Goal: Transaction & Acquisition: Purchase product/service

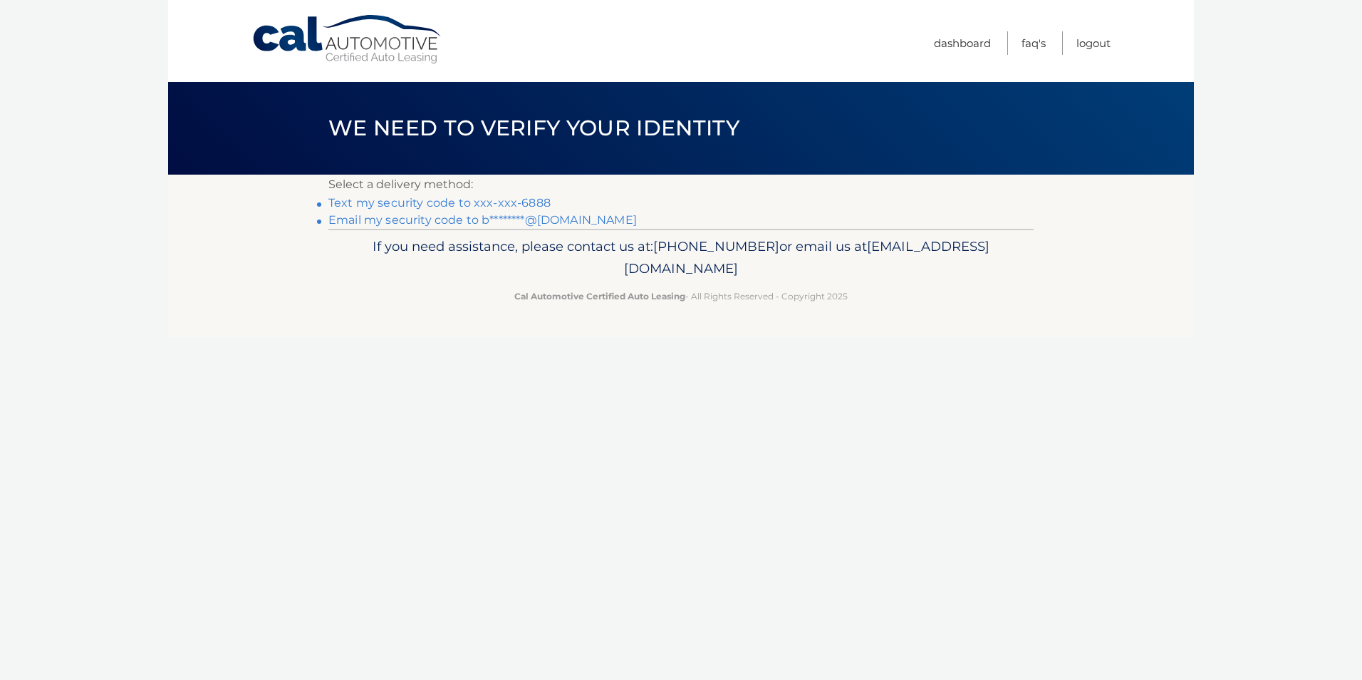
click at [478, 217] on link "Email my security code to b********@[DOMAIN_NAME]" at bounding box center [482, 220] width 308 height 14
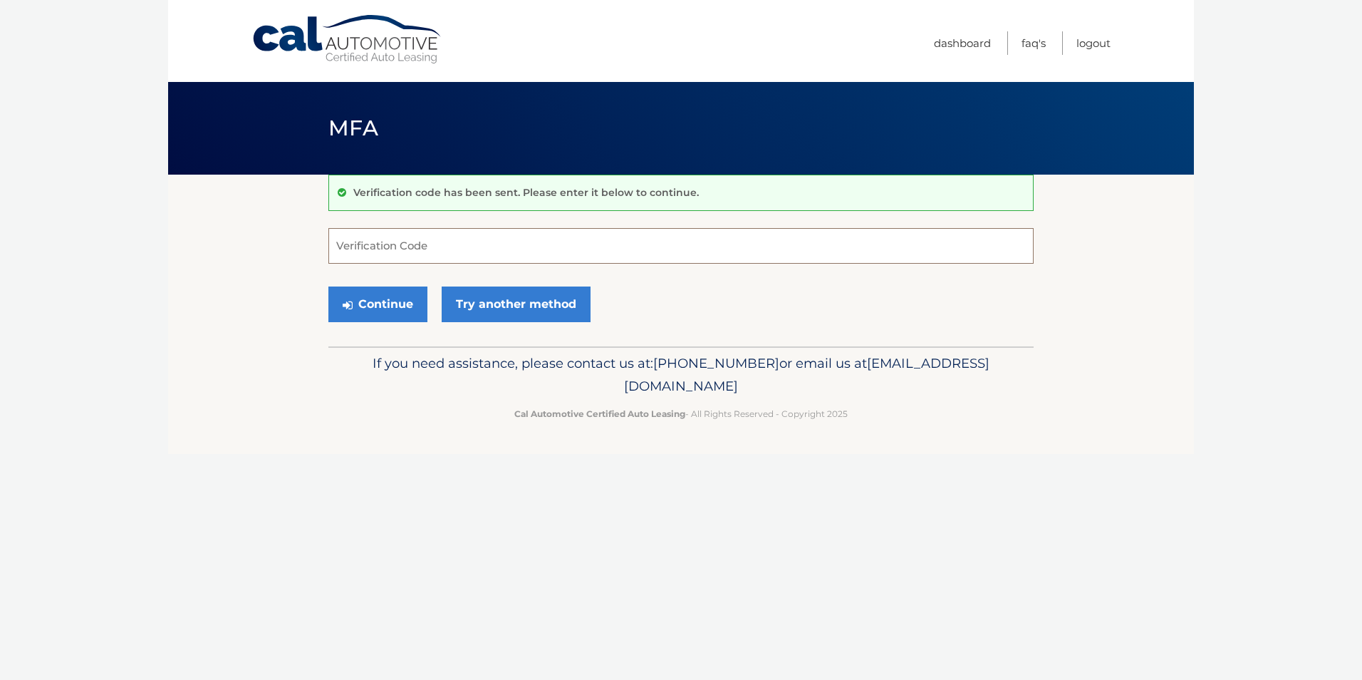
click at [403, 253] on input "Verification Code" at bounding box center [680, 246] width 705 height 36
type input "504349"
click at [328, 286] on button "Continue" at bounding box center [377, 304] width 99 height 36
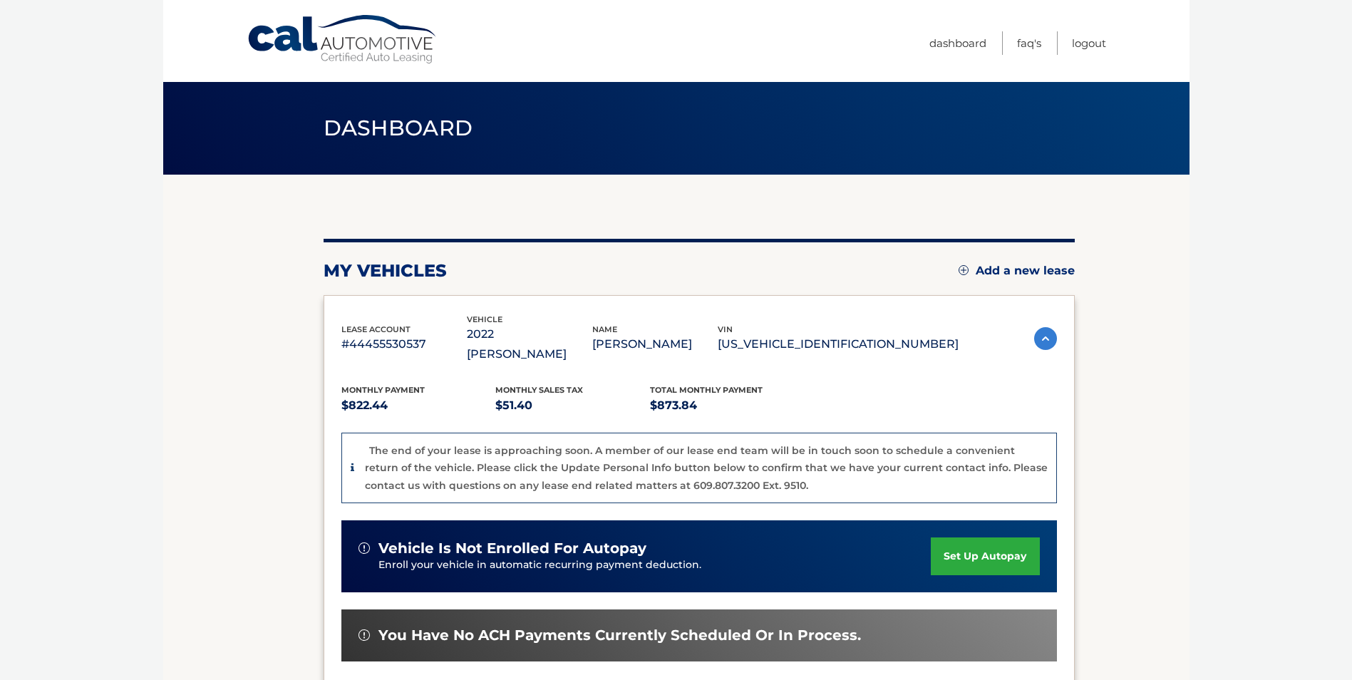
click at [186, 367] on section "my vehicles Add a new lease lease account #44455530537 vehicle 2022 Jeep Wagone…" at bounding box center [676, 519] width 1026 height 689
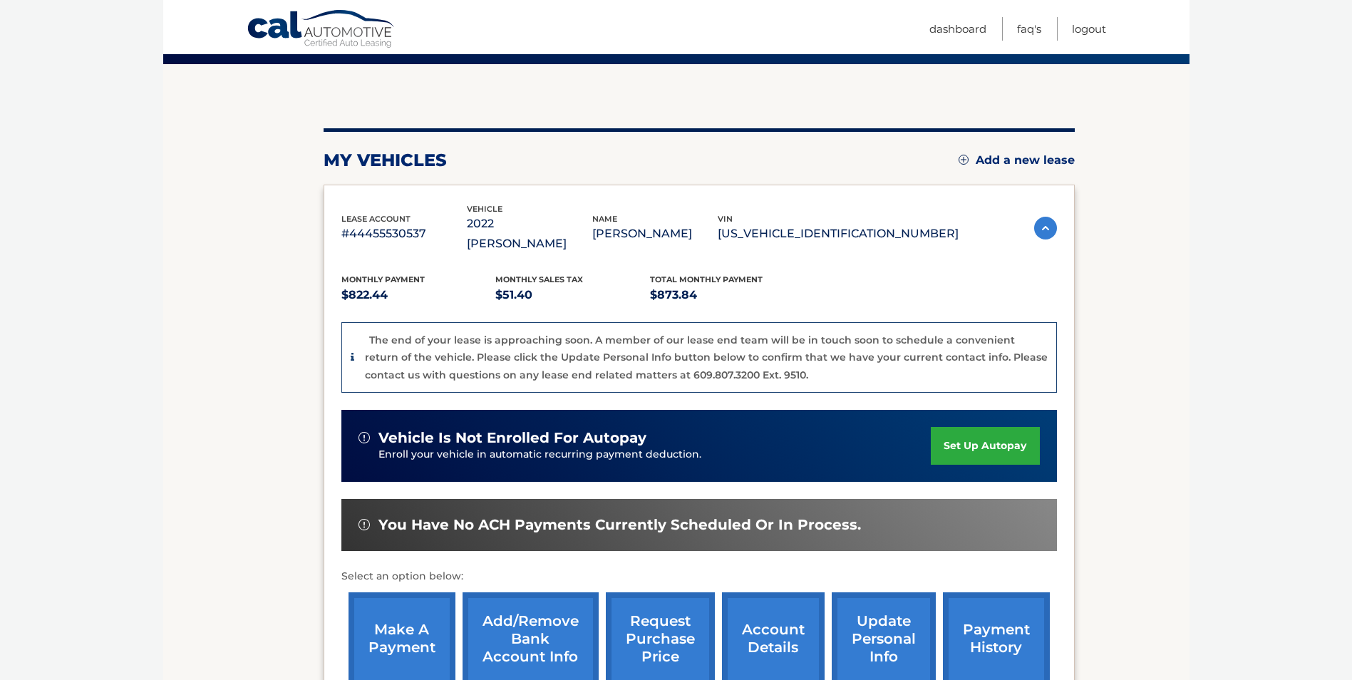
scroll to position [214, 0]
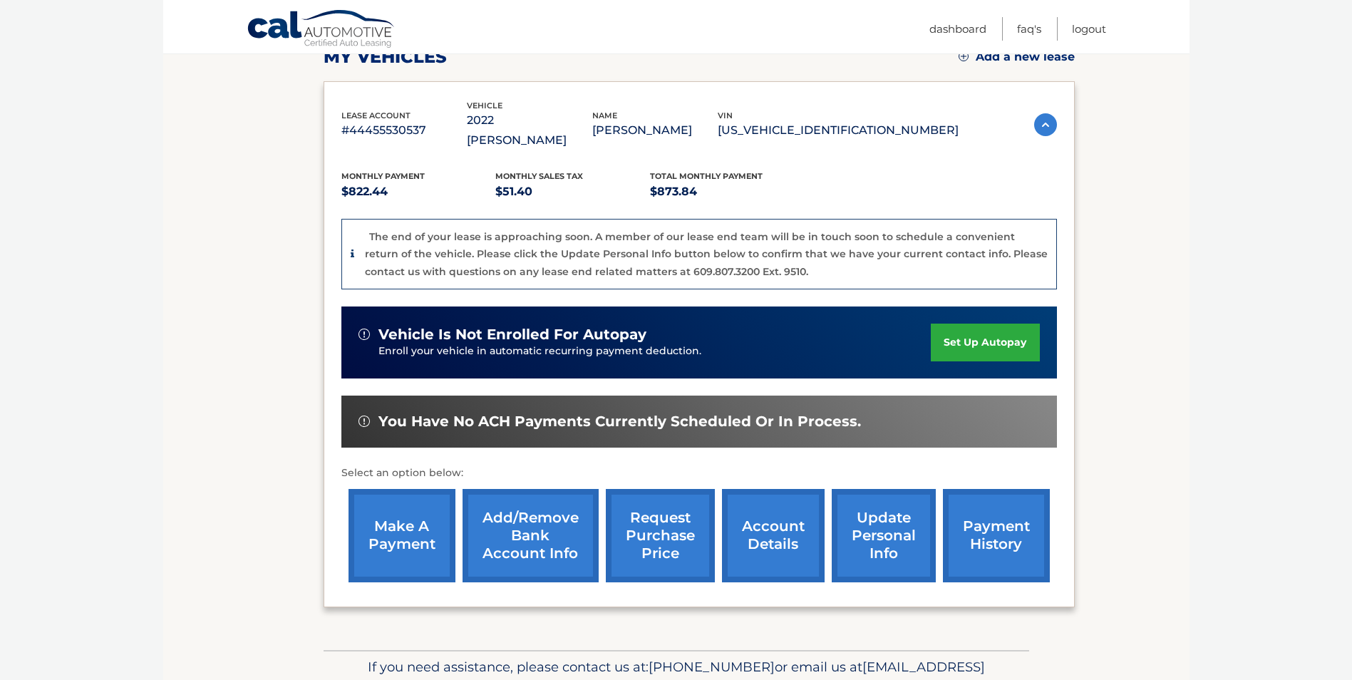
click at [761, 526] on link "account details" at bounding box center [773, 535] width 103 height 93
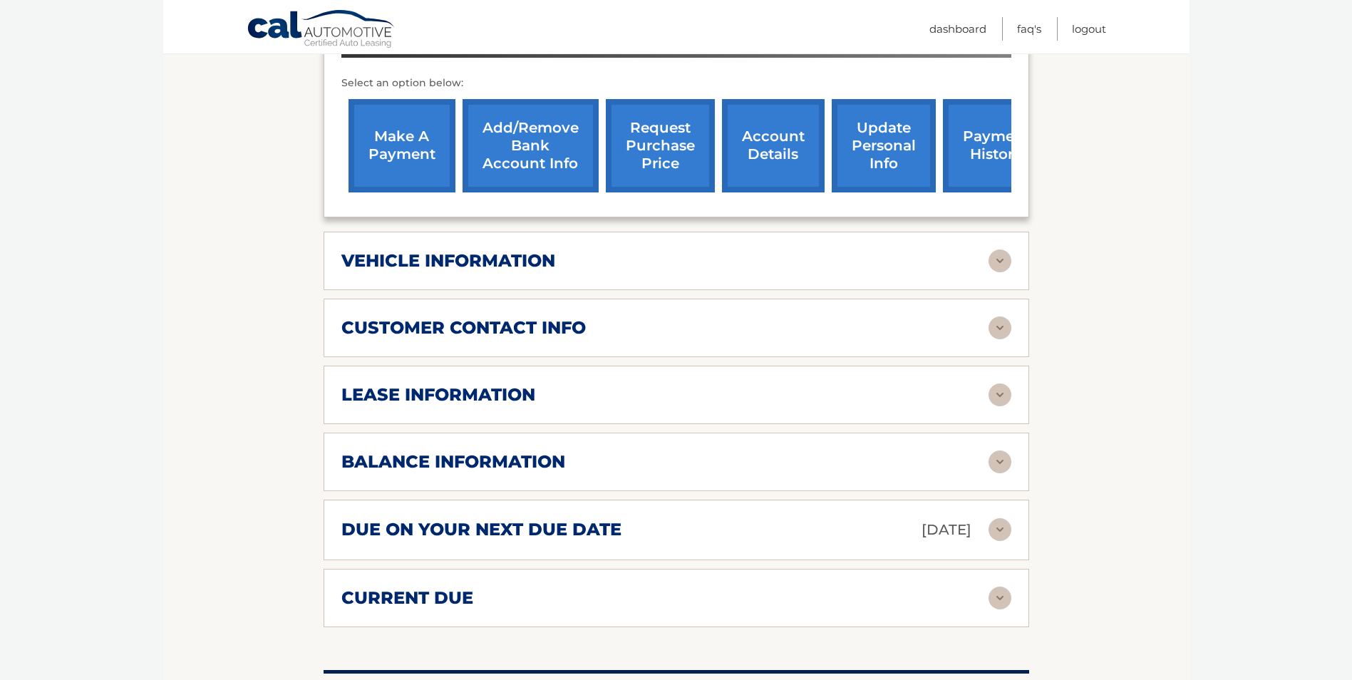
scroll to position [560, 0]
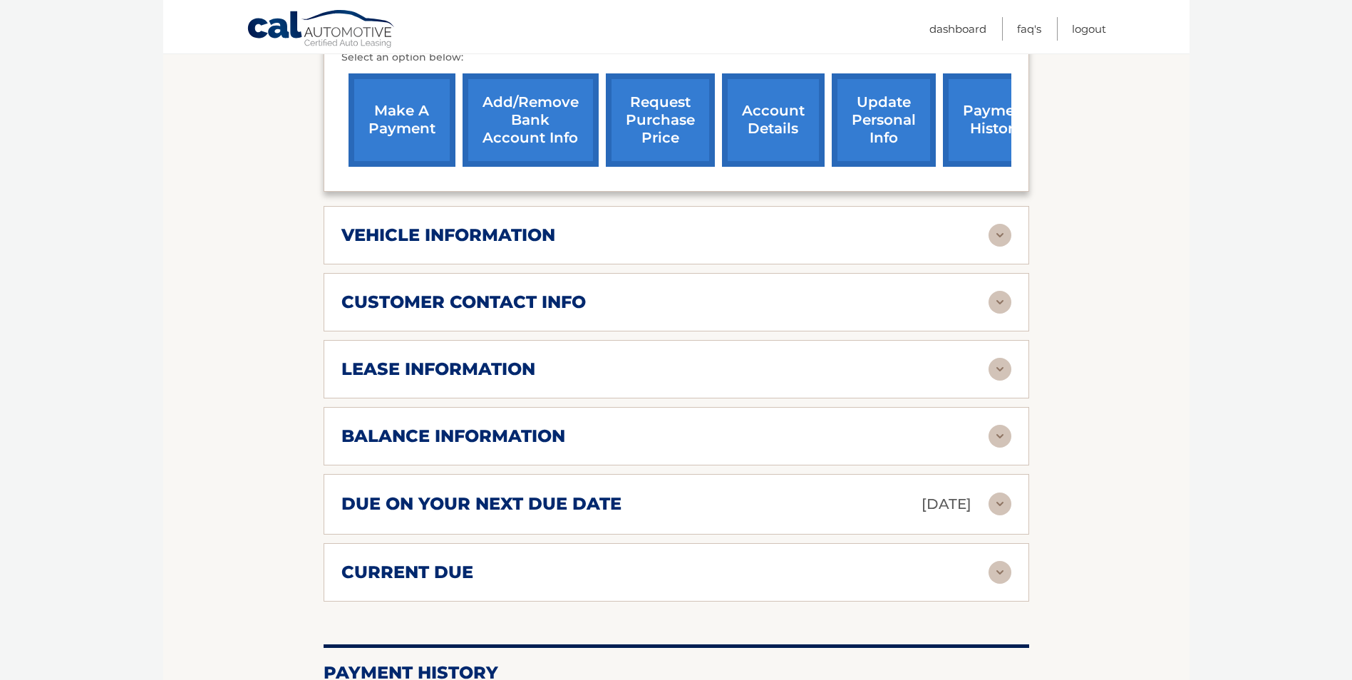
click at [1001, 425] on img at bounding box center [999, 436] width 23 height 23
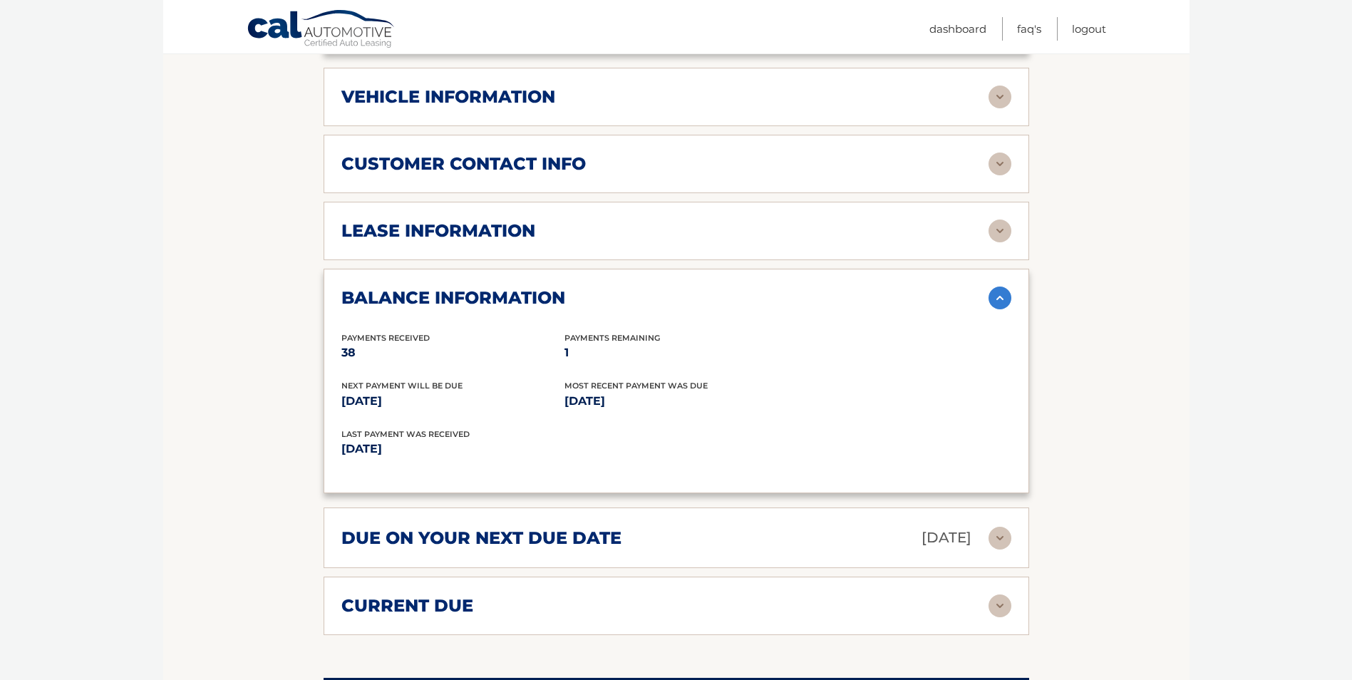
scroll to position [702, 0]
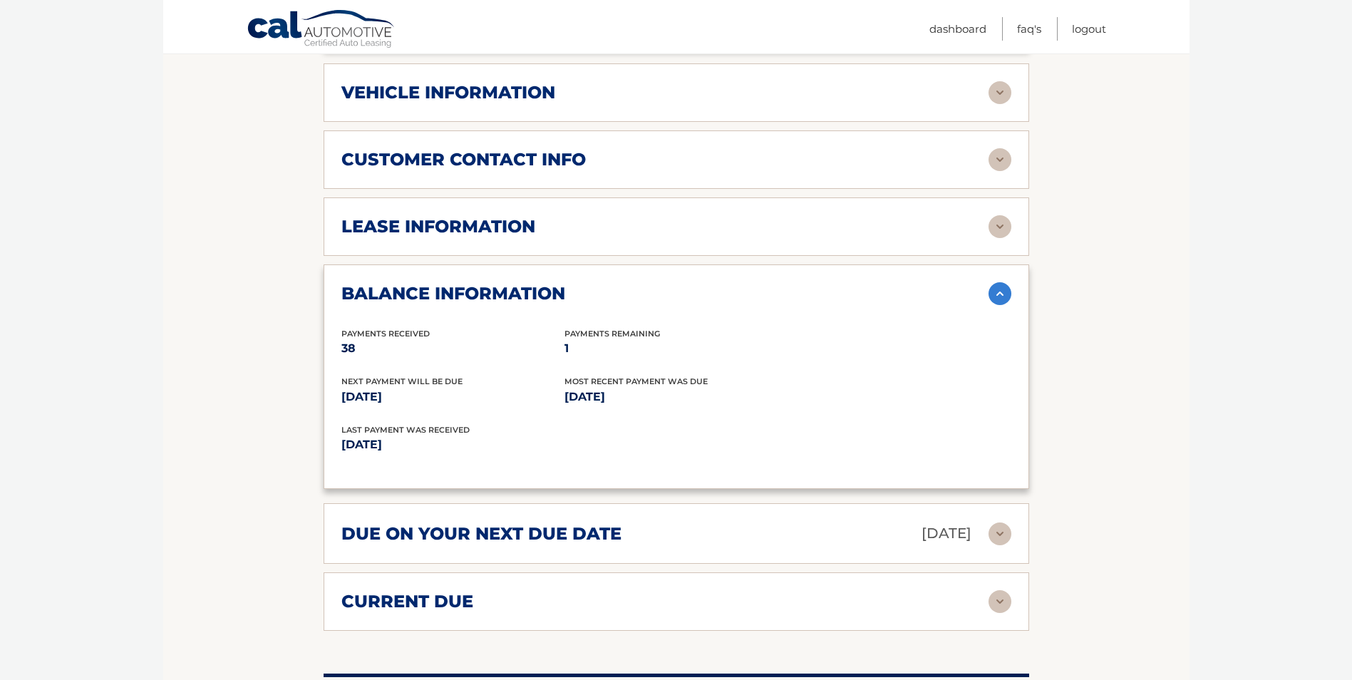
click at [1007, 590] on img at bounding box center [999, 601] width 23 height 23
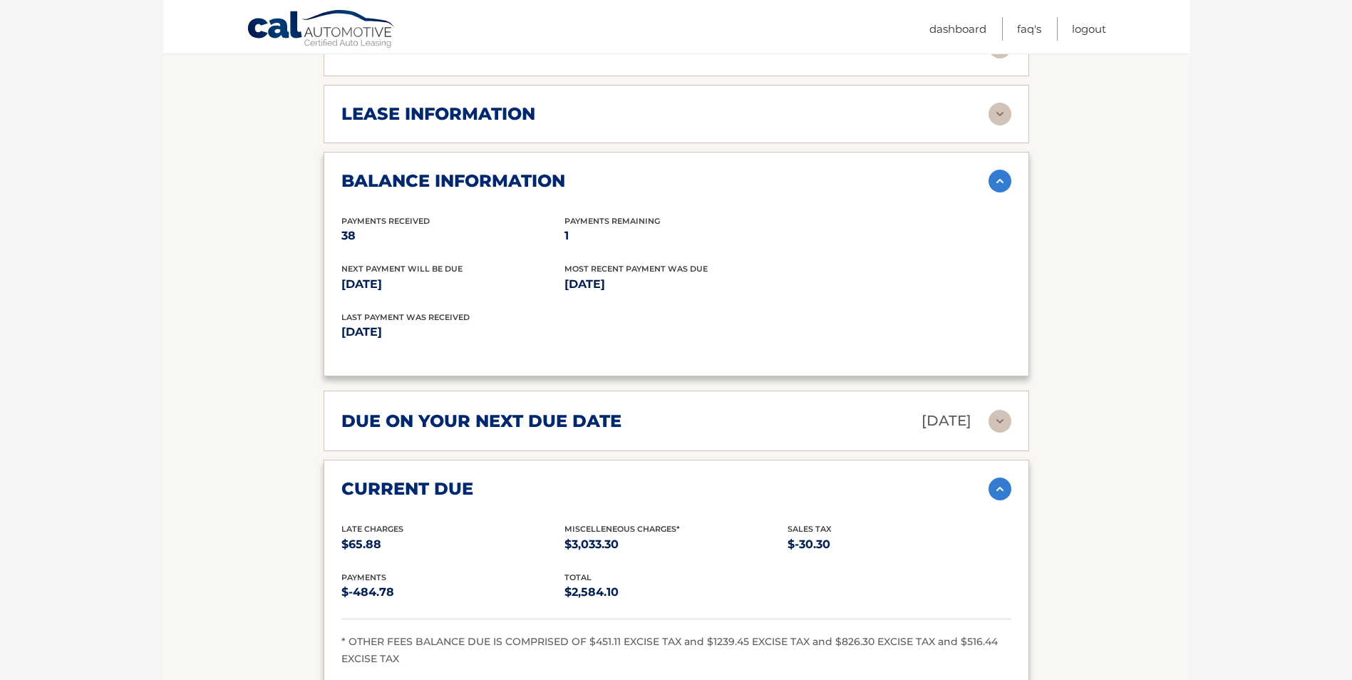
scroll to position [801, 0]
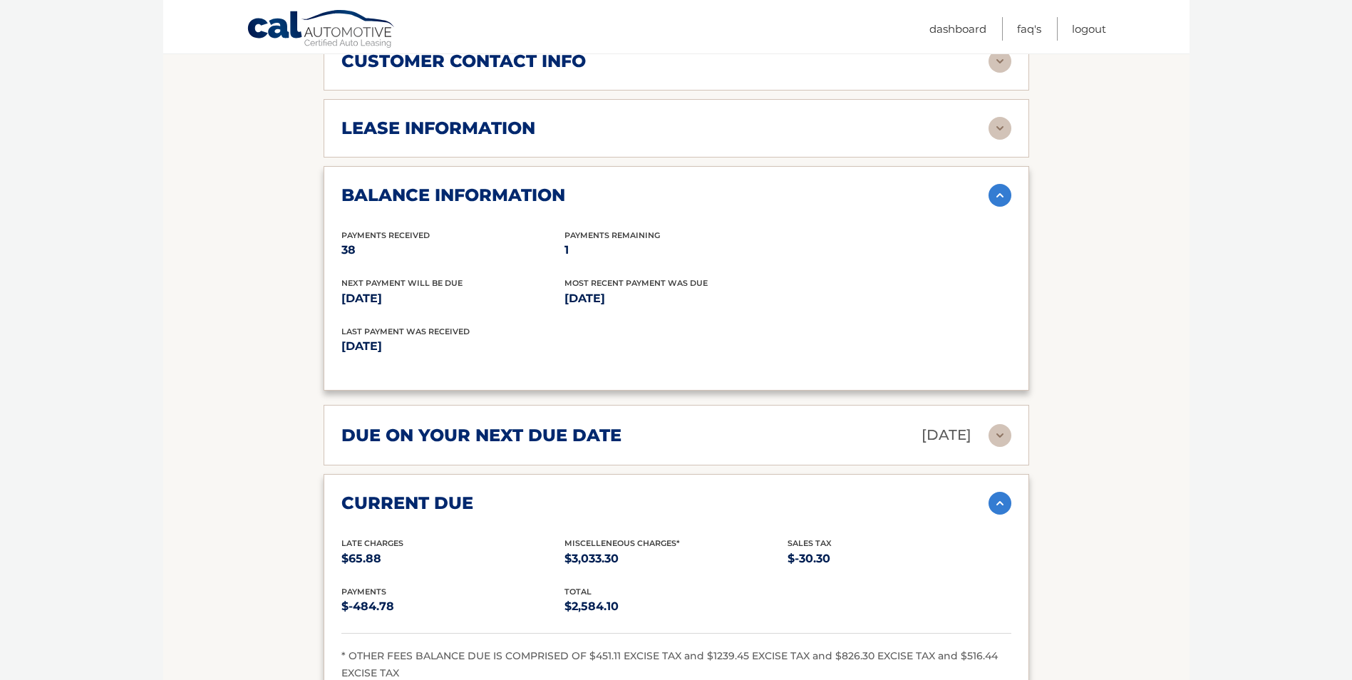
click at [1005, 117] on img at bounding box center [999, 128] width 23 height 23
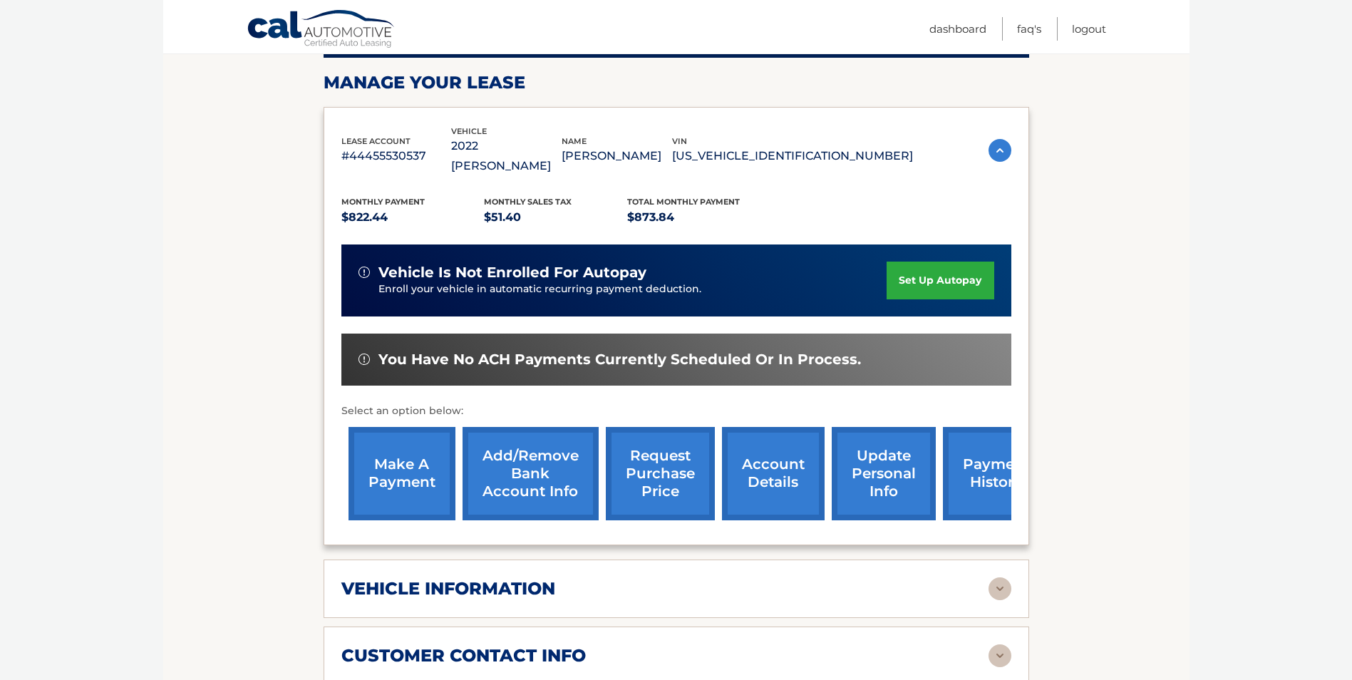
scroll to position [209, 0]
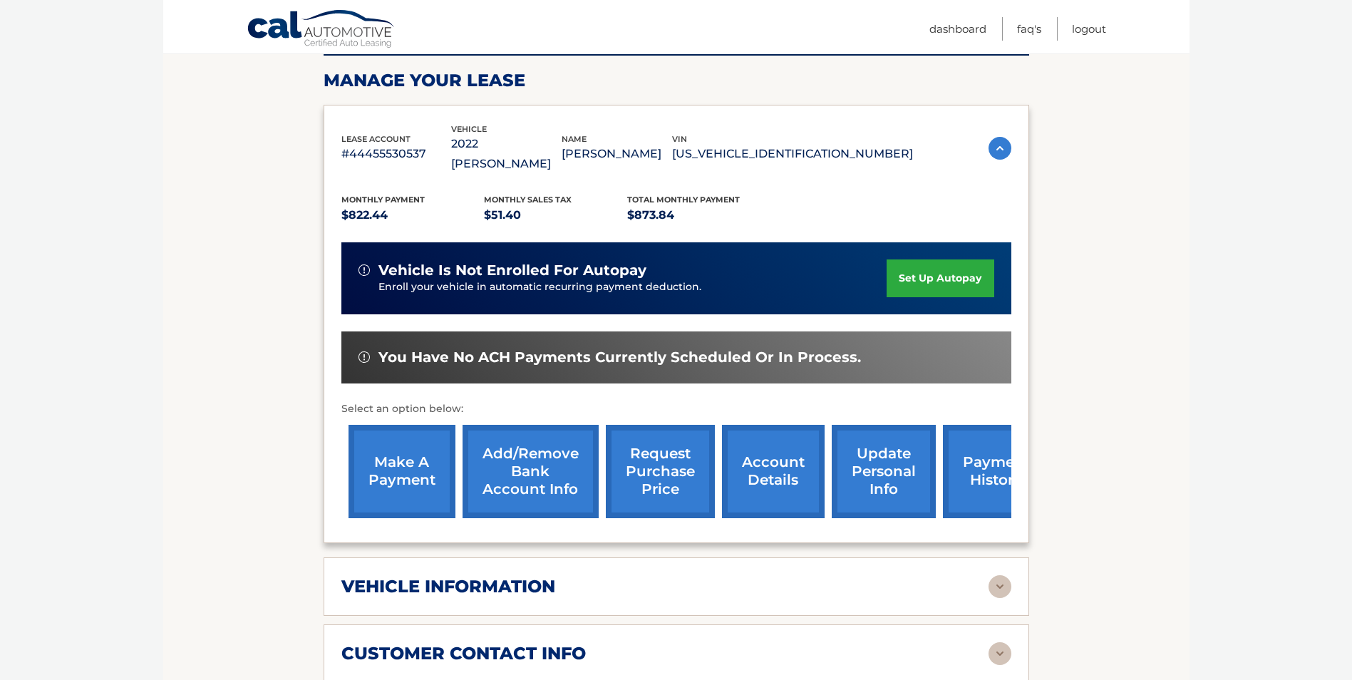
click at [876, 462] on link "update personal info" at bounding box center [883, 471] width 104 height 93
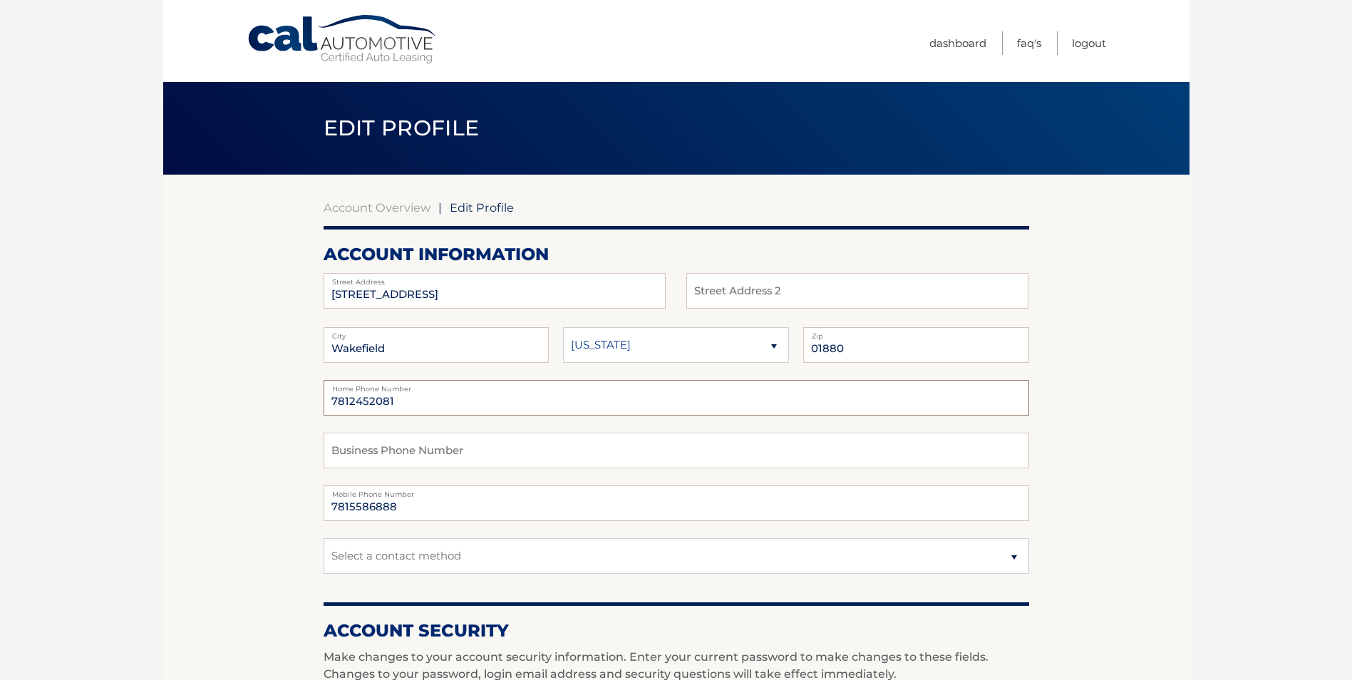
click at [420, 401] on input "7812452081" at bounding box center [675, 398] width 705 height 36
click at [419, 401] on input "7812452081" at bounding box center [675, 398] width 705 height 36
click at [415, 509] on input "7815586888" at bounding box center [675, 503] width 705 height 36
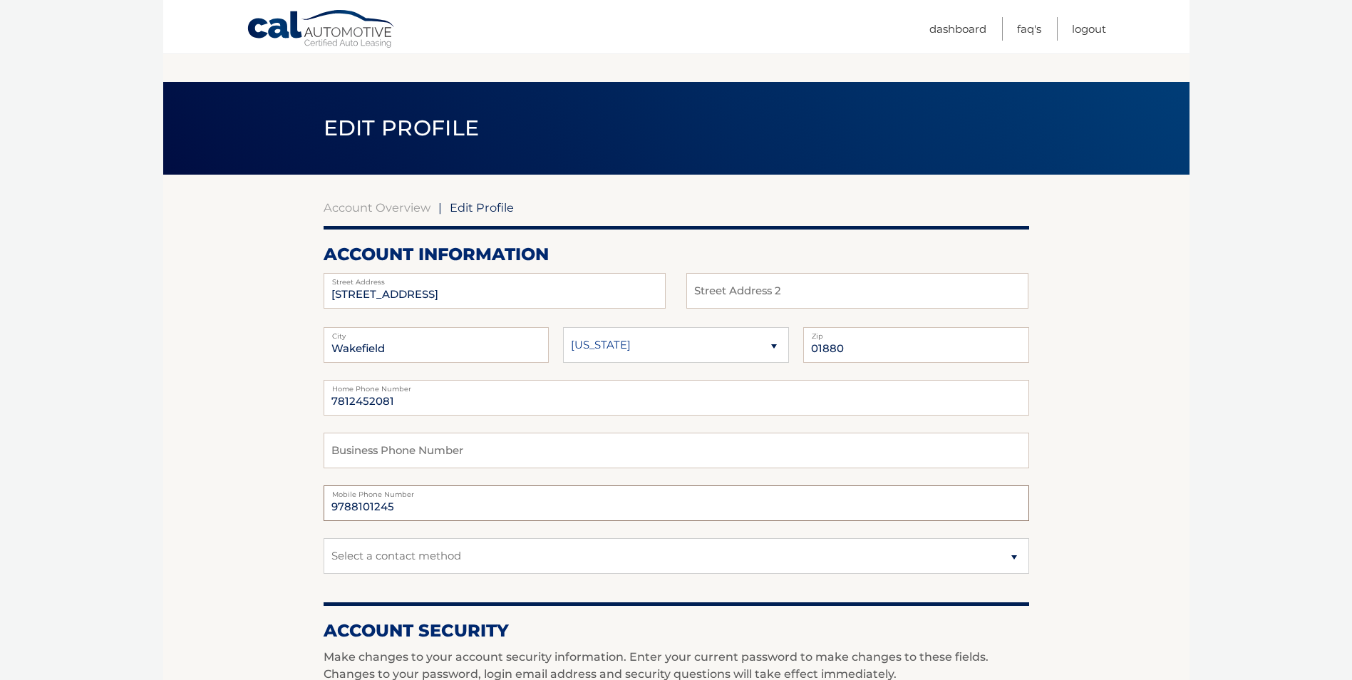
scroll to position [214, 0]
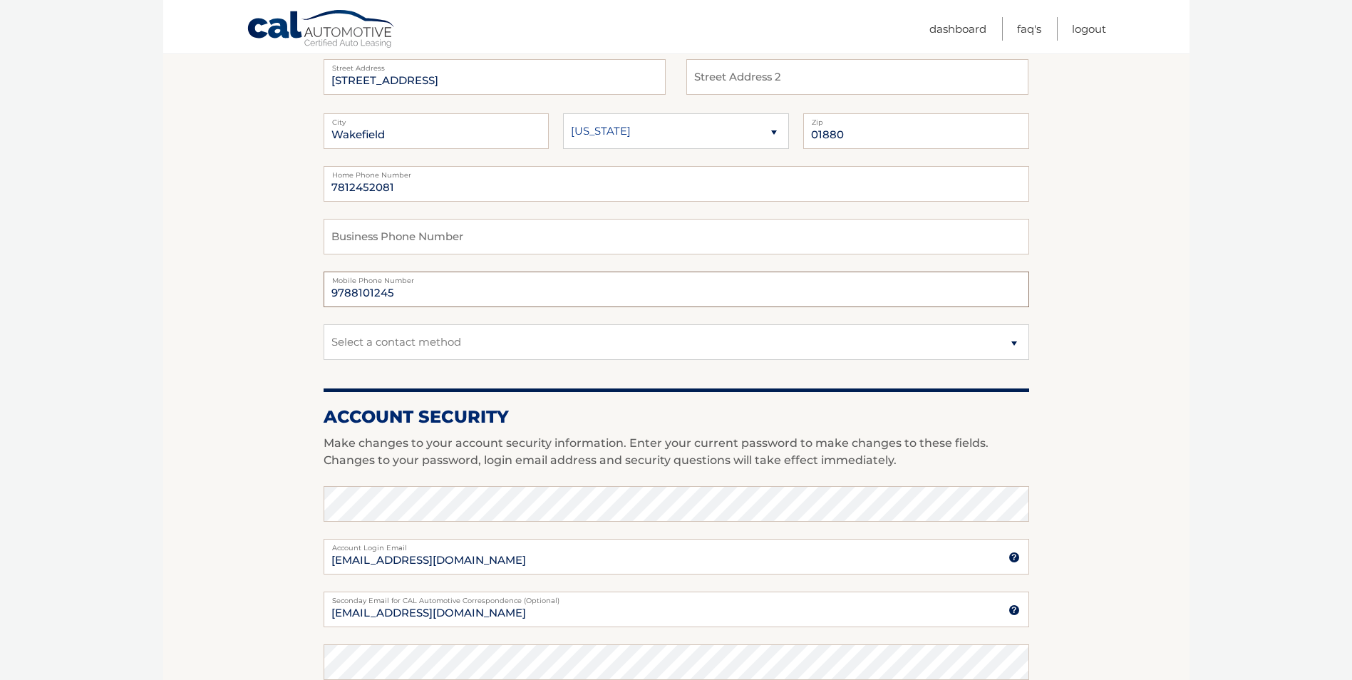
type input "9788101245"
click at [844, 347] on select "Select a contact method Mobile Home" at bounding box center [675, 342] width 705 height 36
select select "1"
click at [323, 324] on select "Select a contact method Mobile Home" at bounding box center [675, 342] width 705 height 36
click at [1162, 499] on section "Account Overview | Edit Profile account information 8 Stone Way Street Address …" at bounding box center [676, 479] width 1026 height 1037
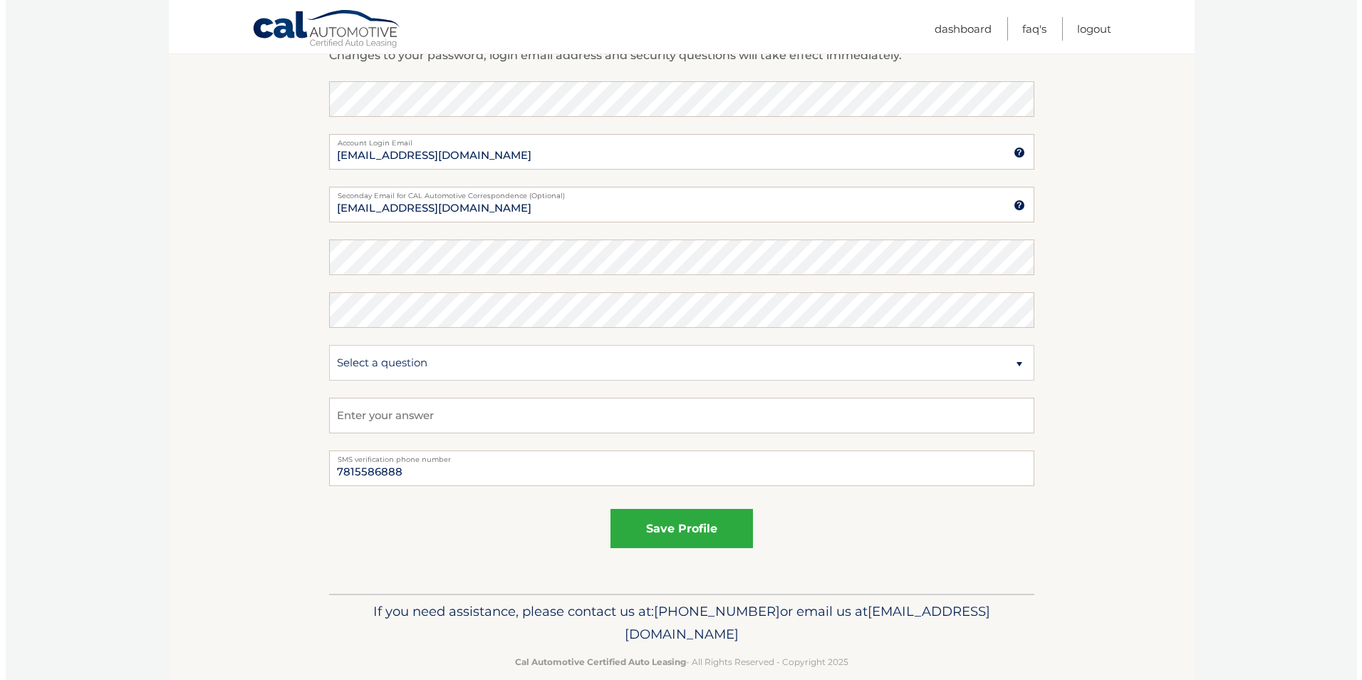
scroll to position [640, 0]
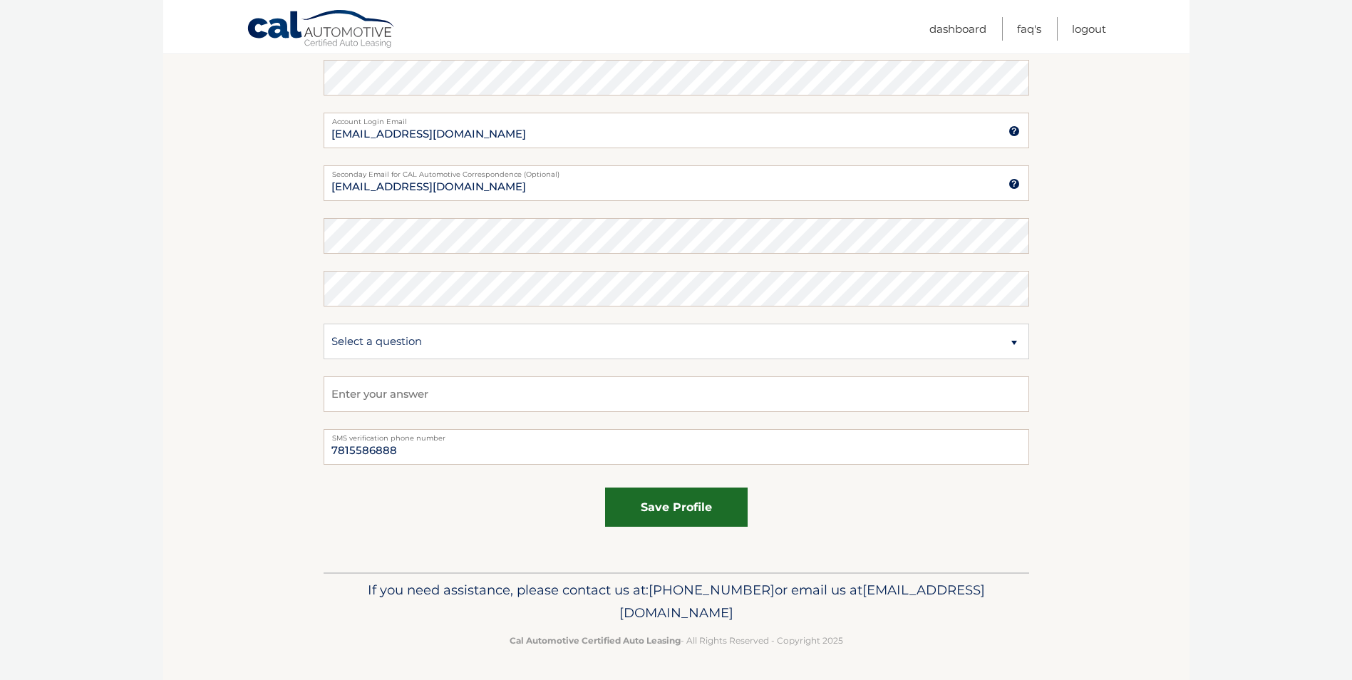
click at [678, 510] on button "save profile" at bounding box center [676, 506] width 142 height 39
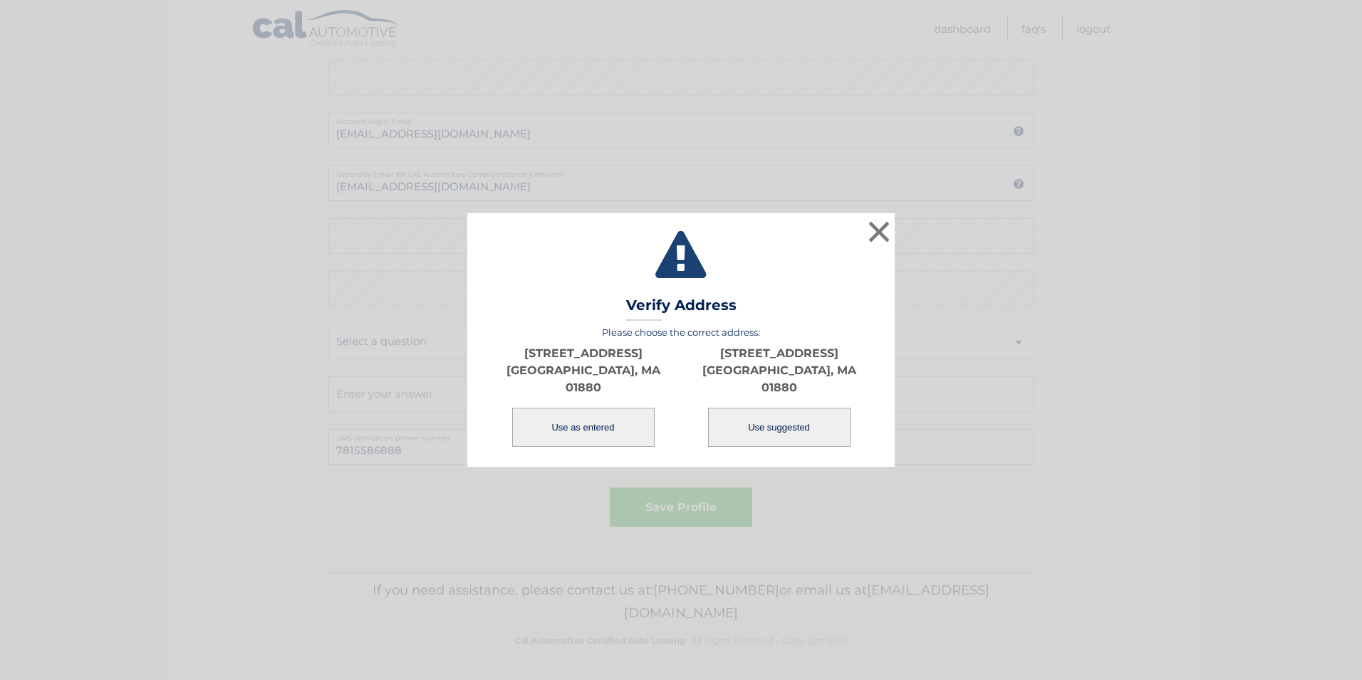
click at [792, 422] on button "Use suggested" at bounding box center [779, 427] width 142 height 39
type input "8 STONE WAY"
type input "WAKEFIELD"
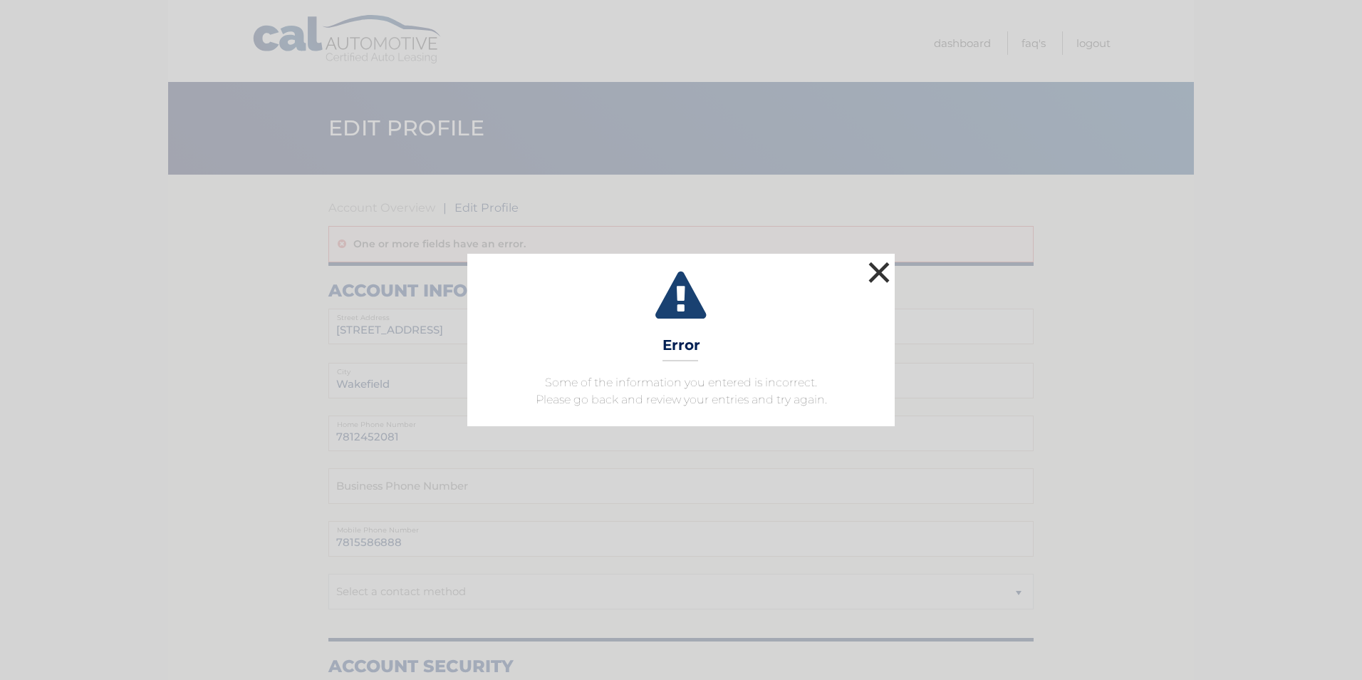
click at [878, 269] on button "×" at bounding box center [879, 272] width 28 height 28
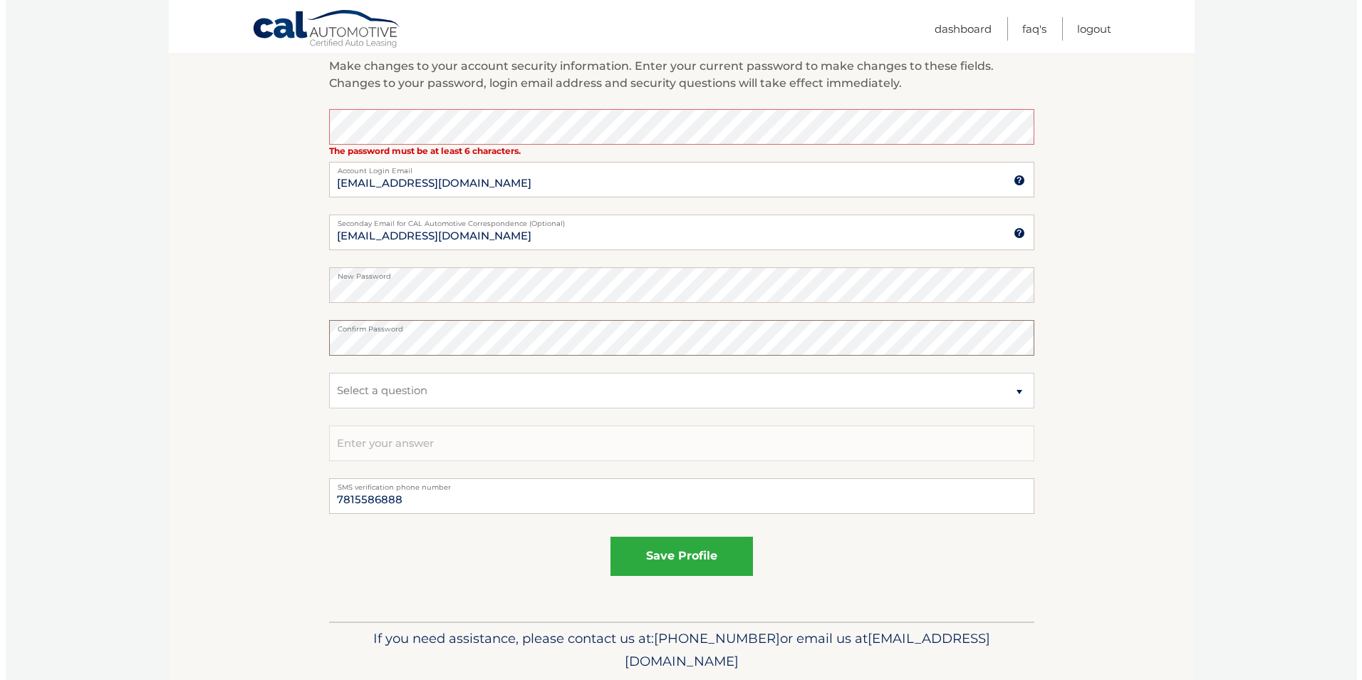
scroll to position [677, 0]
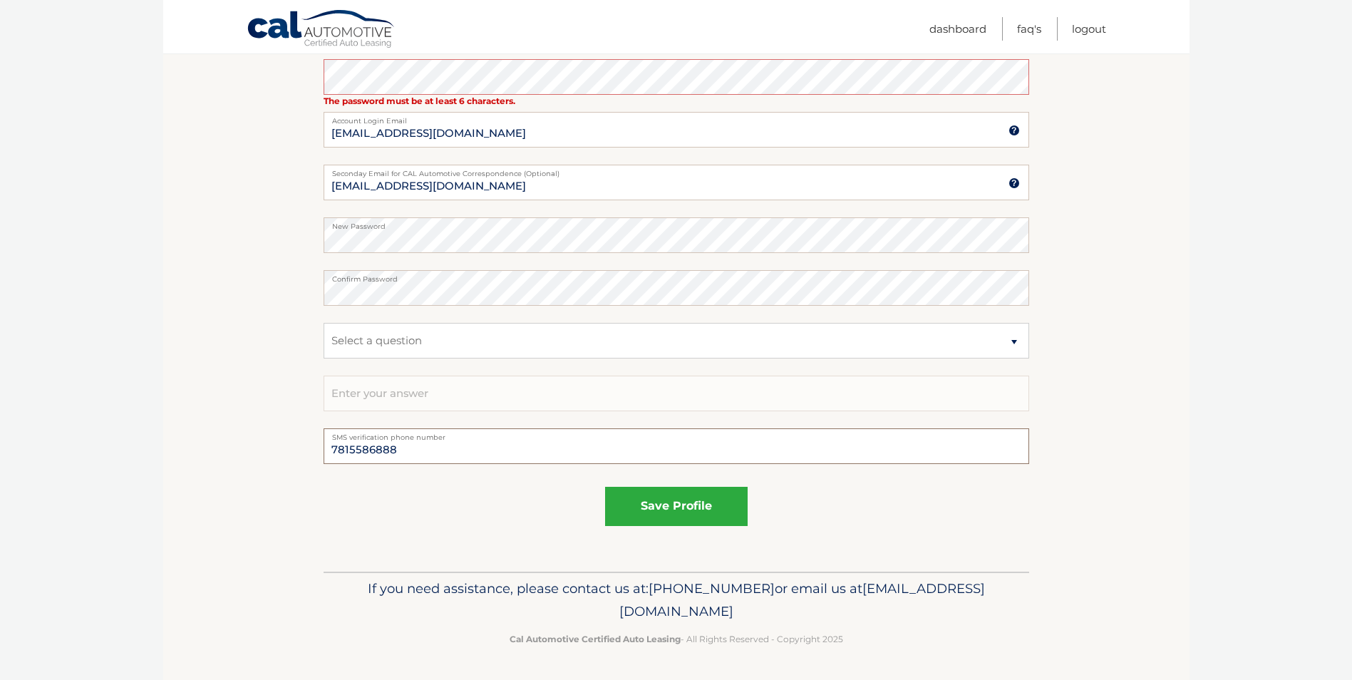
click at [406, 450] on input "7815586888" at bounding box center [675, 446] width 705 height 36
type input "9788101245"
click at [653, 507] on button "save profile" at bounding box center [676, 506] width 142 height 39
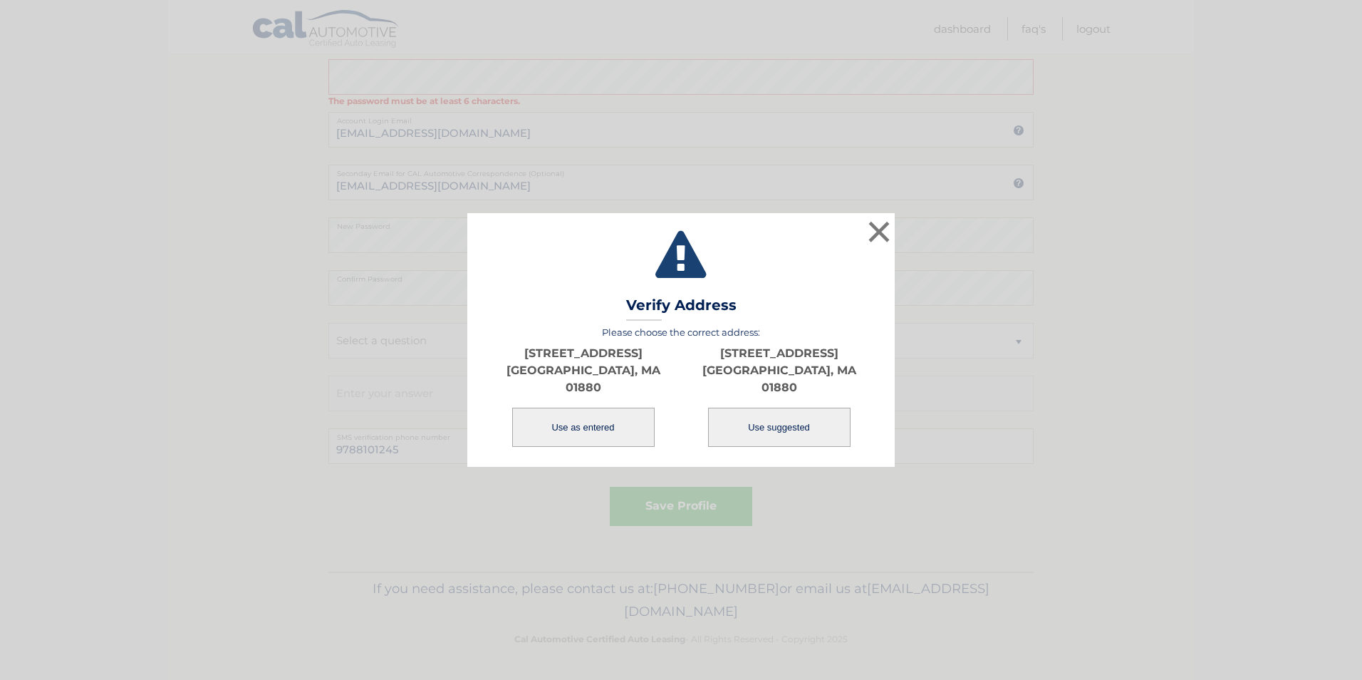
click at [809, 425] on button "Use suggested" at bounding box center [779, 427] width 142 height 39
click at [774, 411] on button "Use suggested" at bounding box center [779, 427] width 142 height 39
type input "[STREET_ADDRESS]"
type input "WAKEFIELD"
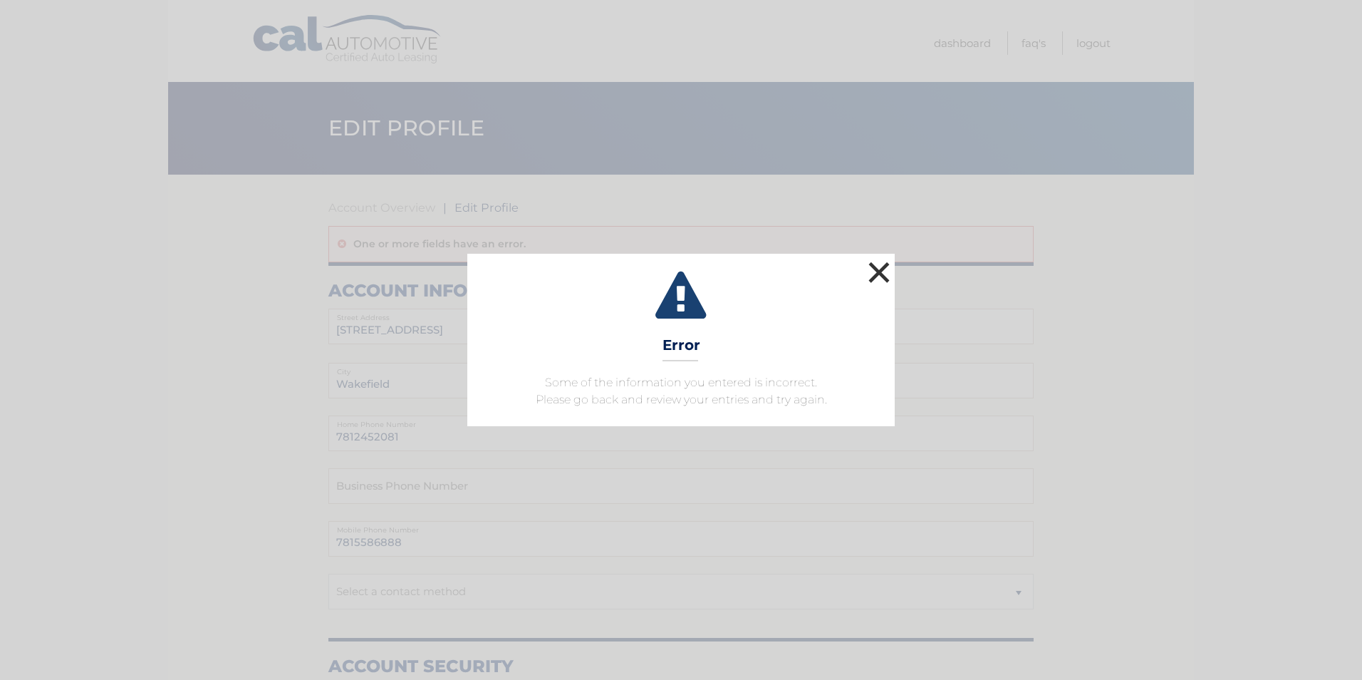
click at [879, 276] on button "×" at bounding box center [879, 272] width 28 height 28
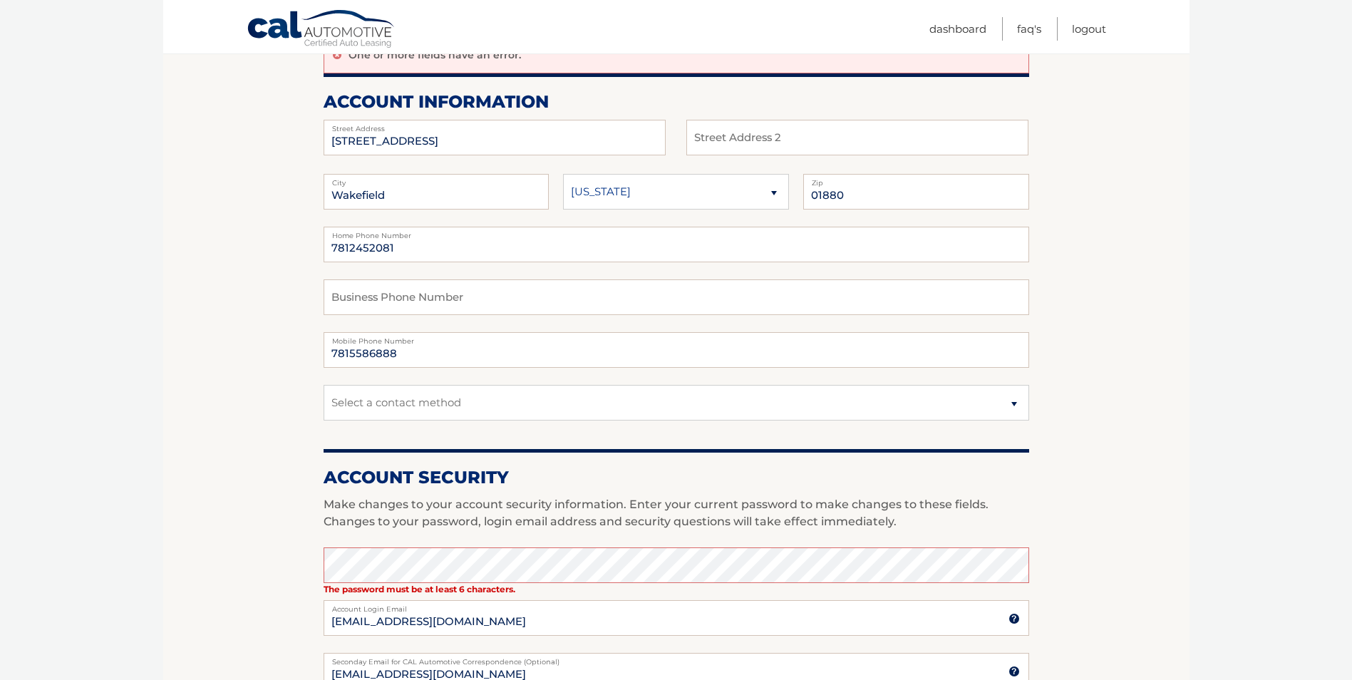
scroll to position [214, 0]
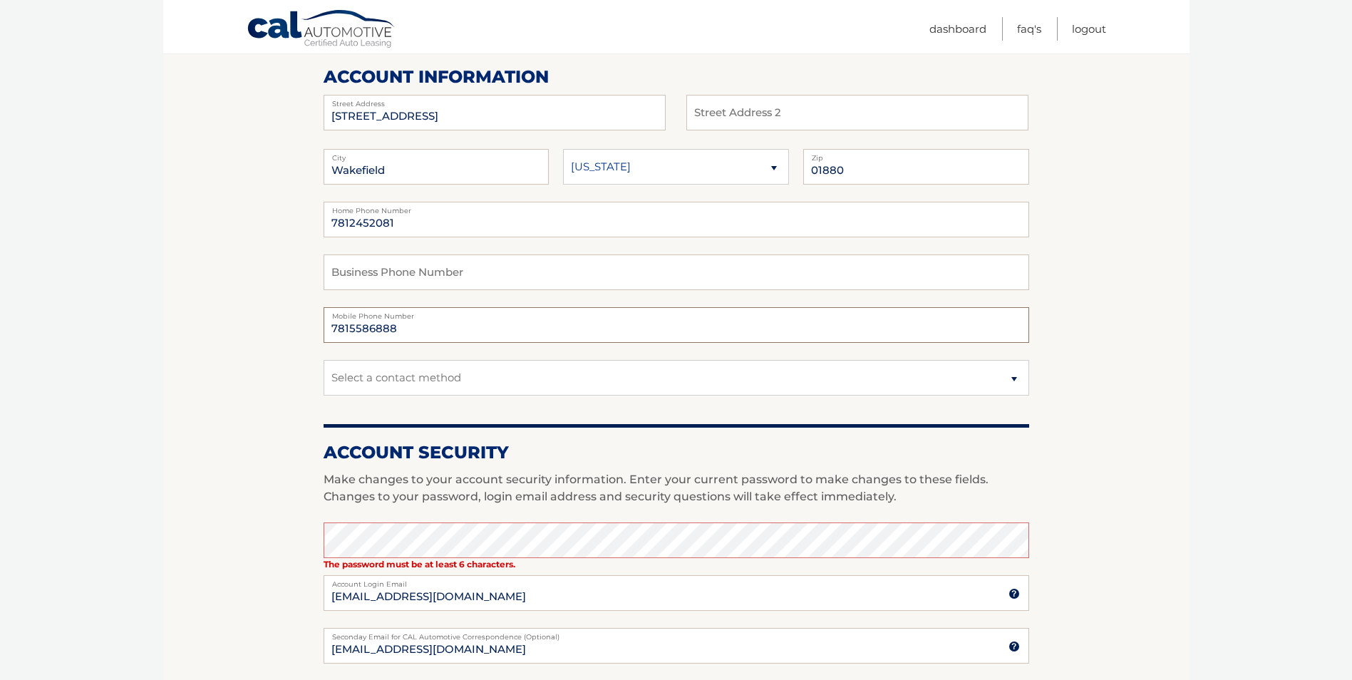
click at [398, 330] on input "7815586888" at bounding box center [675, 325] width 705 height 36
type input "9788101245"
click at [699, 385] on select "Select a contact method Mobile Home" at bounding box center [675, 378] width 705 height 36
select select "1"
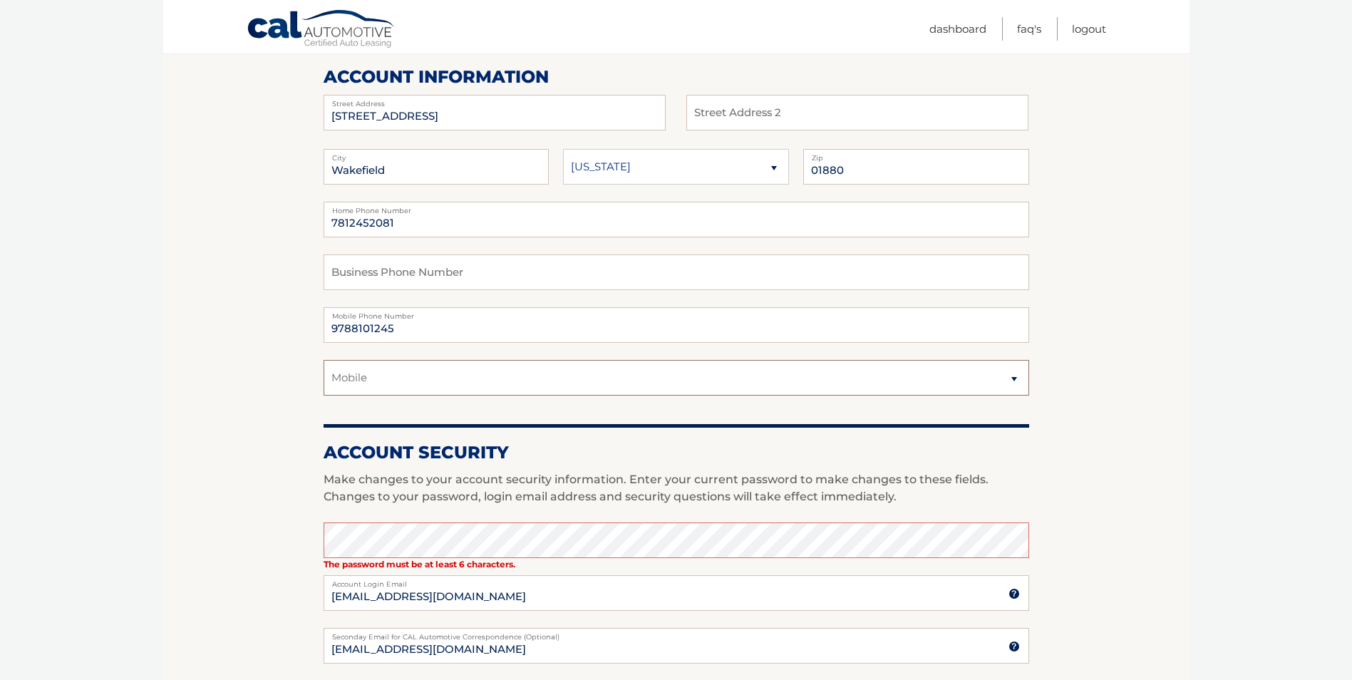
click at [323, 360] on select "Select a contact method Mobile Home" at bounding box center [675, 378] width 705 height 36
click at [1109, 467] on section "Account Overview | Edit Profile One or more fields have an error. account infor…" at bounding box center [676, 498] width 1026 height 1074
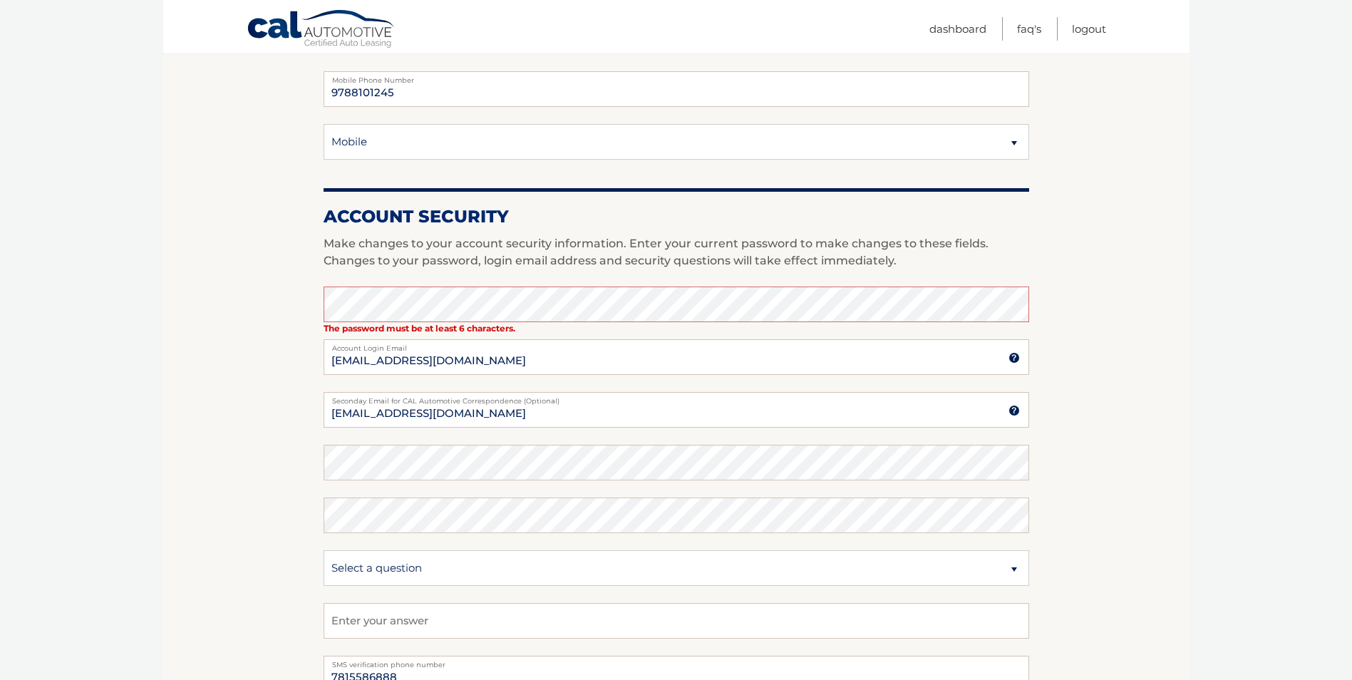
scroll to position [471, 0]
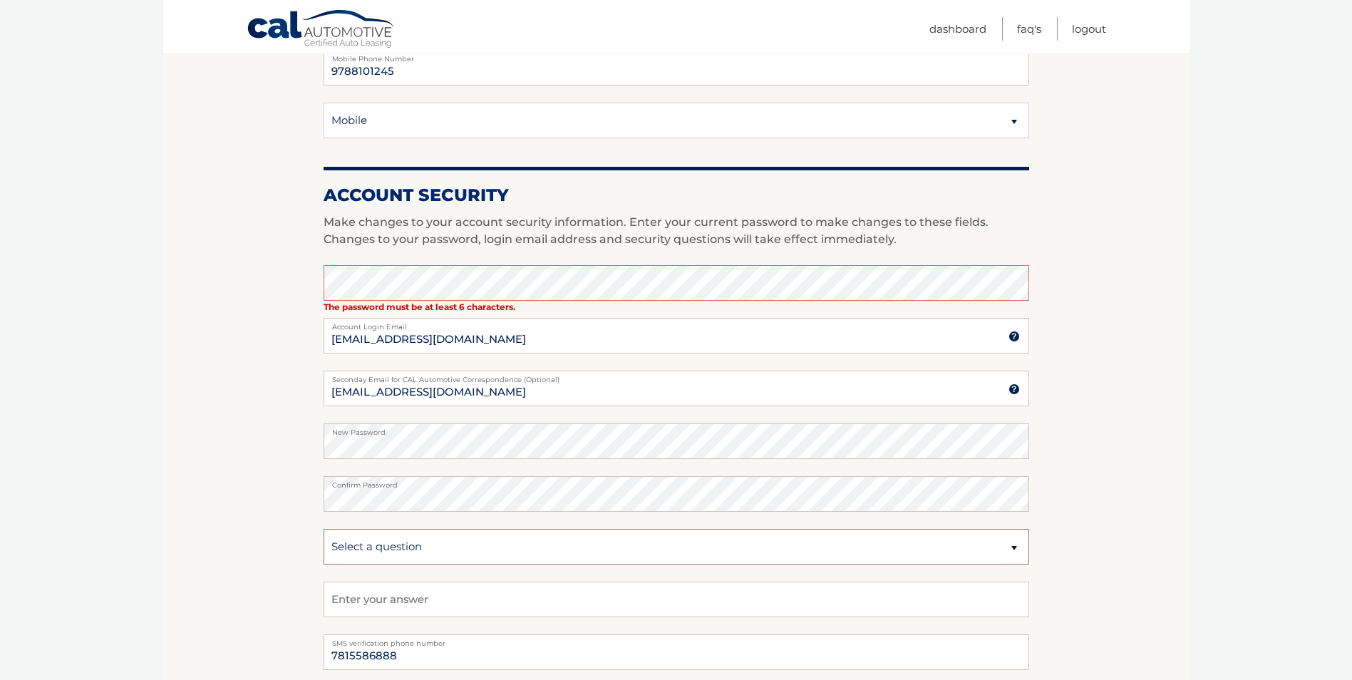
click at [437, 558] on select "Select a question What was the name of your elementary school? What is your mot…" at bounding box center [675, 547] width 705 height 36
select select "1"
click at [323, 529] on select "Select a question What was the name of your elementary school? What is your mot…" at bounding box center [675, 547] width 705 height 36
click at [388, 602] on input "text" at bounding box center [675, 599] width 705 height 36
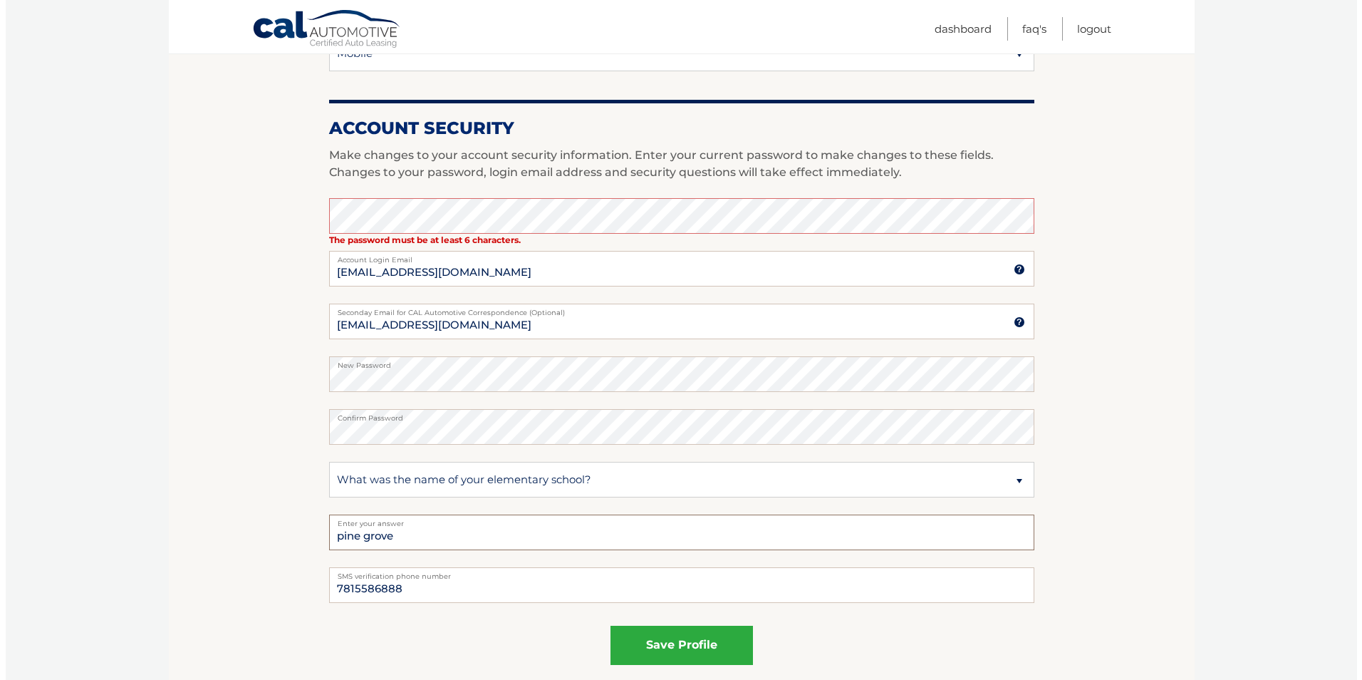
scroll to position [542, 0]
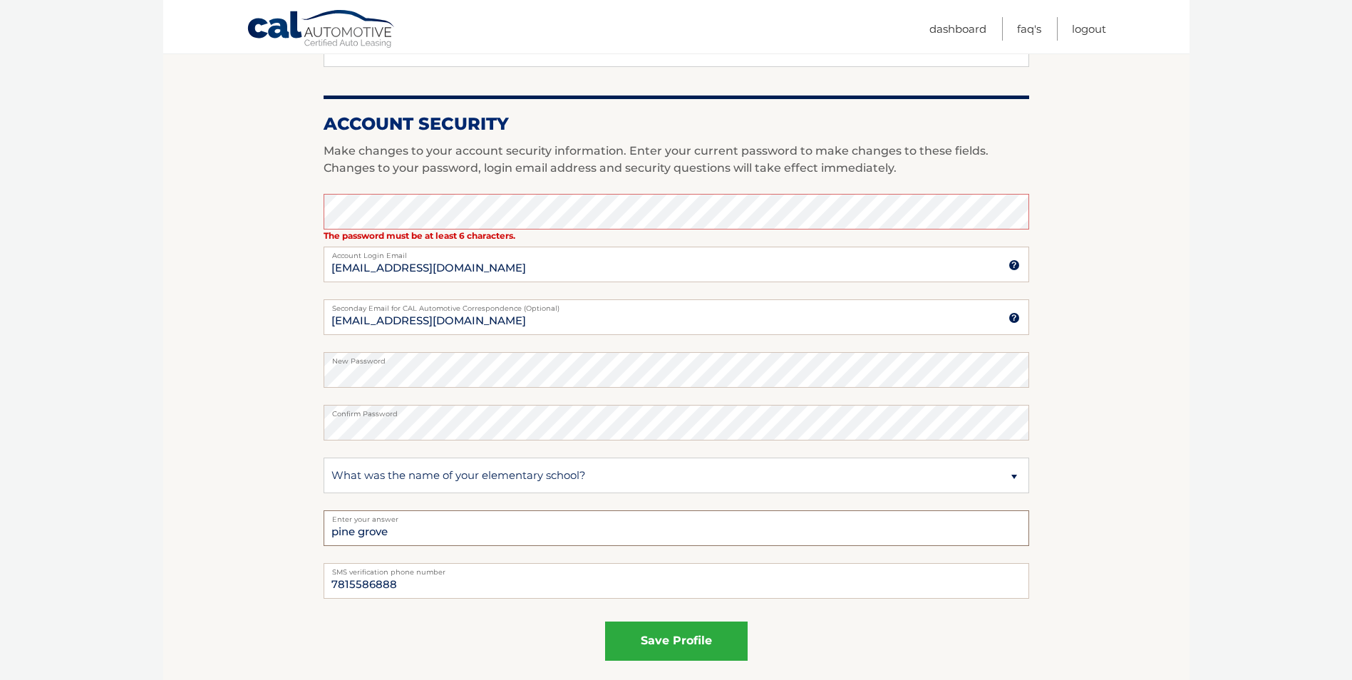
type input "pine grove"
click at [408, 584] on input "7815586888" at bounding box center [675, 581] width 705 height 36
click at [406, 585] on input "7815586888" at bounding box center [675, 581] width 705 height 36
click at [405, 586] on input "7815586888" at bounding box center [675, 581] width 705 height 36
click at [354, 586] on input "7815586888" at bounding box center [675, 581] width 705 height 36
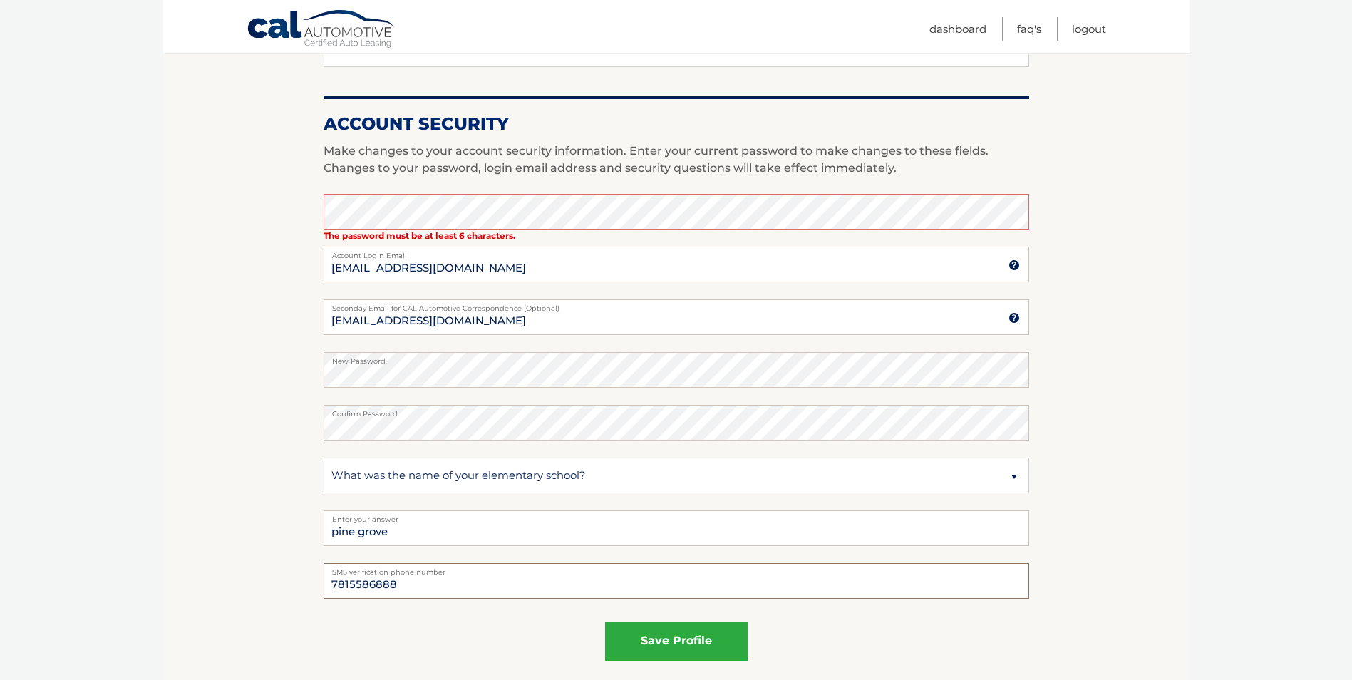
click at [354, 586] on input "7815586888" at bounding box center [675, 581] width 705 height 36
type input "9788101245"
click at [668, 635] on button "save profile" at bounding box center [676, 640] width 142 height 39
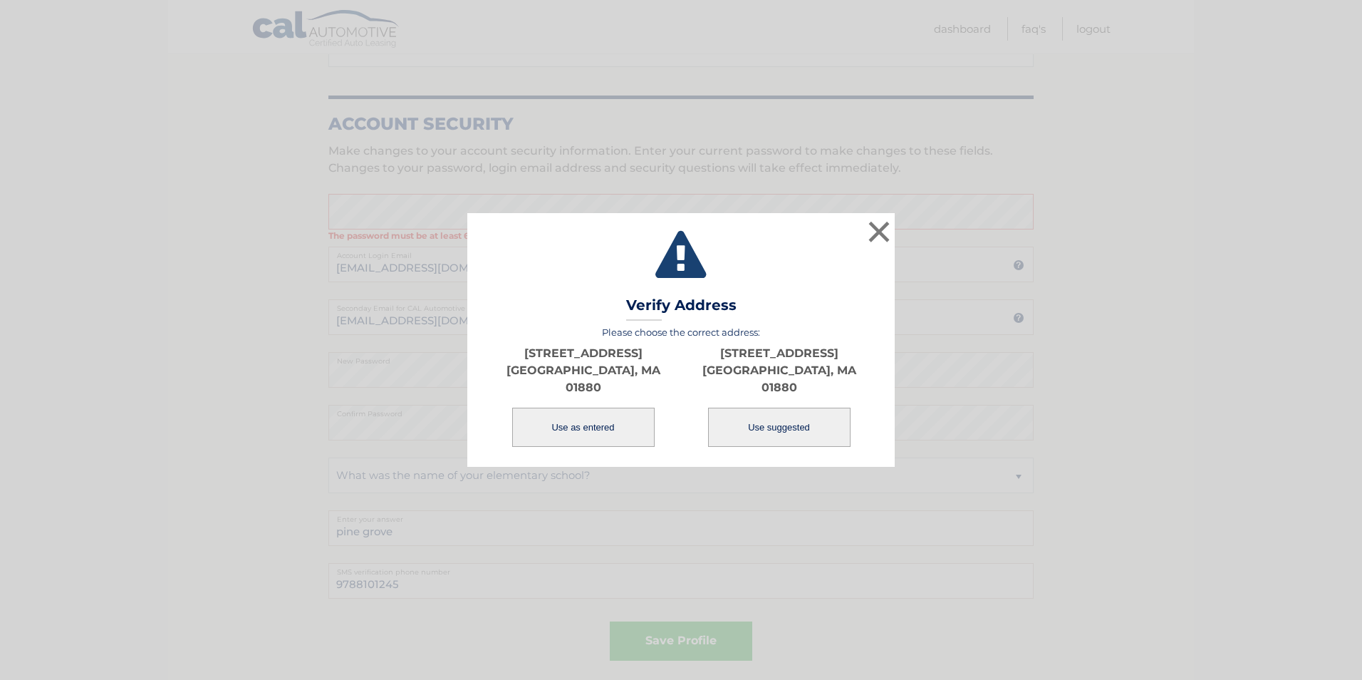
click at [800, 416] on button "Use suggested" at bounding box center [779, 427] width 142 height 39
type input "8 STONE WAY"
type input "WAKEFIELD"
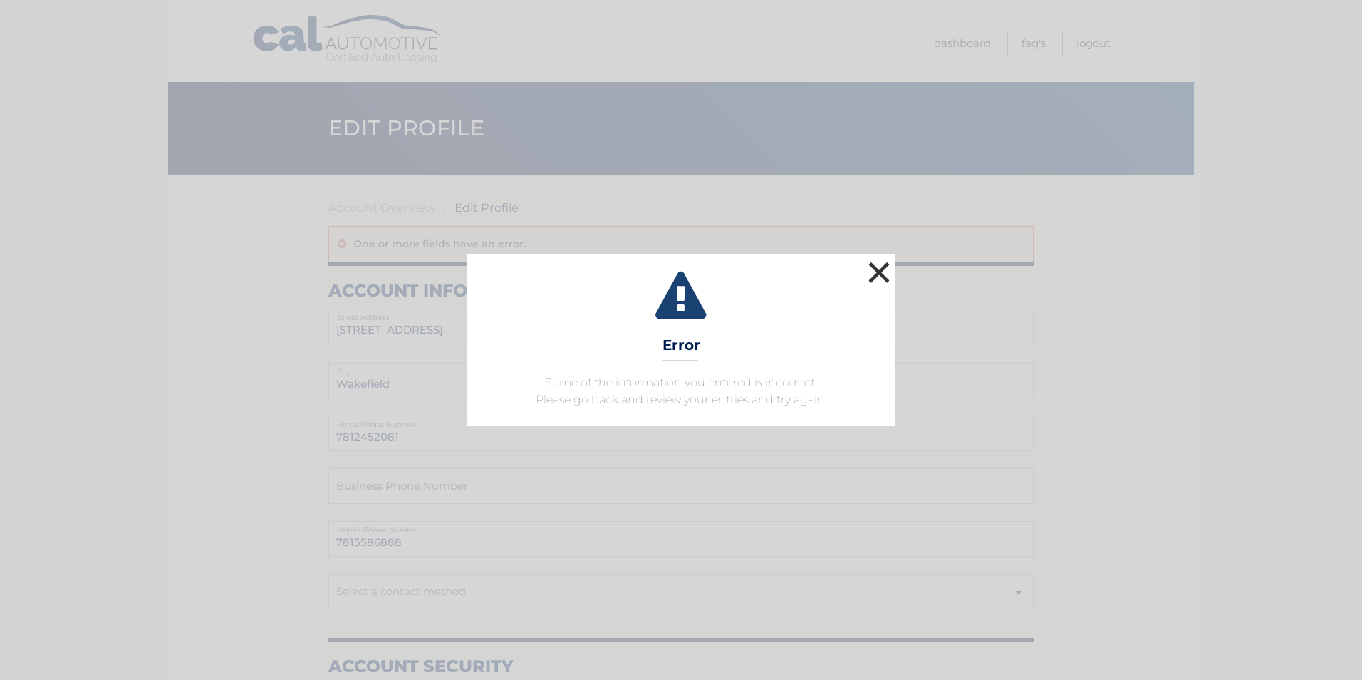
click at [885, 277] on button "×" at bounding box center [879, 272] width 28 height 28
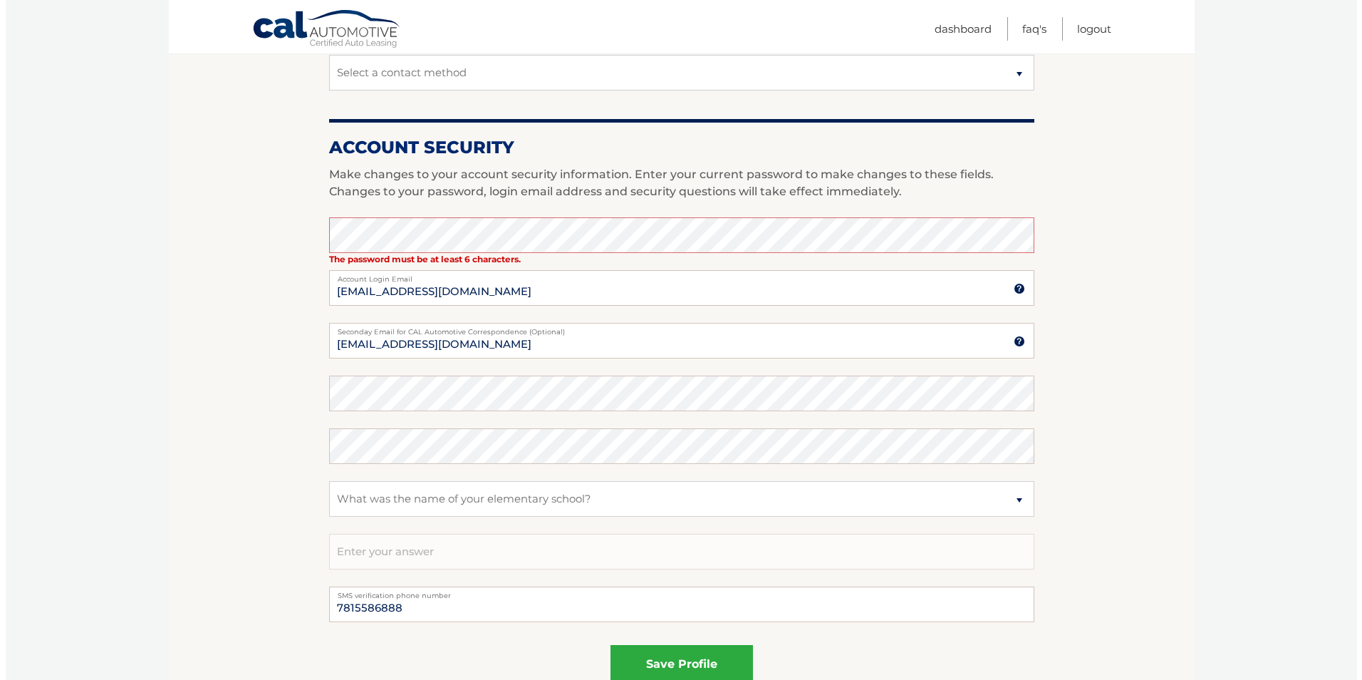
scroll to position [590, 0]
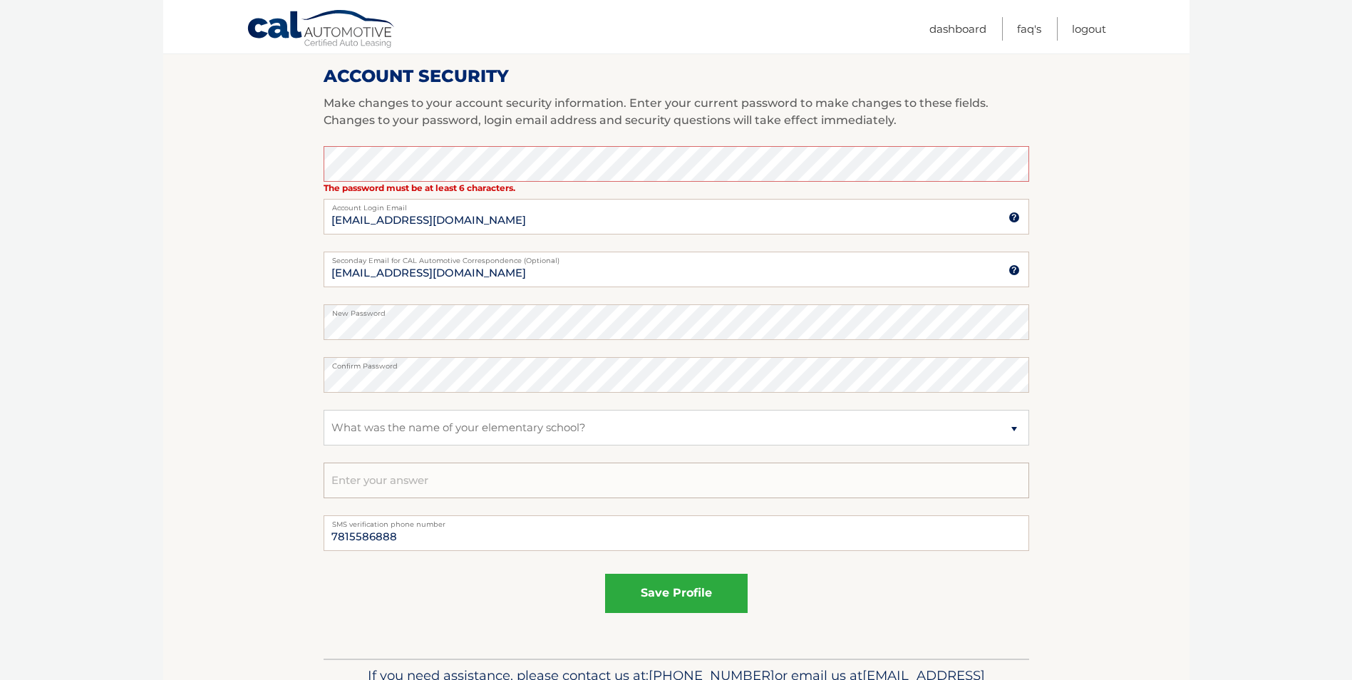
click at [405, 473] on input "text" at bounding box center [675, 480] width 705 height 36
type input "pine grove"
click at [960, 308] on label "New Password" at bounding box center [675, 309] width 705 height 11
click at [565, 278] on input "dmason3488@gmail.com" at bounding box center [675, 269] width 705 height 36
click at [567, 277] on input "dmason3488@gmail.com" at bounding box center [675, 269] width 705 height 36
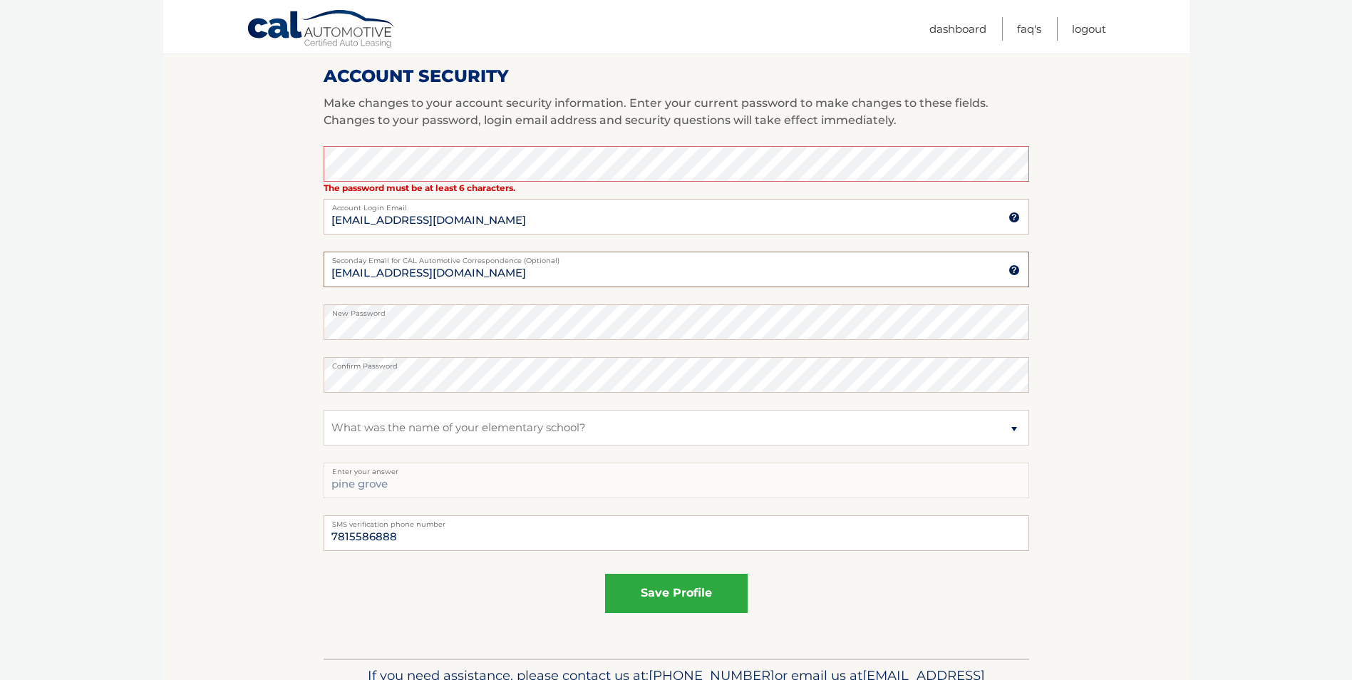
click at [567, 276] on input "dmason3488@gmail.com" at bounding box center [675, 269] width 705 height 36
click at [568, 276] on input "dmason3488@gmail.com" at bounding box center [675, 269] width 705 height 36
click at [574, 274] on input "dmason3488@gmail.com" at bounding box center [675, 269] width 705 height 36
drag, startPoint x: 608, startPoint y: 274, endPoint x: 282, endPoint y: 272, distance: 326.3
click at [283, 272] on section "Account Overview | Edit Profile One or more fields have an error. account infor…" at bounding box center [676, 122] width 1026 height 1074
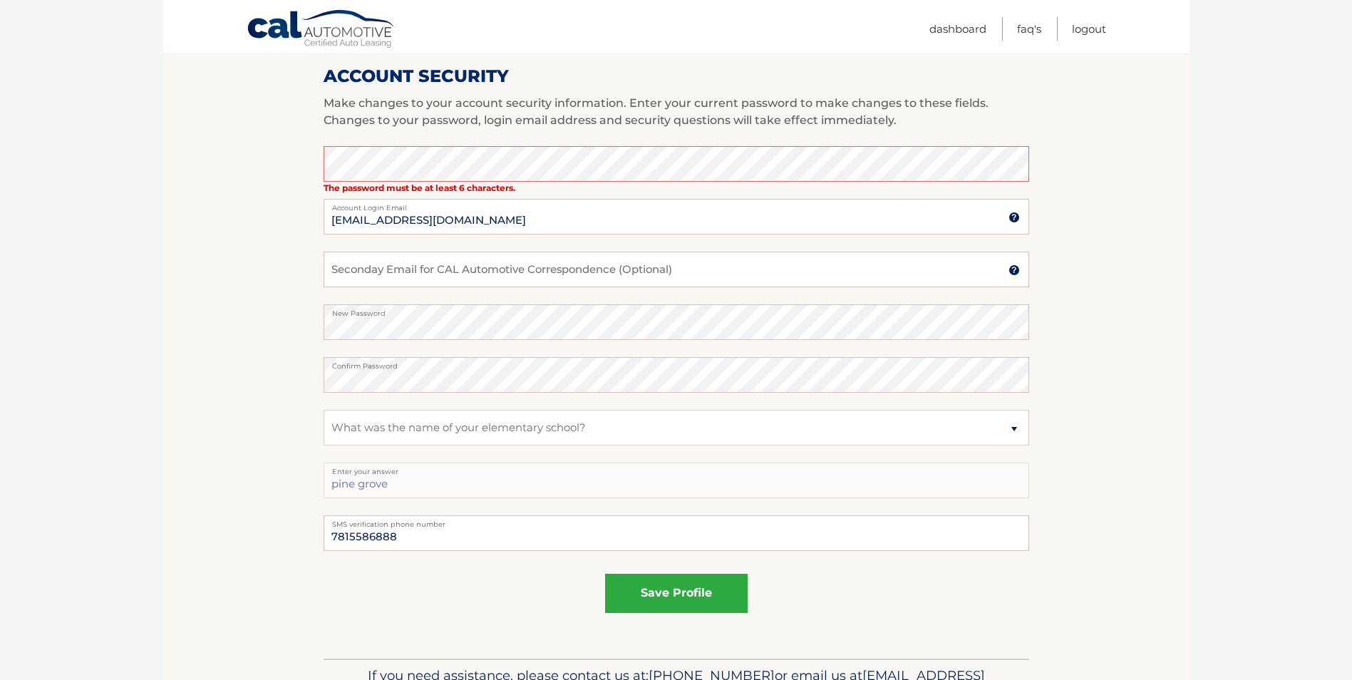
click at [239, 293] on section "Account Overview | Edit Profile One or more fields have an error. account infor…" at bounding box center [676, 122] width 1026 height 1074
click at [655, 592] on button "save profile" at bounding box center [676, 593] width 142 height 39
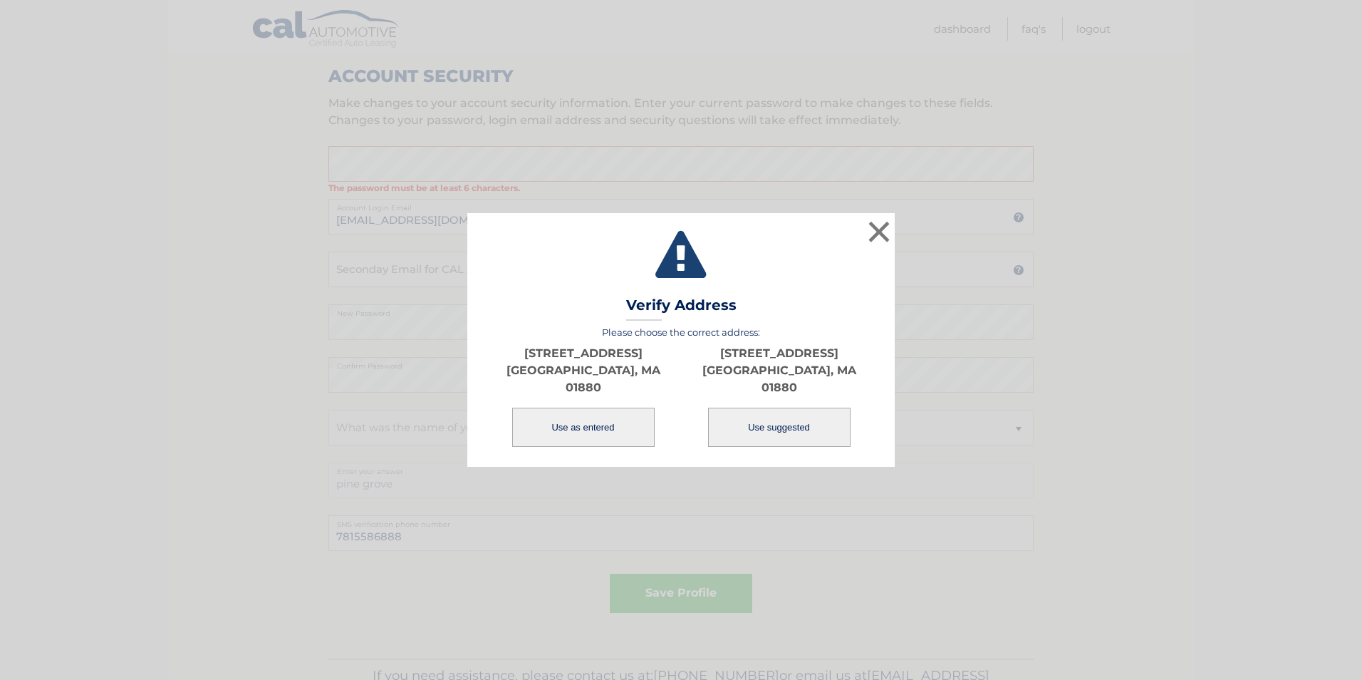
click at [591, 420] on button "Use as entered" at bounding box center [583, 427] width 142 height 39
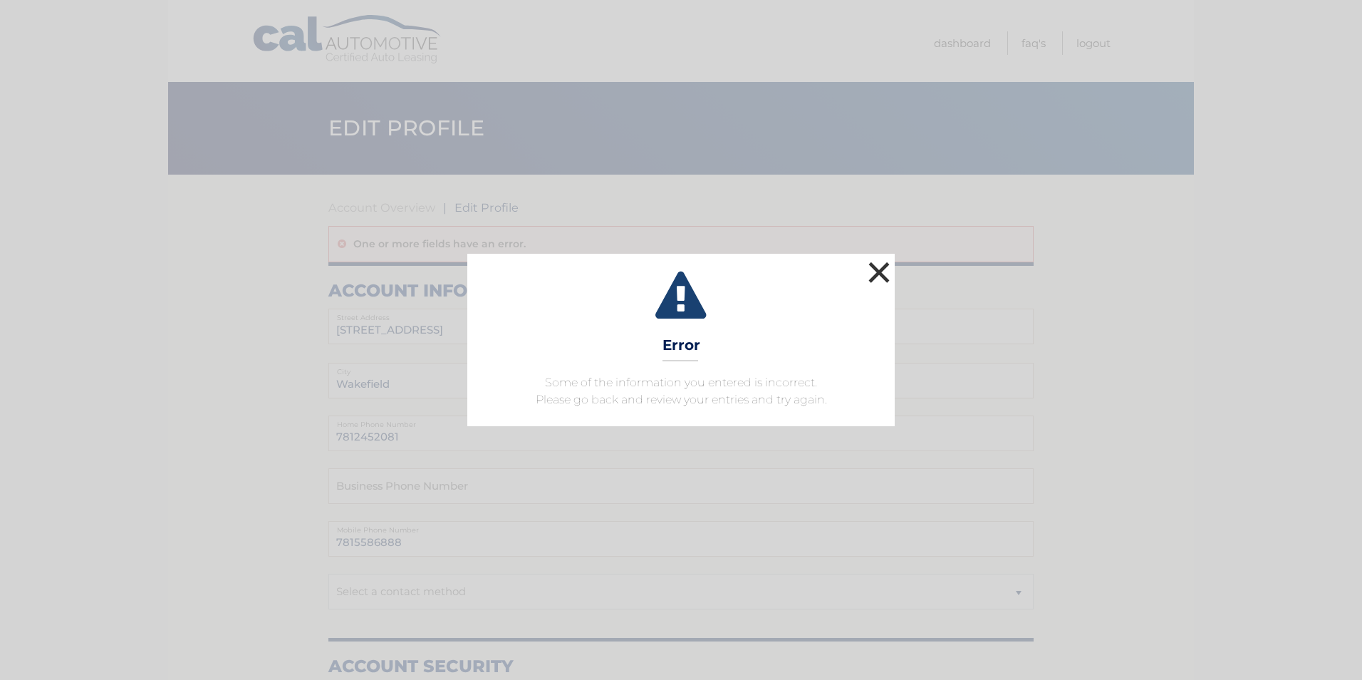
click at [880, 272] on button "×" at bounding box center [879, 272] width 28 height 28
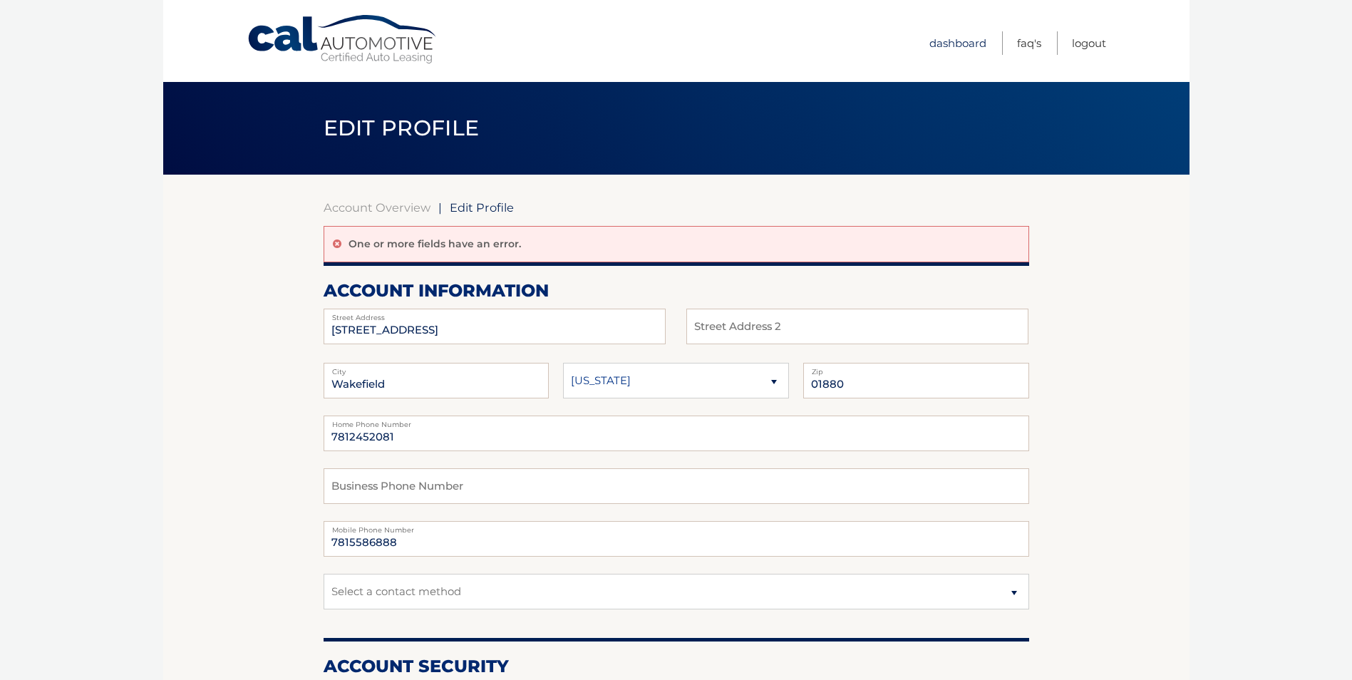
click at [976, 49] on link "Dashboard" at bounding box center [957, 43] width 57 height 24
click at [971, 45] on link "Dashboard" at bounding box center [957, 43] width 57 height 24
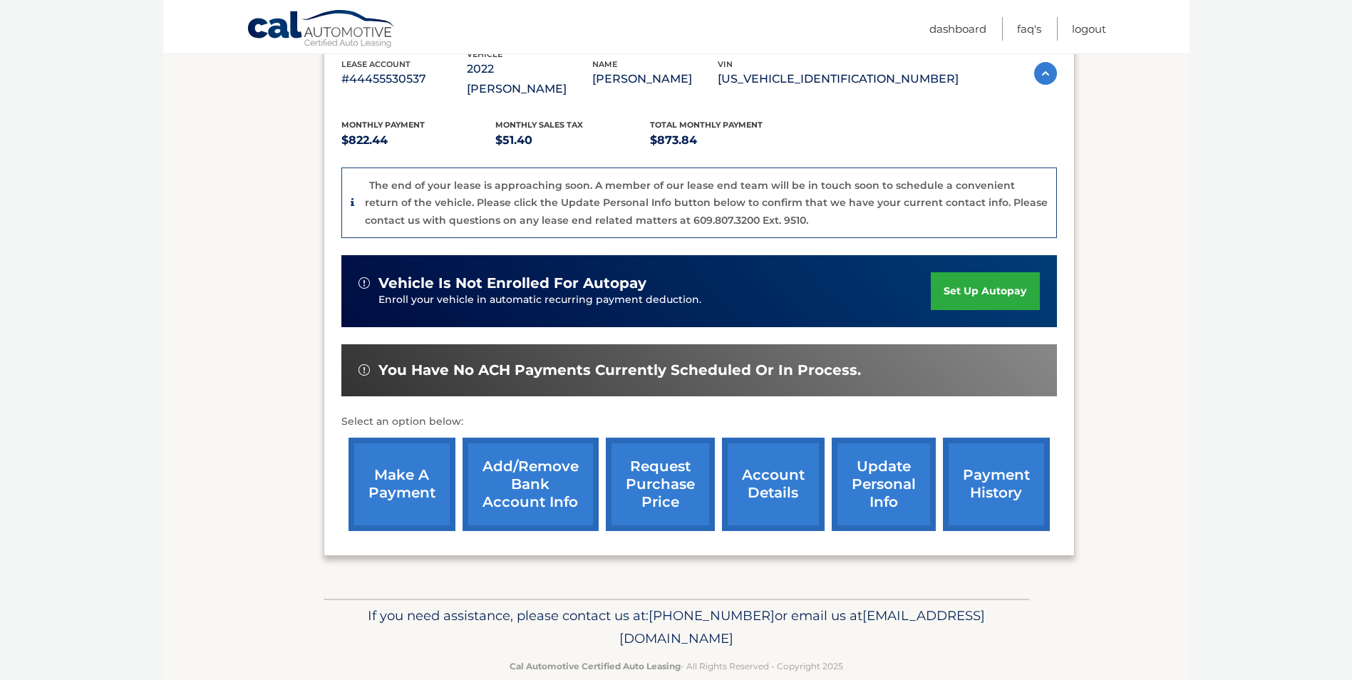
scroll to position [272, 0]
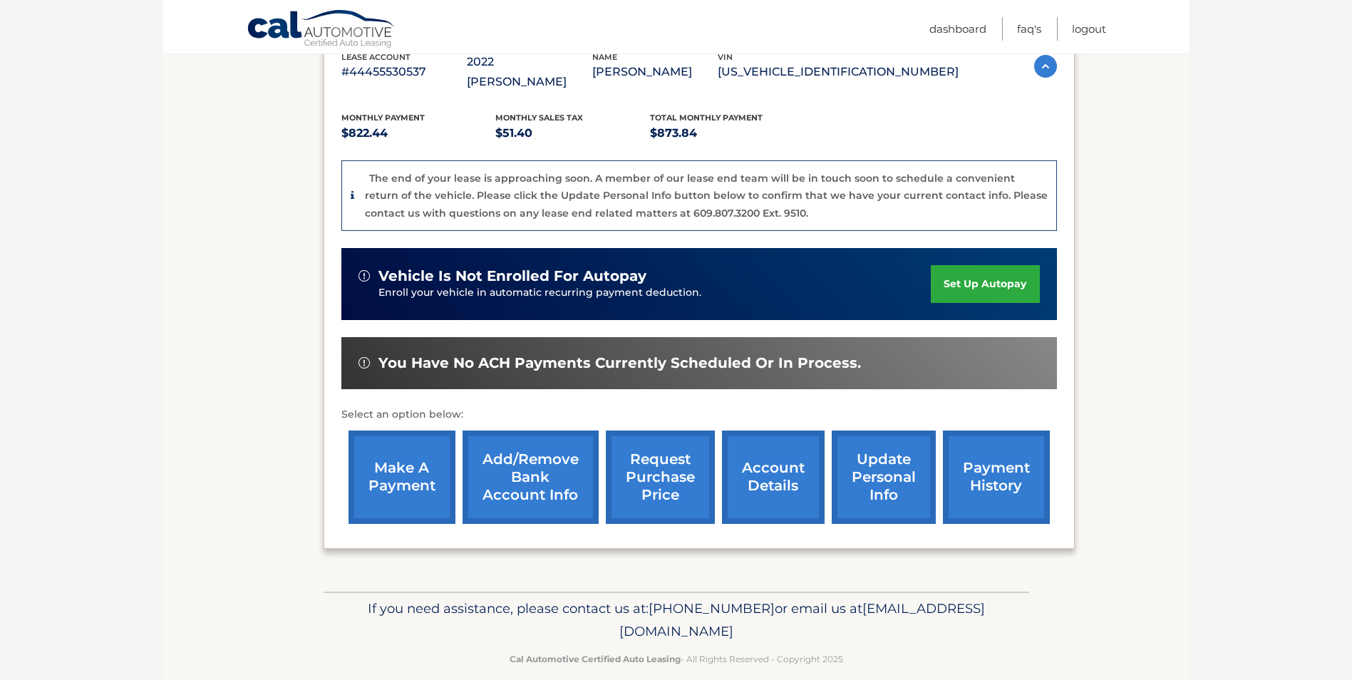
click at [980, 483] on link "payment history" at bounding box center [996, 476] width 107 height 93
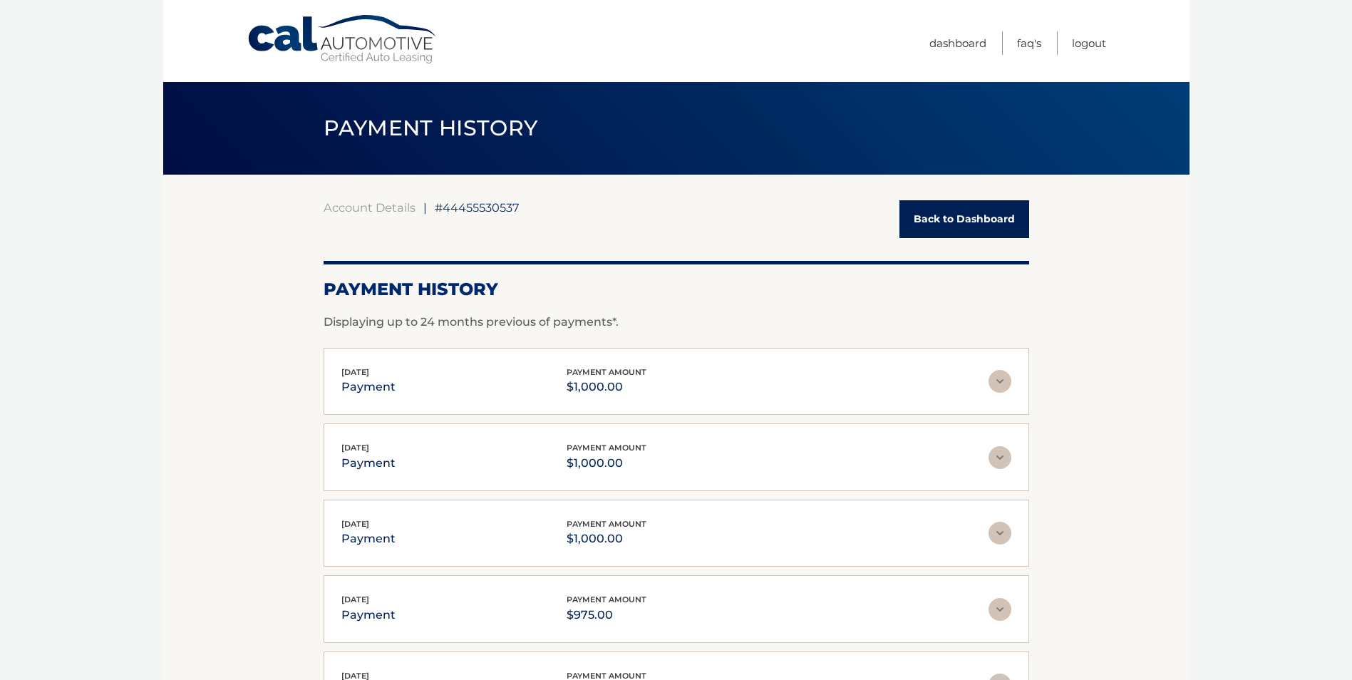
click at [1001, 221] on link "Back to Dashboard" at bounding box center [964, 219] width 130 height 38
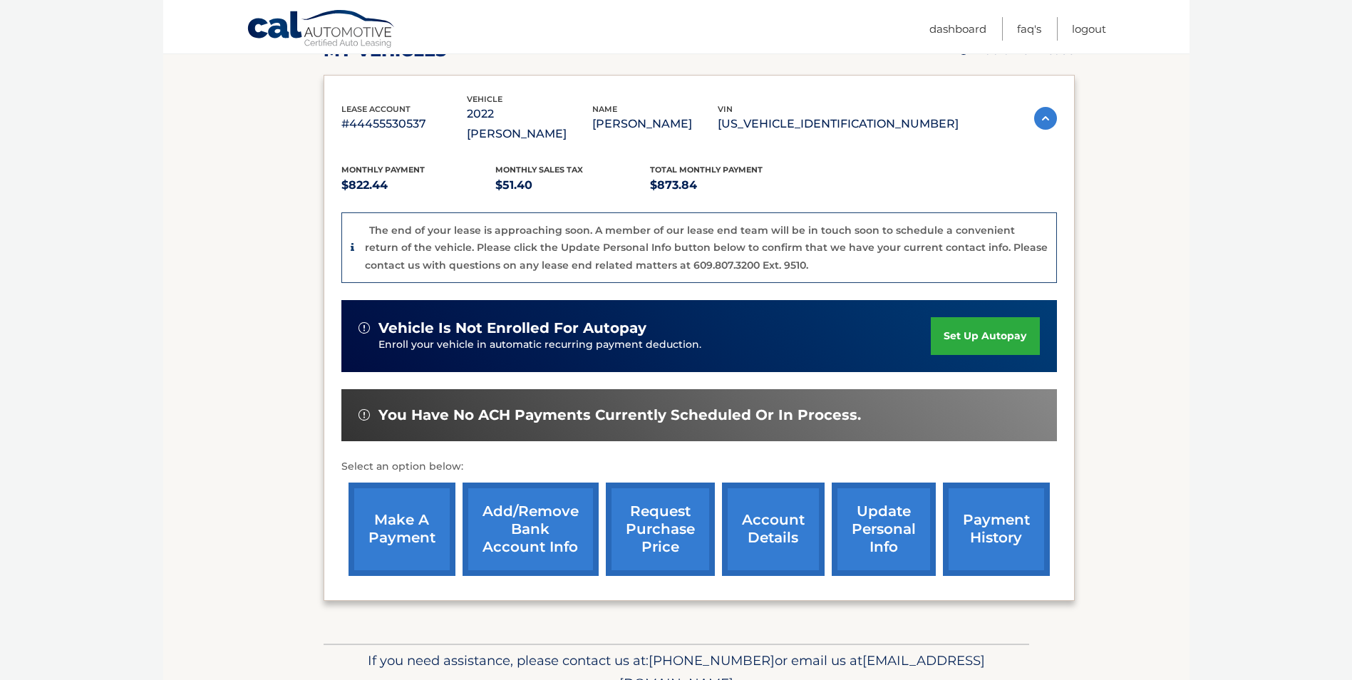
scroll to position [272, 0]
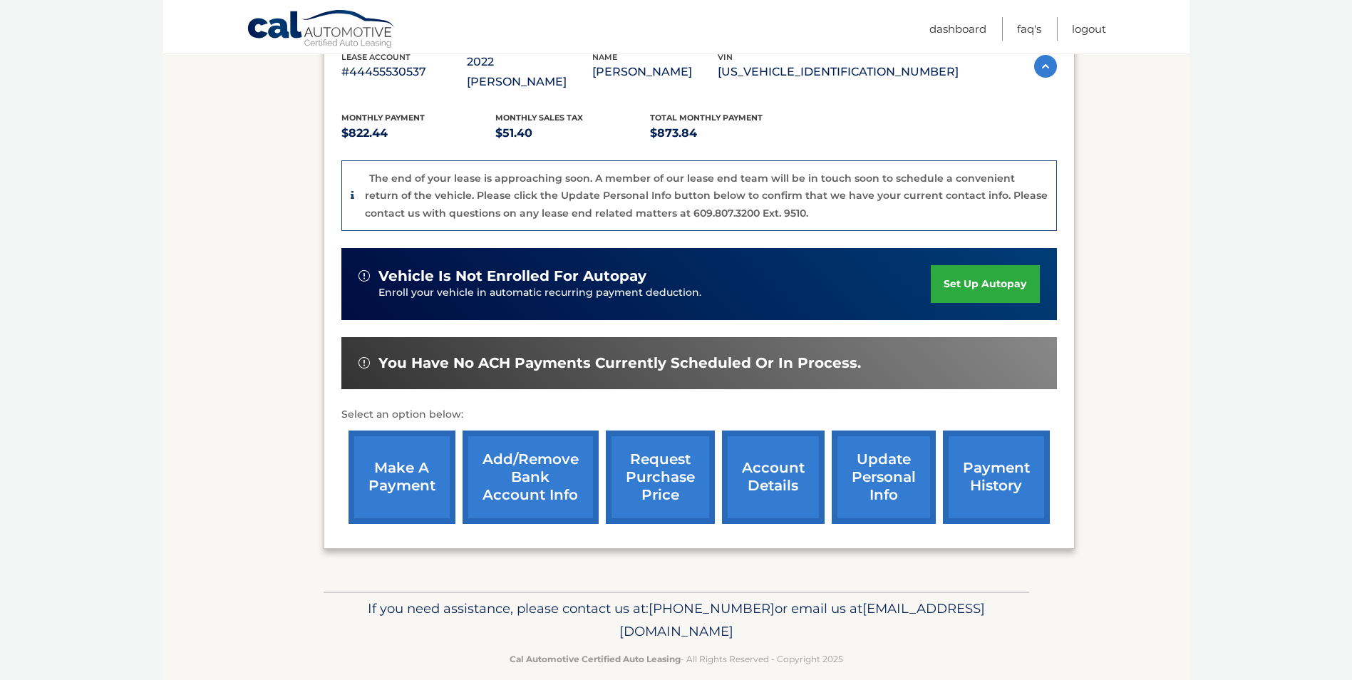
click at [654, 469] on link "request purchase price" at bounding box center [660, 476] width 109 height 93
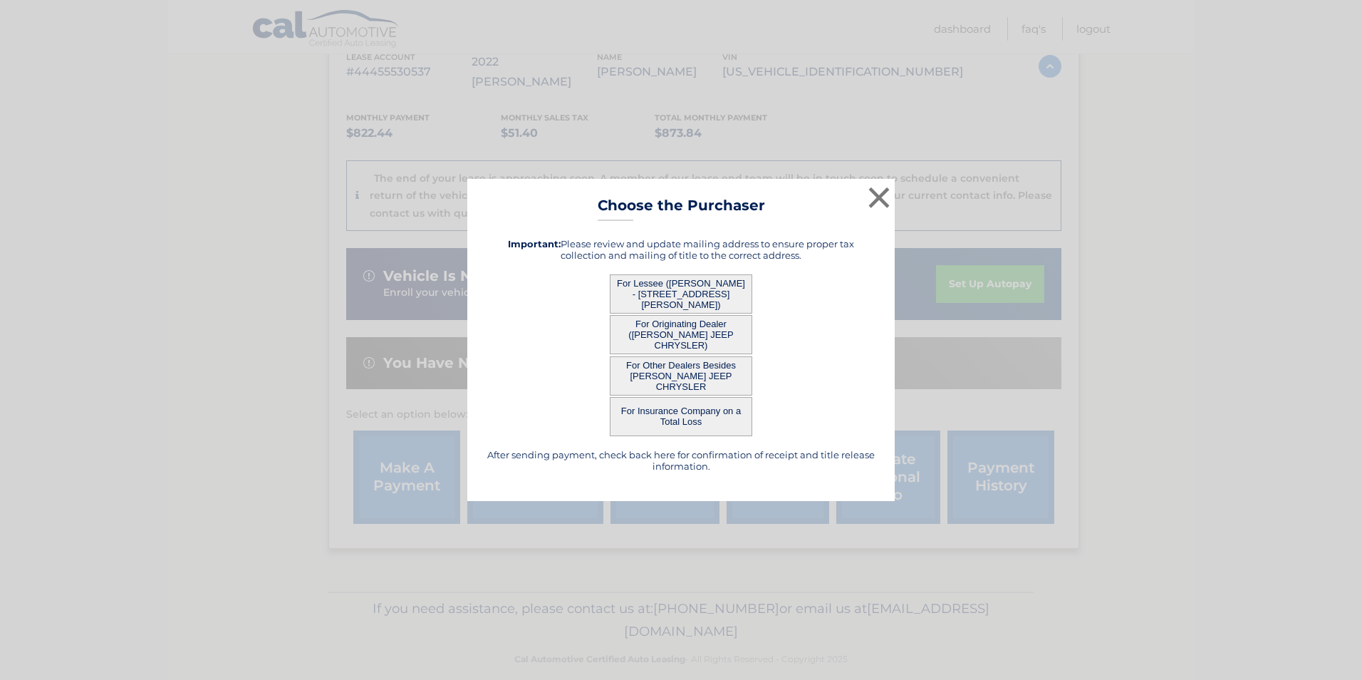
click at [685, 371] on button "For Other Dealers Besides [PERSON_NAME] JEEP CHRYSLER" at bounding box center [681, 375] width 142 height 39
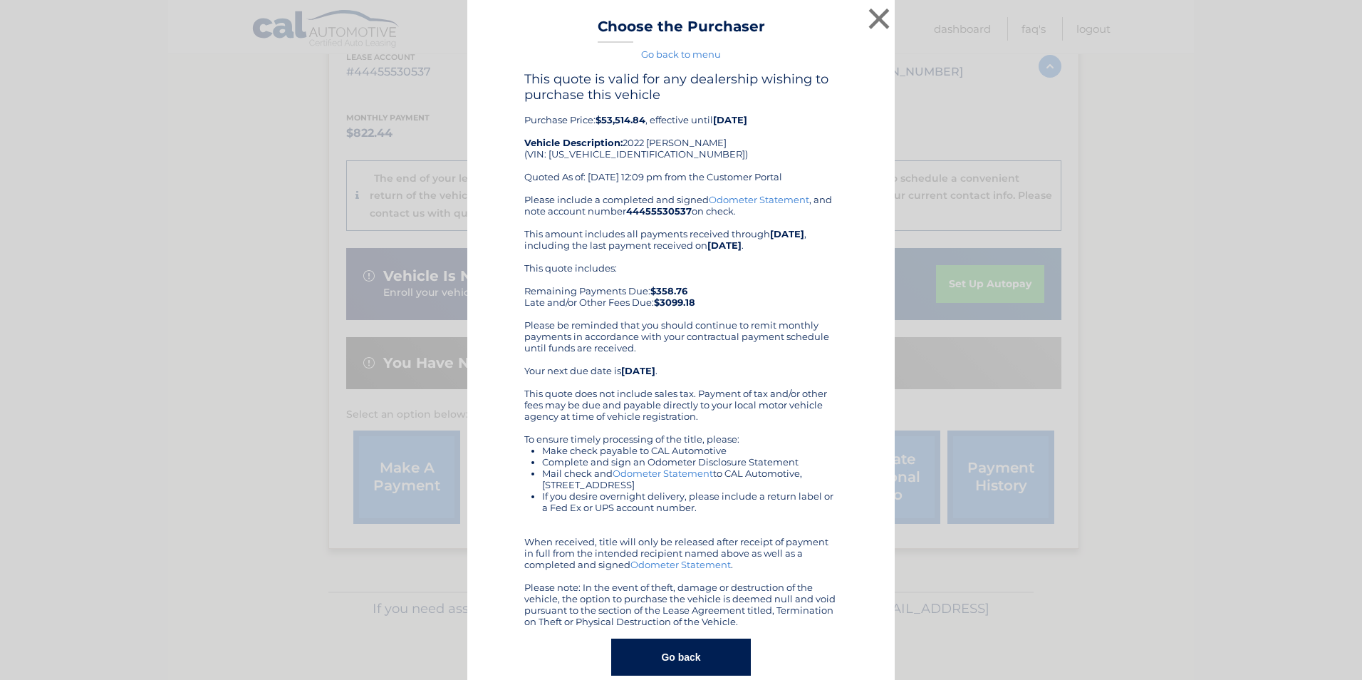
drag, startPoint x: 747, startPoint y: 120, endPoint x: 561, endPoint y: 121, distance: 185.2
click at [561, 121] on div "This quote is valid for any dealership wishing to purchase this vehicle Purchas…" at bounding box center [680, 132] width 313 height 123
click at [559, 122] on div "This quote is valid for any dealership wishing to purchase this vehicle Purchas…" at bounding box center [680, 132] width 313 height 123
drag, startPoint x: 562, startPoint y: 236, endPoint x: 789, endPoint y: 237, distance: 227.3
click at [789, 237] on div "Please include a completed and signed Odometer Statement , and note account num…" at bounding box center [680, 410] width 313 height 433
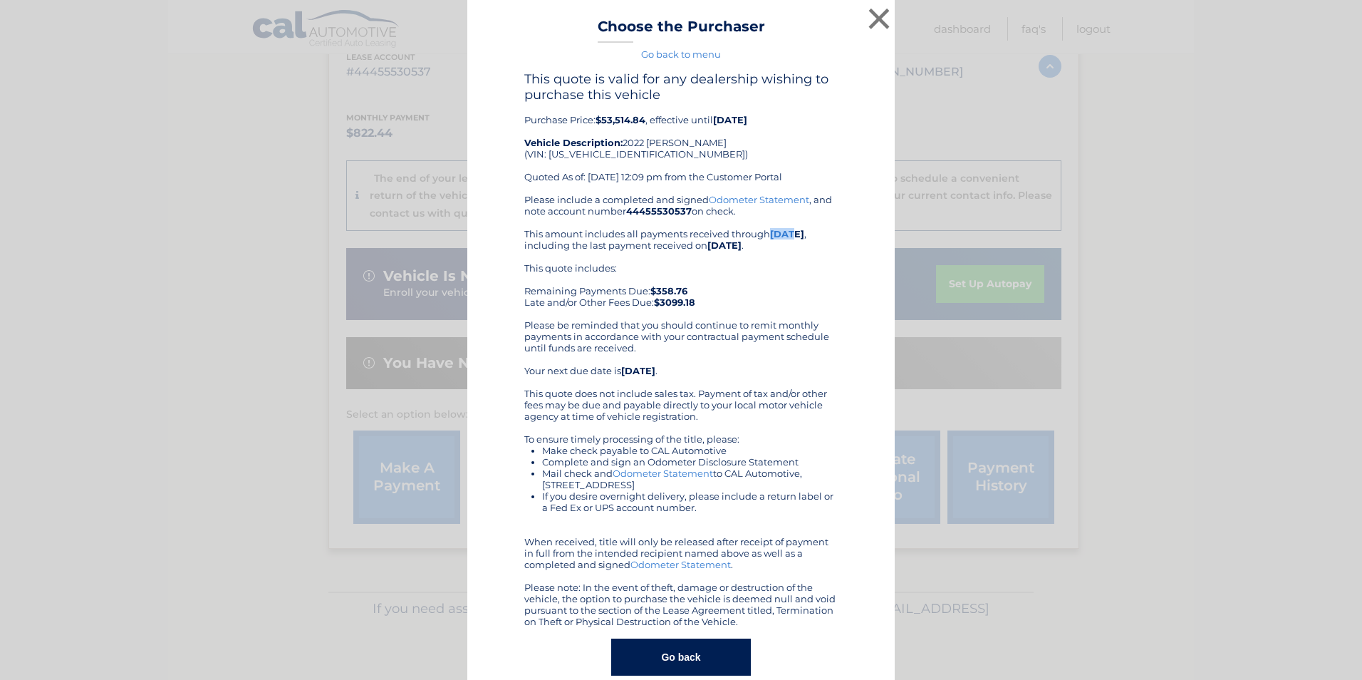
drag, startPoint x: 789, startPoint y: 237, endPoint x: 722, endPoint y: 236, distance: 67.0
click at [722, 236] on div "Please include a completed and signed Odometer Statement , and note account num…" at bounding box center [680, 410] width 313 height 433
drag, startPoint x: 735, startPoint y: 247, endPoint x: 580, endPoint y: 239, distance: 155.5
click at [580, 239] on div "Please include a completed and signed Odometer Statement , and note account num…" at bounding box center [680, 410] width 313 height 433
click at [579, 240] on div "Please include a completed and signed Odometer Statement , and note account num…" at bounding box center [680, 410] width 313 height 433
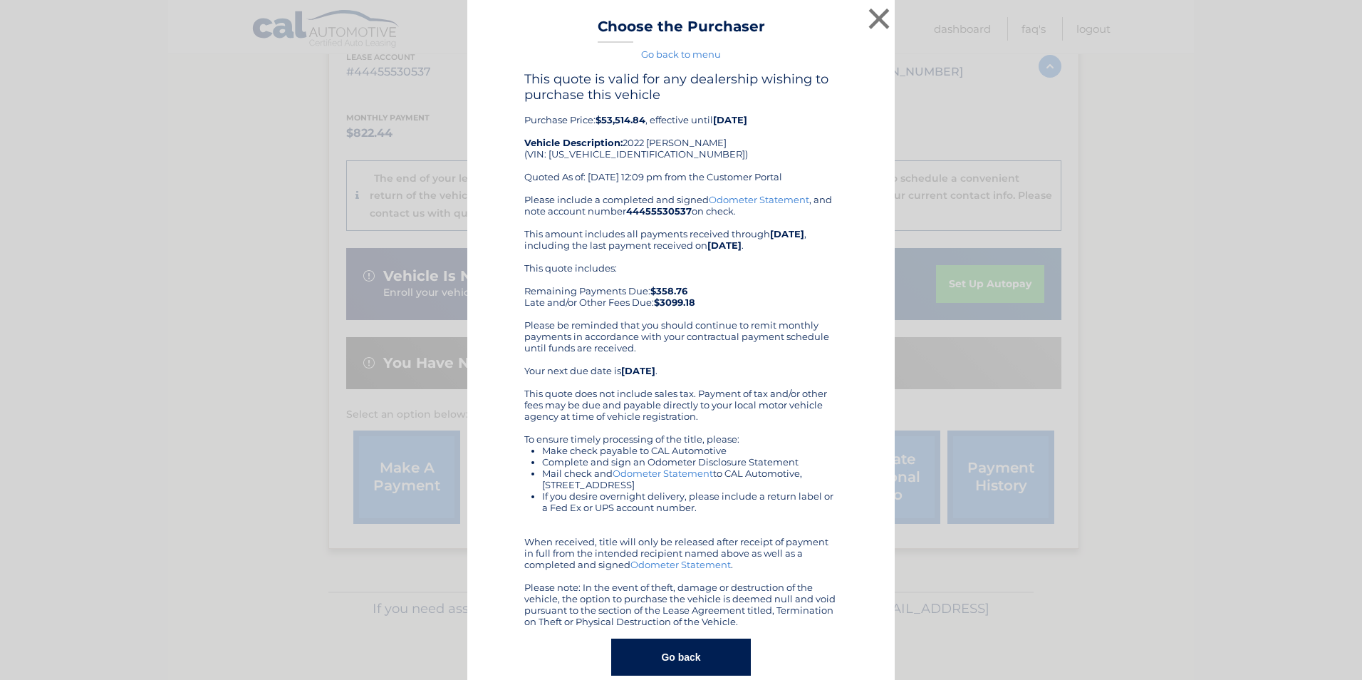
drag, startPoint x: 639, startPoint y: 349, endPoint x: 510, endPoint y: 263, distance: 155.1
click at [510, 263] on div "This quote is valid for any dealership wishing to purchase this vehicle Purchas…" at bounding box center [681, 373] width 392 height 604
drag, startPoint x: 510, startPoint y: 263, endPoint x: 535, endPoint y: 266, distance: 25.1
click at [535, 266] on div "This quote includes: Remaining Payments Due: $358.76 Late and/or Other Fees Due…" at bounding box center [680, 285] width 313 height 46
drag, startPoint x: 519, startPoint y: 266, endPoint x: 719, endPoint y: 351, distance: 217.4
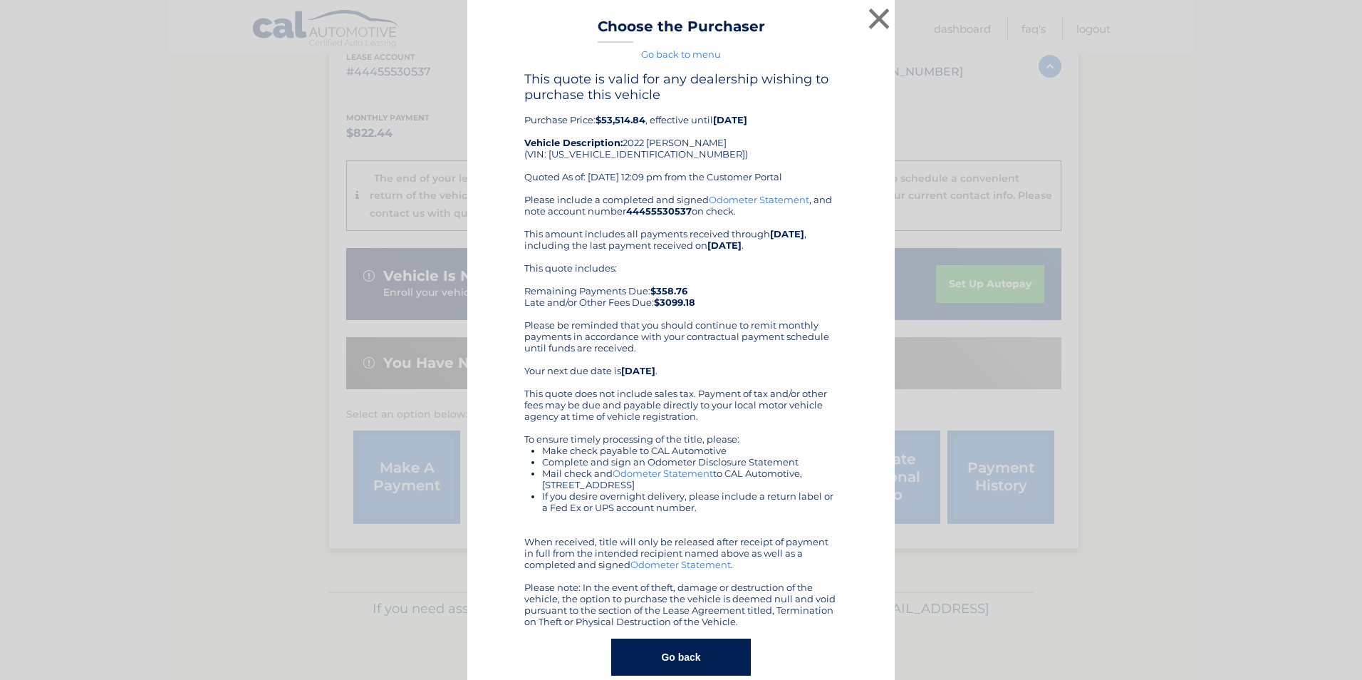
click at [719, 351] on div "Please include a completed and signed Odometer Statement , and note account num…" at bounding box center [680, 410] width 313 height 433
drag, startPoint x: 719, startPoint y: 351, endPoint x: 691, endPoint y: 331, distance: 34.2
click at [691, 331] on div "Please include a completed and signed Odometer Statement , and note account num…" at bounding box center [680, 410] width 313 height 433
click at [869, 19] on button "×" at bounding box center [879, 18] width 28 height 28
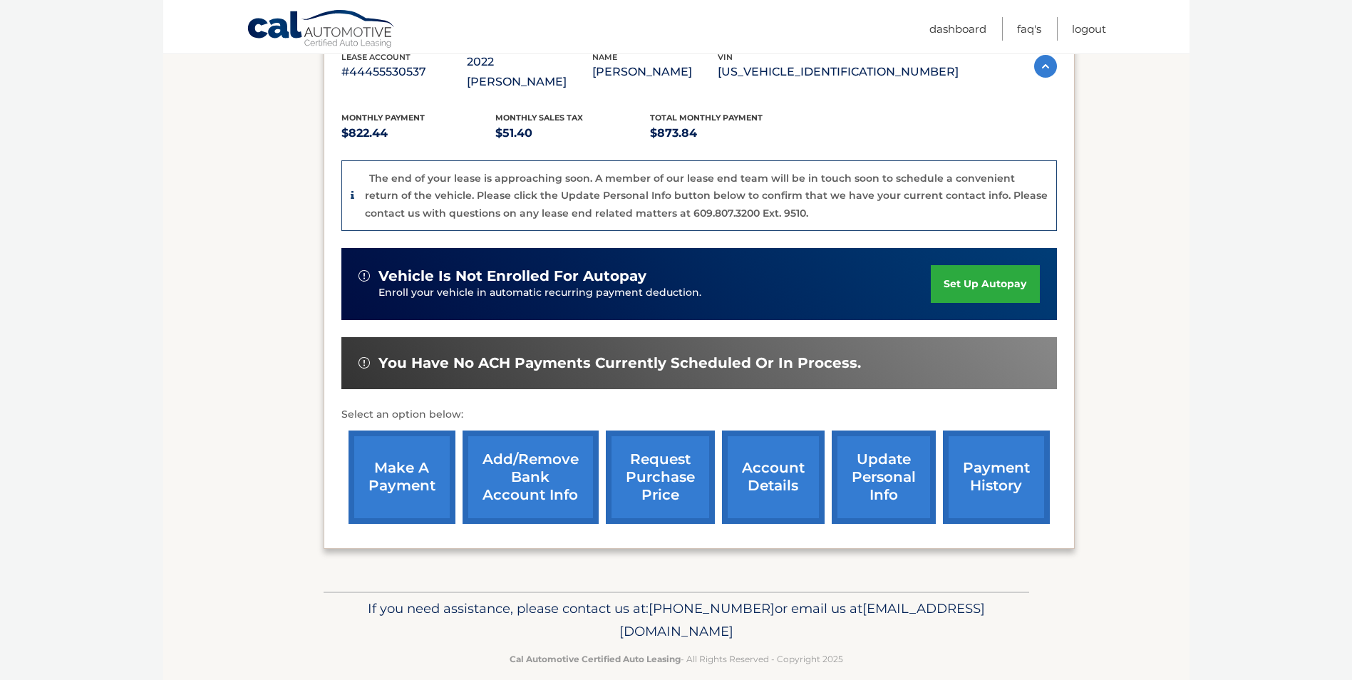
click at [778, 469] on link "account details" at bounding box center [773, 476] width 103 height 93
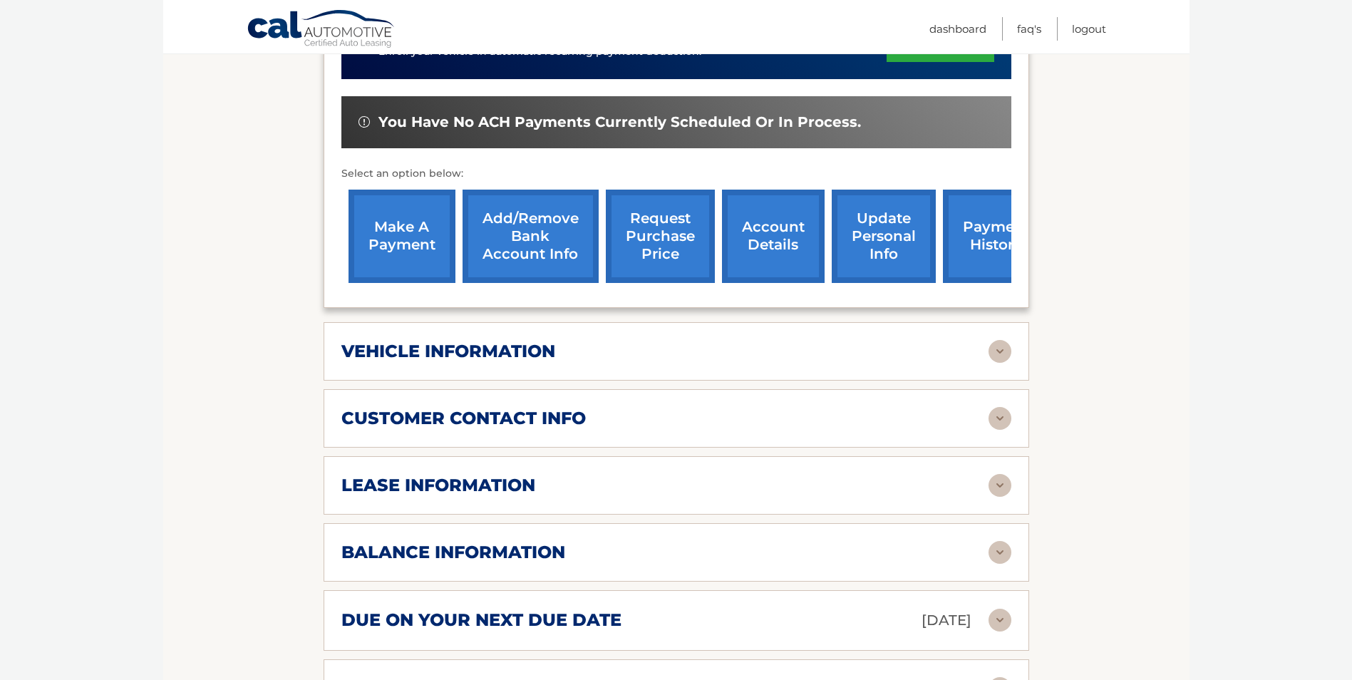
scroll to position [499, 0]
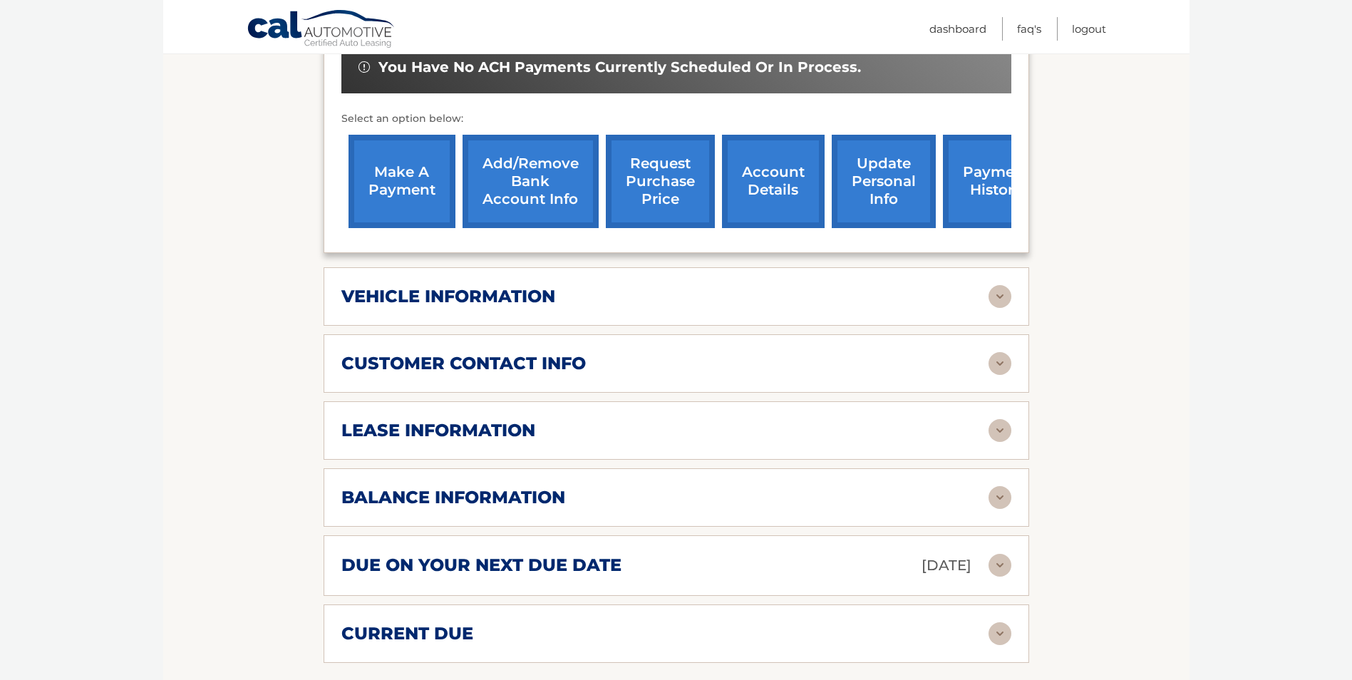
click at [1009, 486] on img at bounding box center [999, 497] width 23 height 23
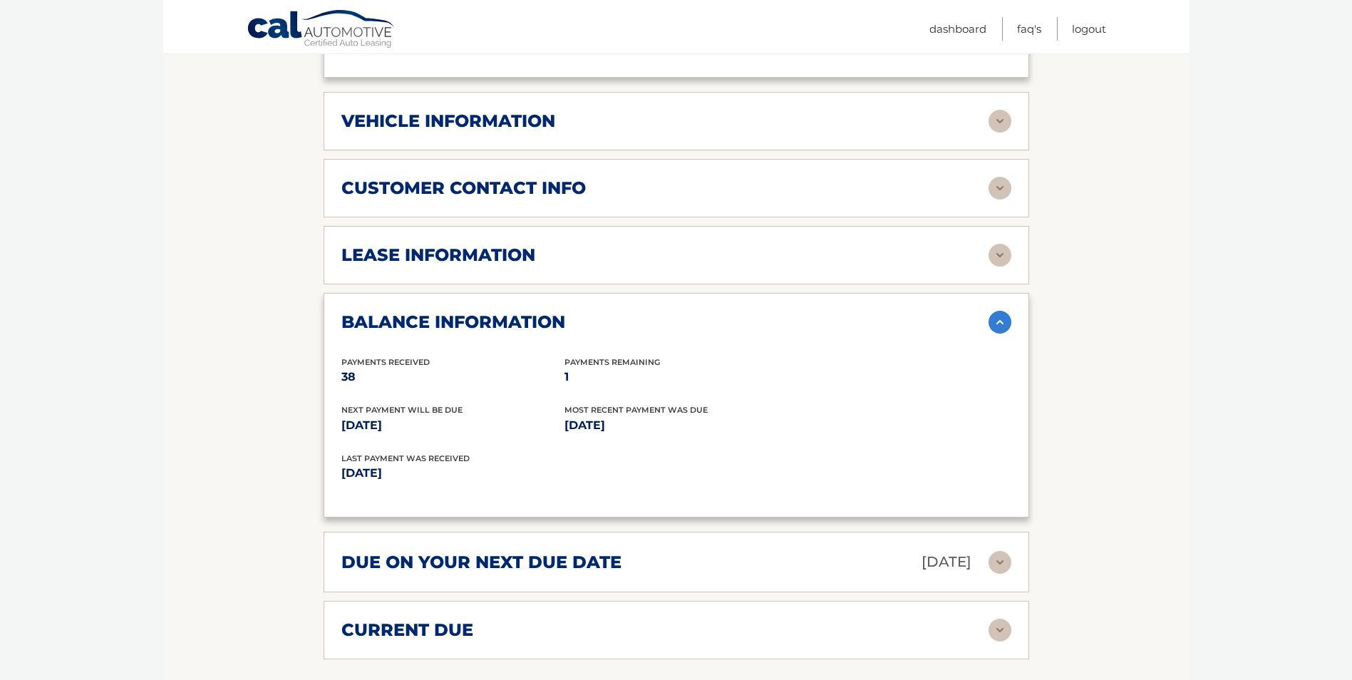
scroll to position [712, 0]
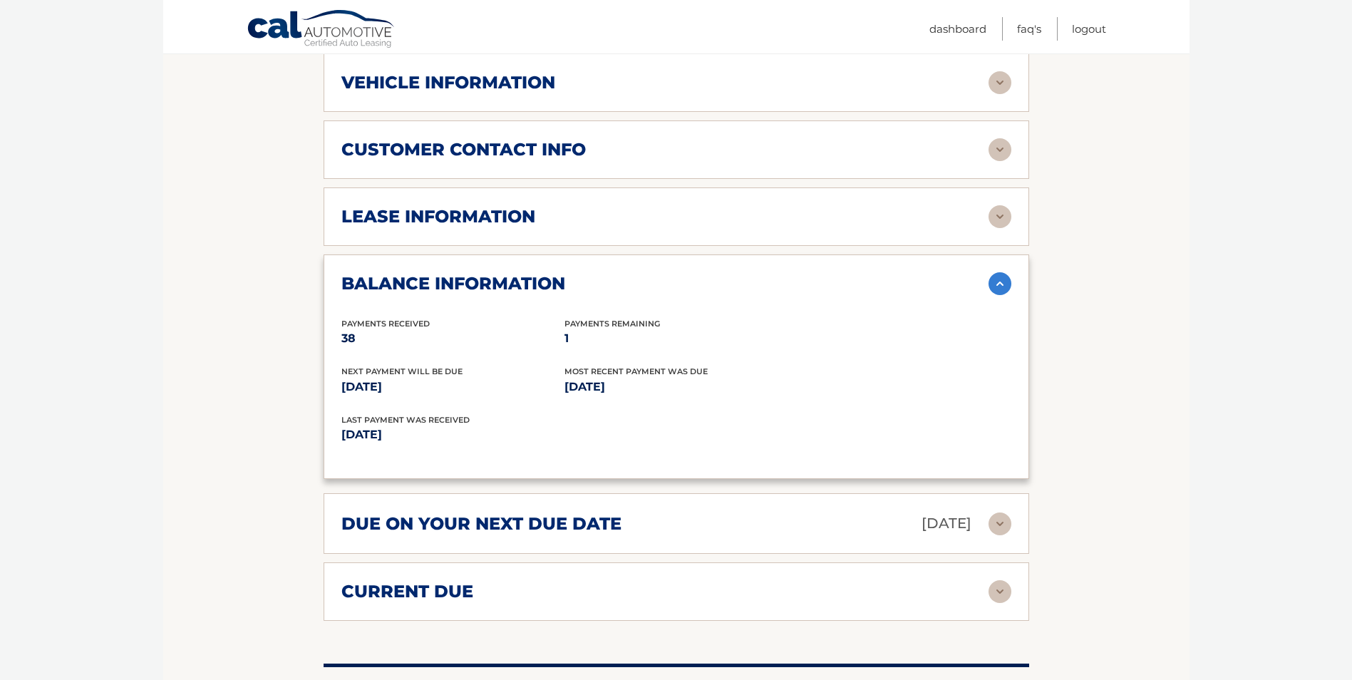
click at [1005, 512] on img at bounding box center [999, 523] width 23 height 23
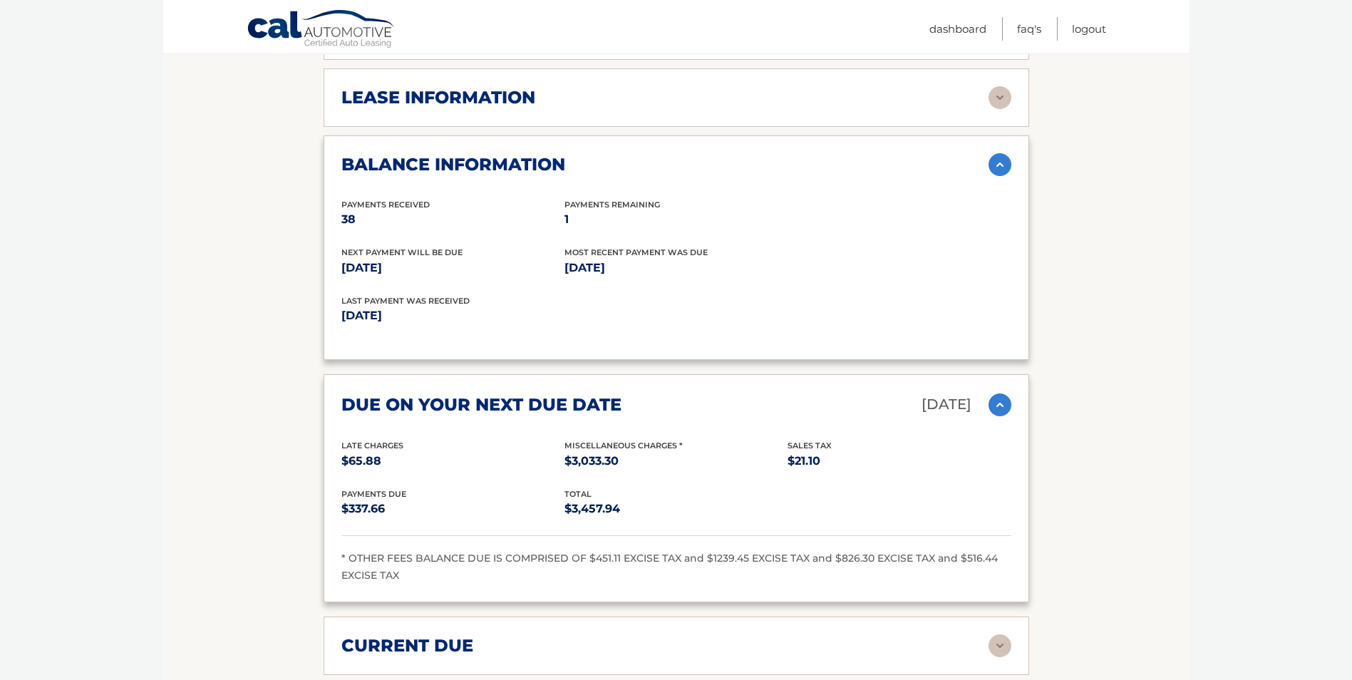
scroll to position [855, 0]
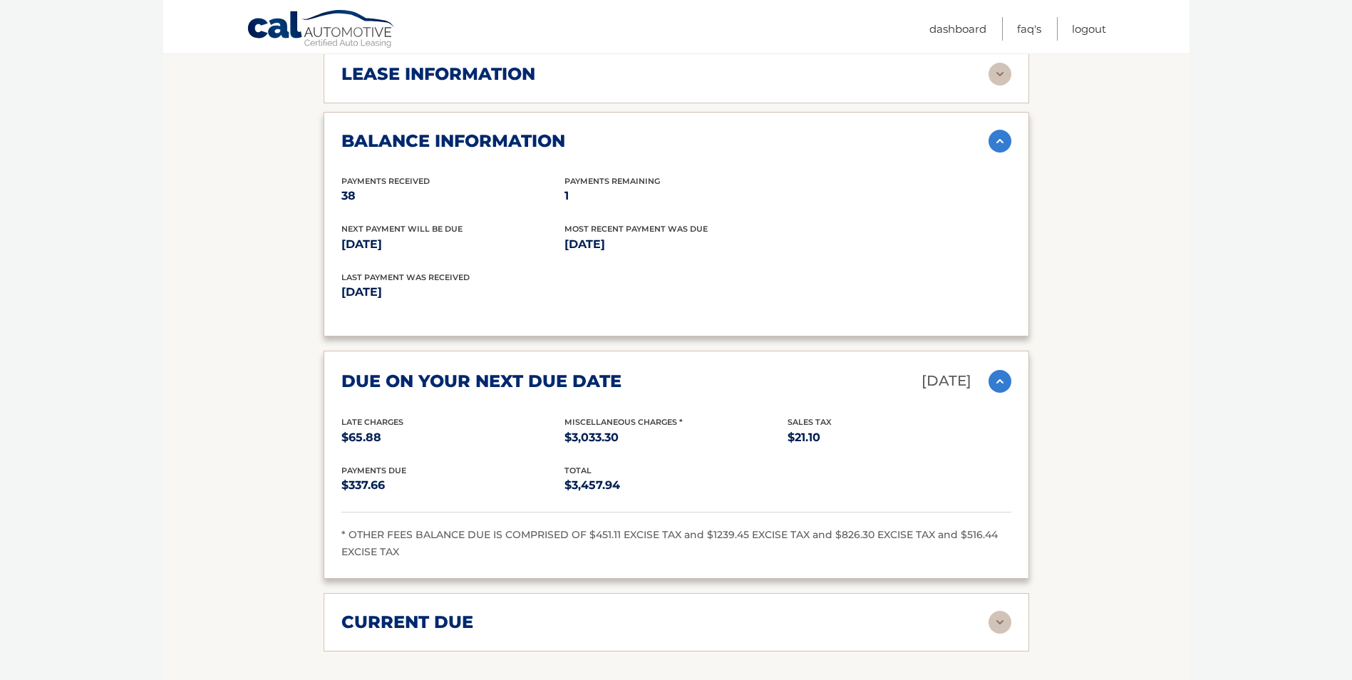
click at [1002, 611] on img at bounding box center [999, 622] width 23 height 23
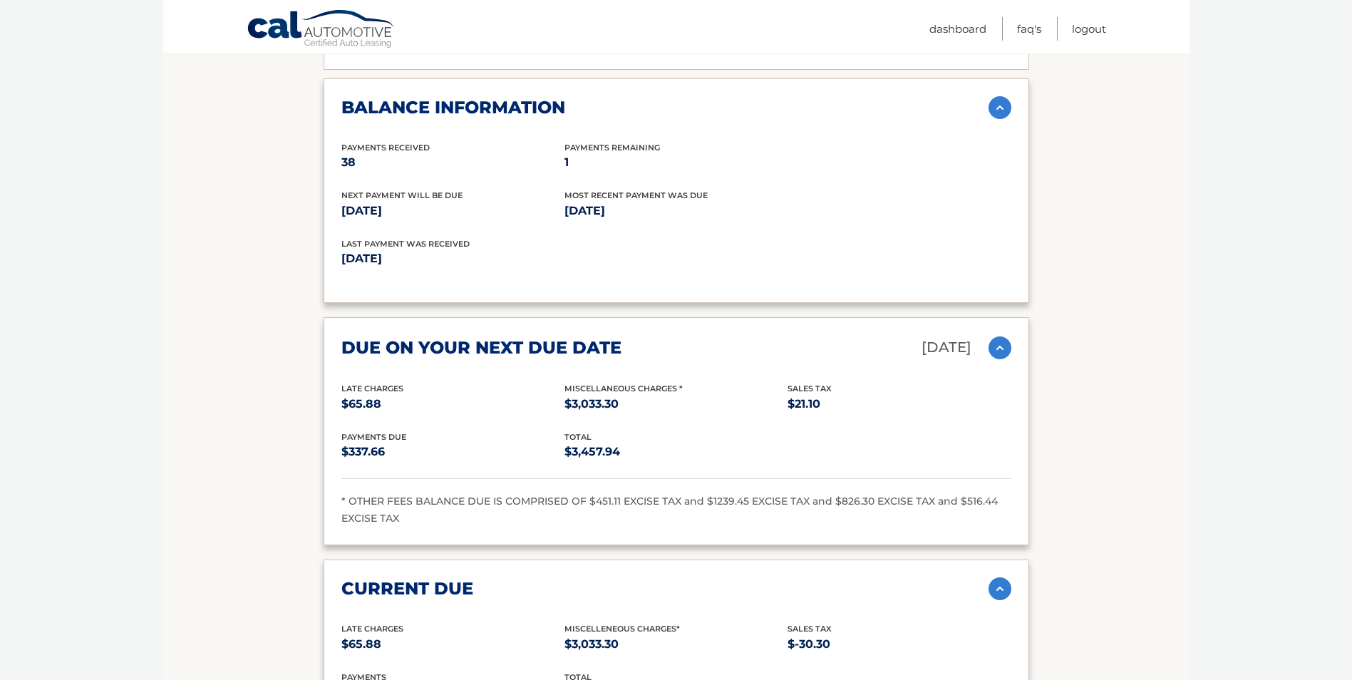
scroll to position [926, 0]
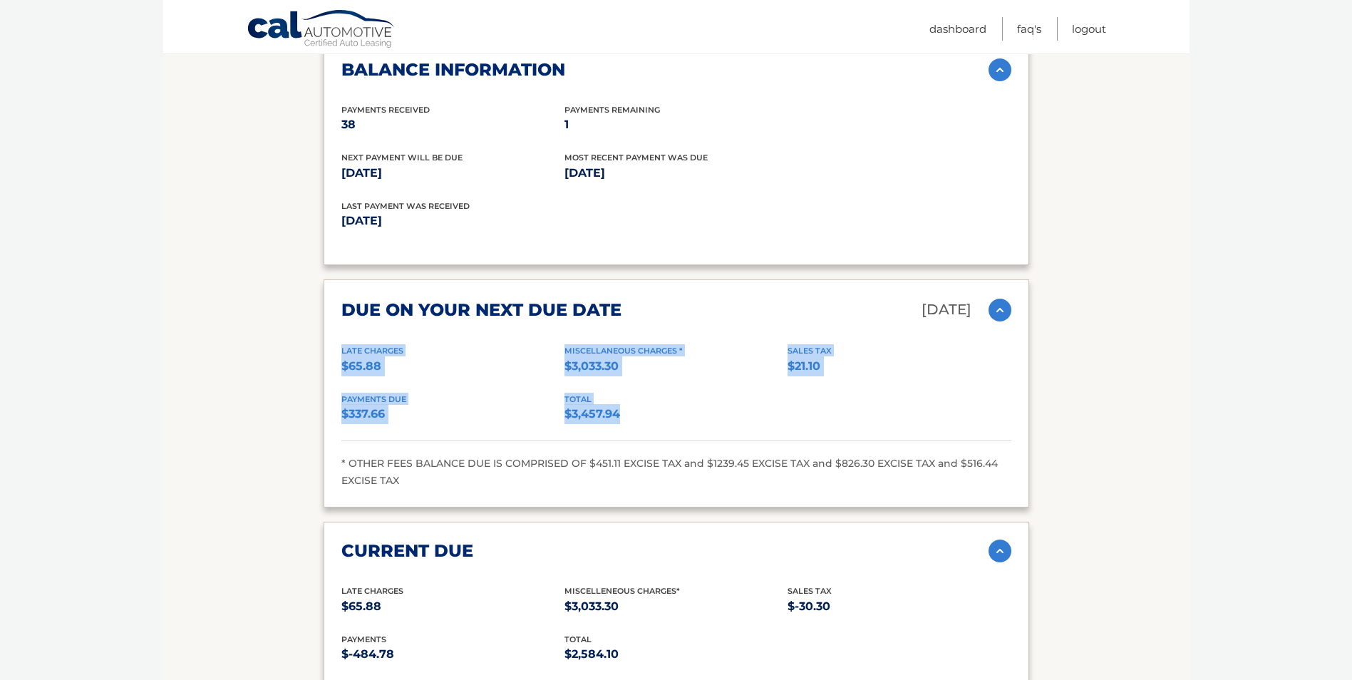
drag, startPoint x: 609, startPoint y: 396, endPoint x: 338, endPoint y: 326, distance: 280.3
click at [338, 326] on div "due on your next due date Sep 27, 2025 Late Charges $65.88 Miscellaneous Charge…" at bounding box center [675, 393] width 705 height 228
drag, startPoint x: 338, startPoint y: 326, endPoint x: 366, endPoint y: 331, distance: 28.8
click at [366, 346] on span "Late Charges" at bounding box center [372, 351] width 62 height 10
drag, startPoint x: 341, startPoint y: 331, endPoint x: 861, endPoint y: 403, distance: 525.0
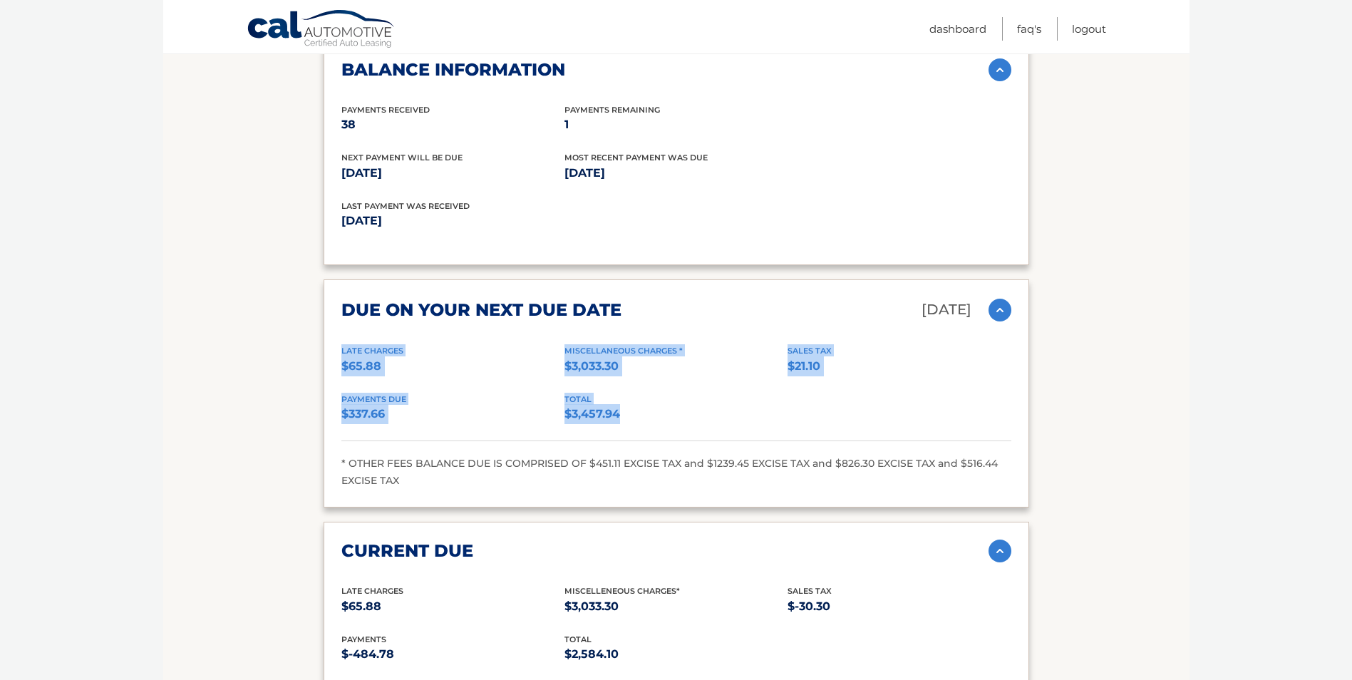
click at [861, 403] on div "Late Charges $65.88 Miscellaneous Charges * $3,033.30 Sales Tax $21.10 Payments…" at bounding box center [676, 416] width 670 height 145
drag, startPoint x: 861, startPoint y: 403, endPoint x: 848, endPoint y: 405, distance: 12.9
click at [849, 405] on div "Payments Due $337.66 total $3,457.94" at bounding box center [676, 417] width 670 height 48
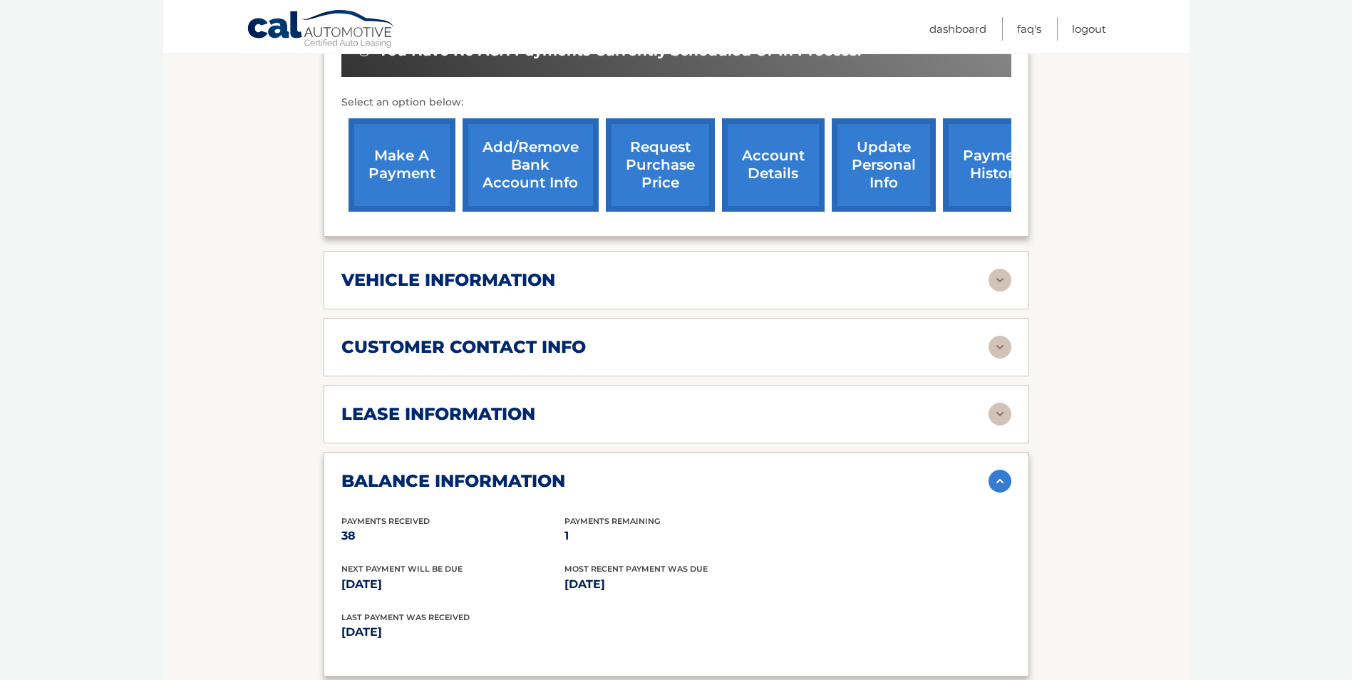
scroll to position [519, 0]
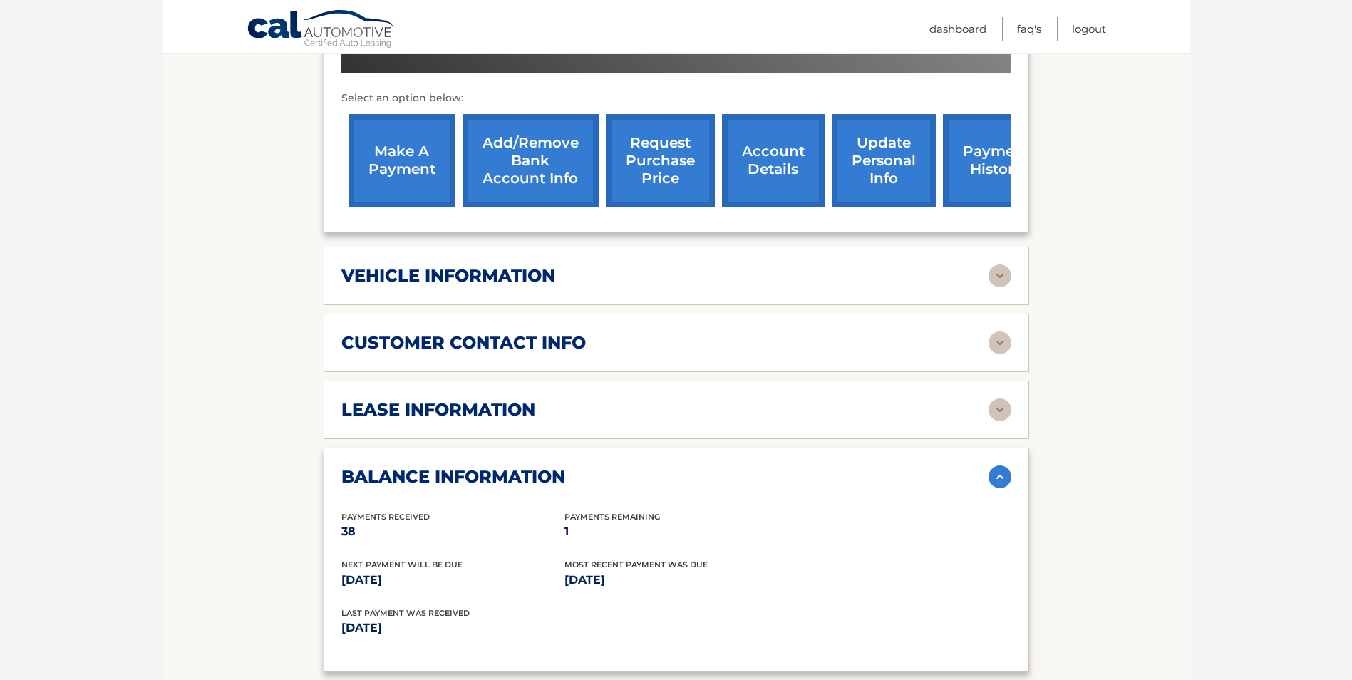
click at [388, 138] on link "make a payment" at bounding box center [401, 160] width 107 height 93
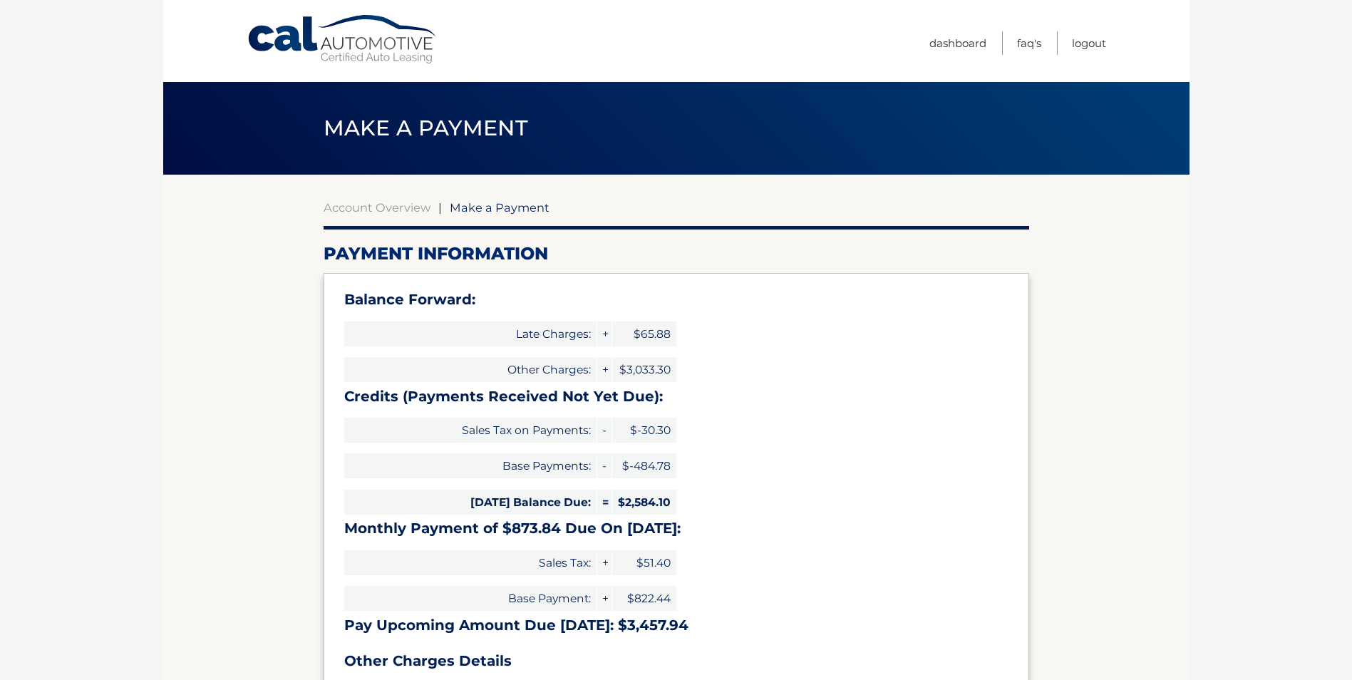
select select "ODIwMmEzZmEtNjZmZi00YzgyLWI5YmMtMWY1MjdmMzg3OGVh"
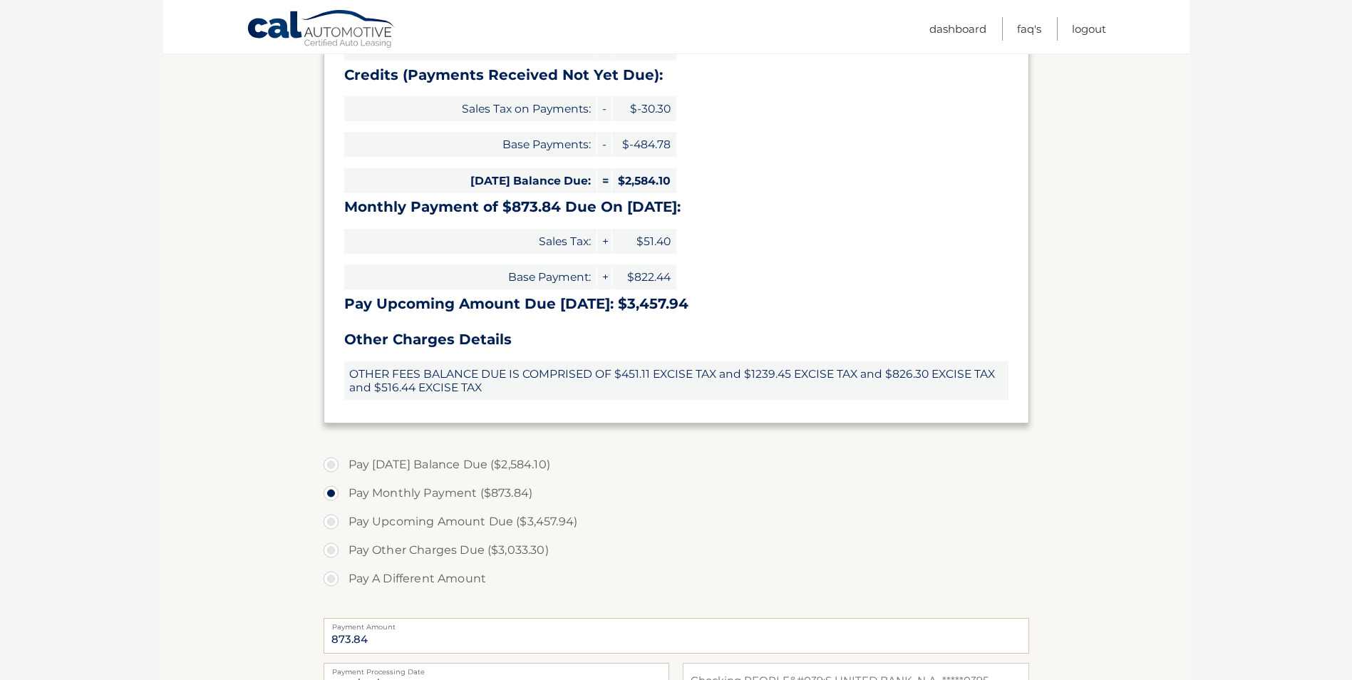
scroll to position [353, 0]
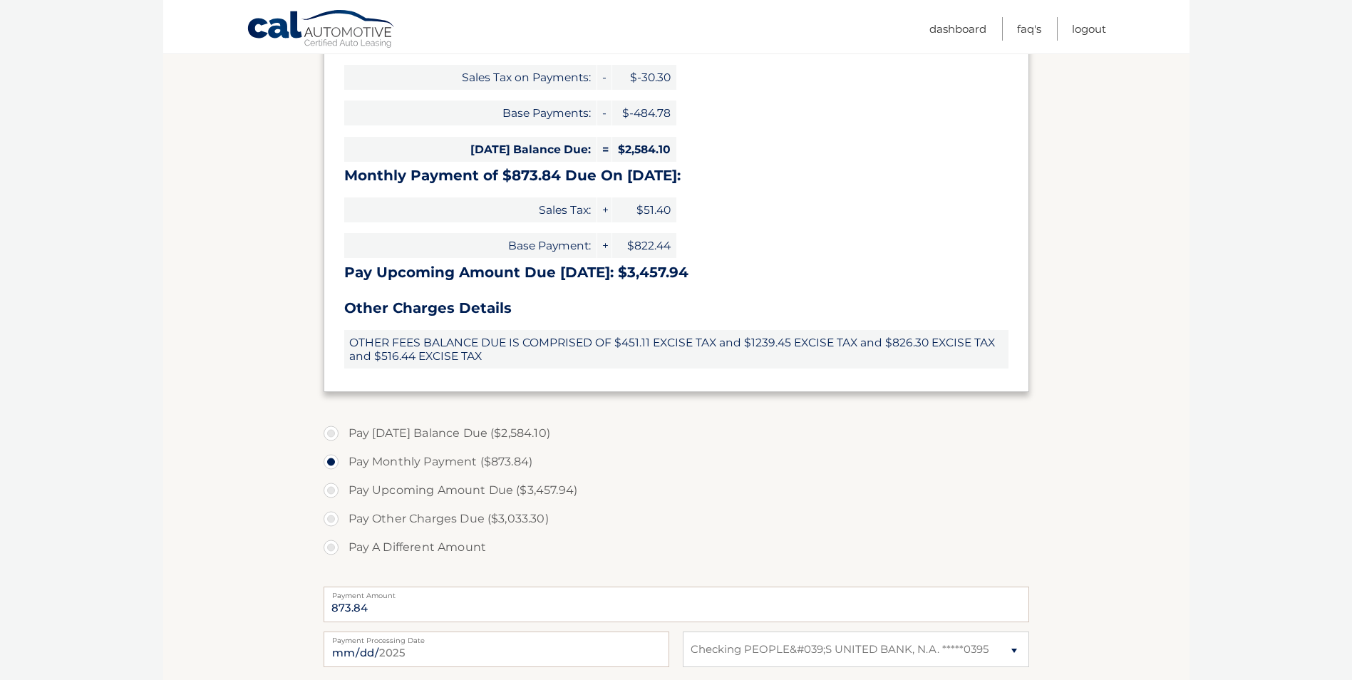
click at [335, 548] on label "Pay A Different Amount" at bounding box center [675, 547] width 705 height 28
click at [335, 548] on input "Pay A Different Amount" at bounding box center [336, 544] width 14 height 23
radio input "true"
type input "1000.00"
click at [440, 650] on input "2025-09-03" at bounding box center [496, 649] width 346 height 36
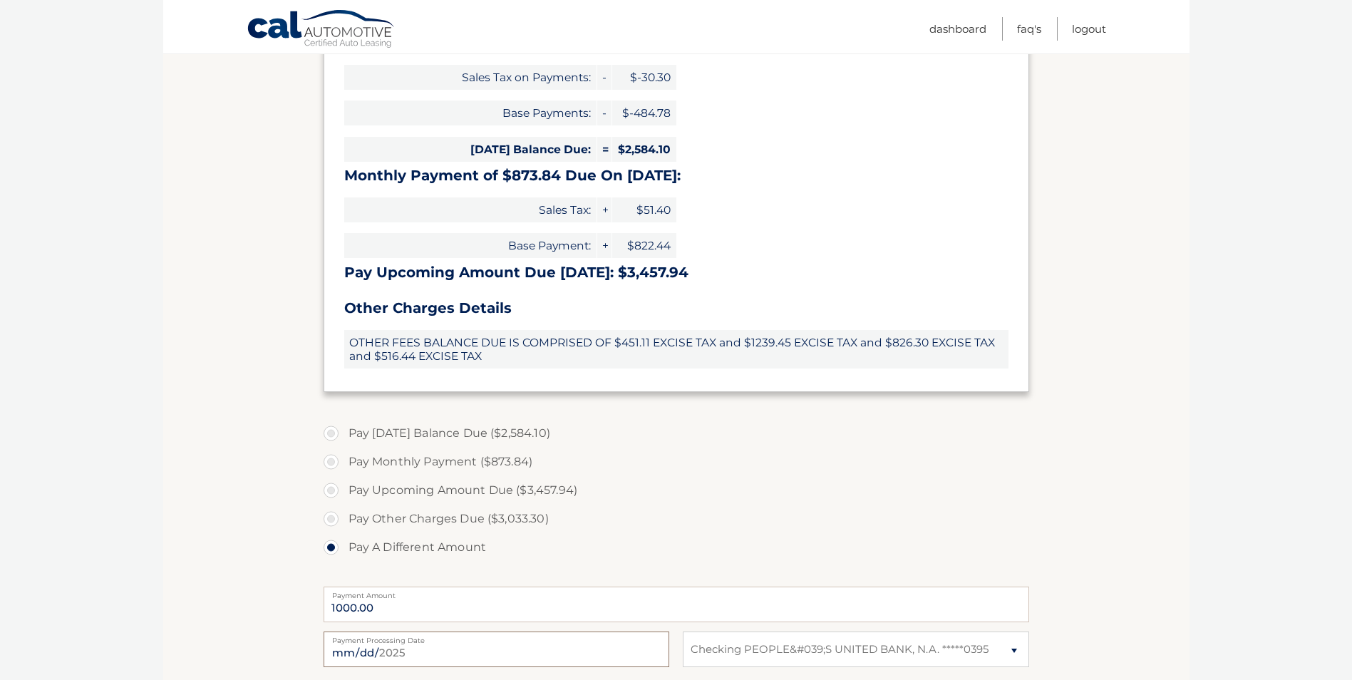
type input "2025-09-19"
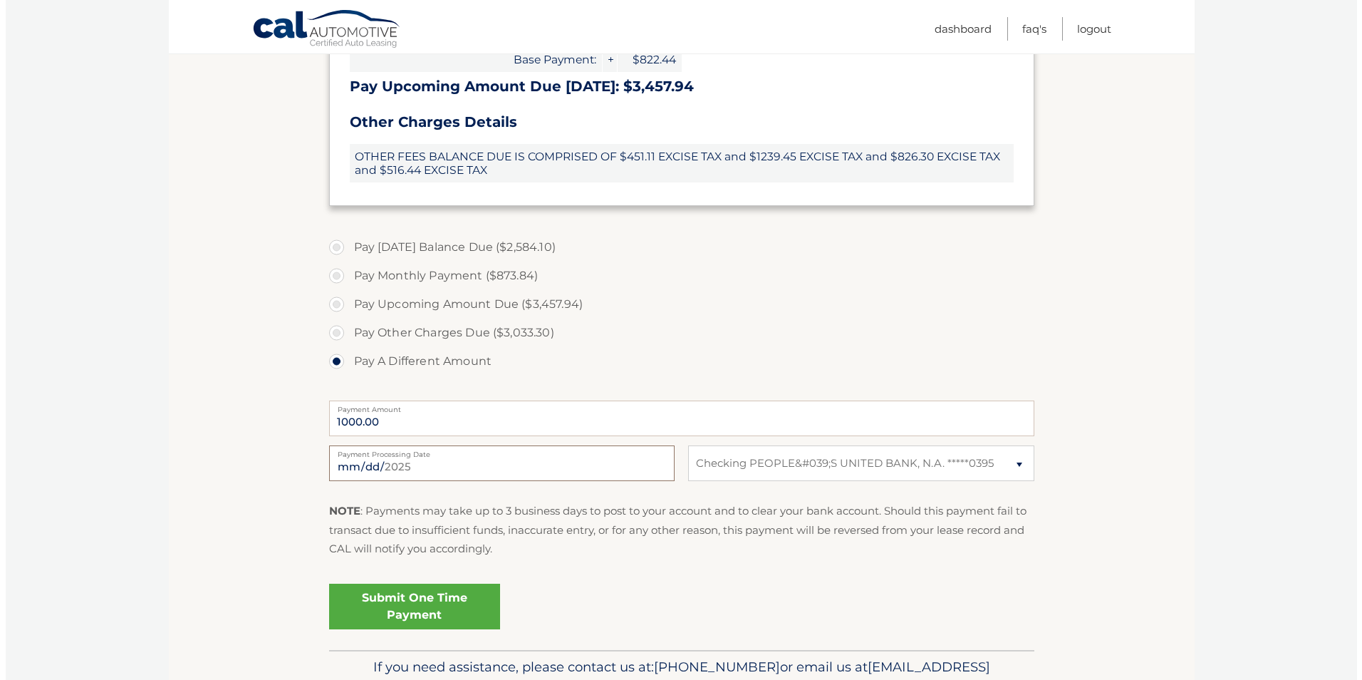
scroll to position [617, 0]
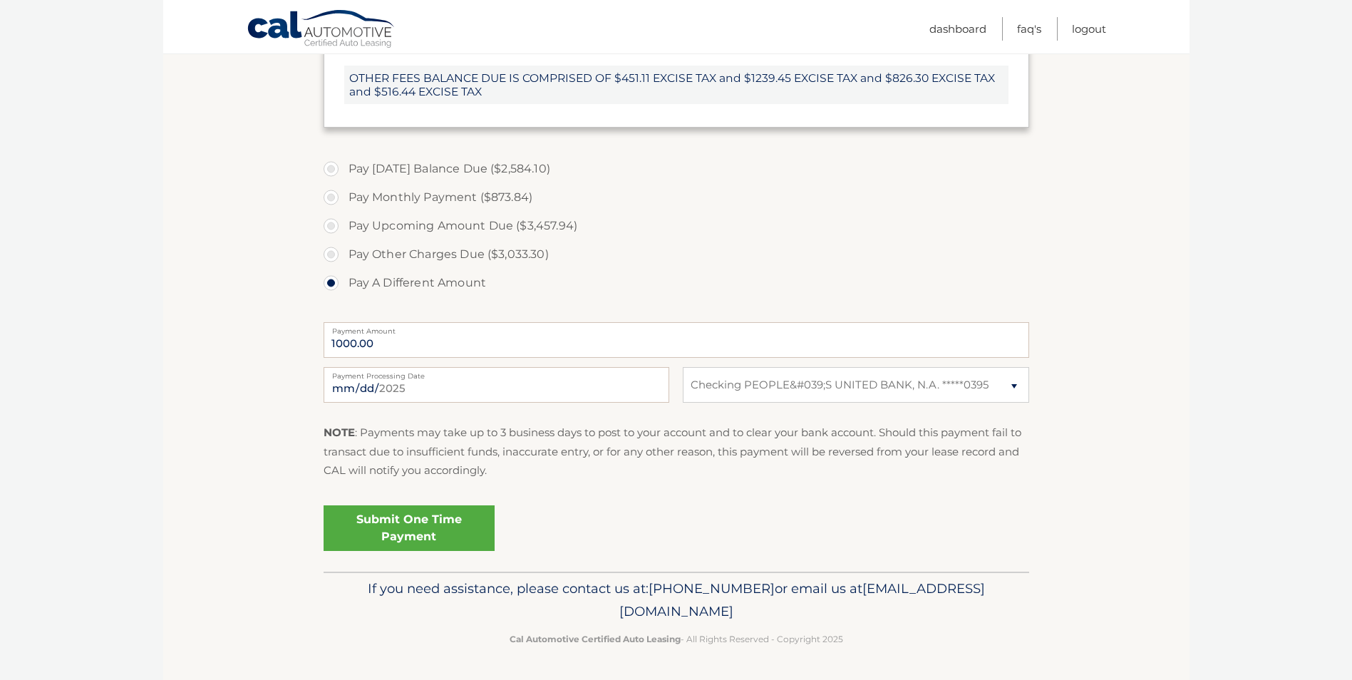
click at [413, 532] on link "Submit One Time Payment" at bounding box center [408, 528] width 171 height 46
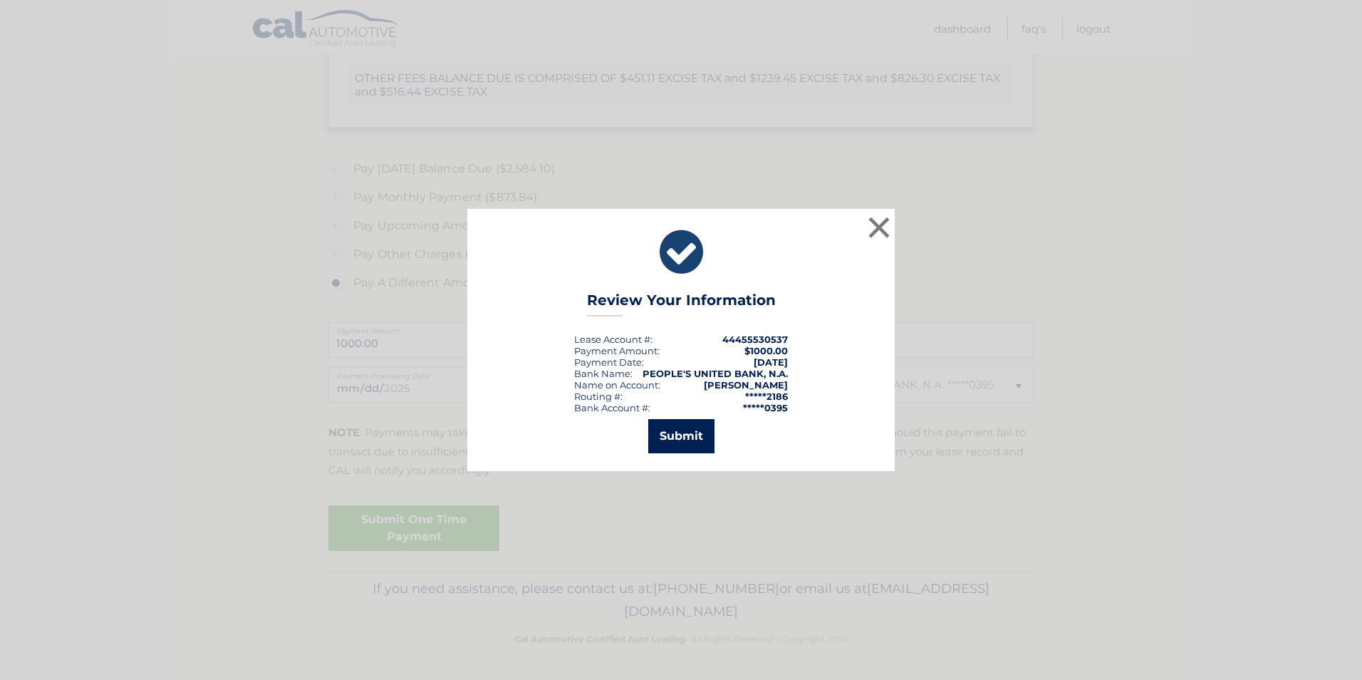
click at [678, 428] on button "Submit" at bounding box center [681, 436] width 66 height 34
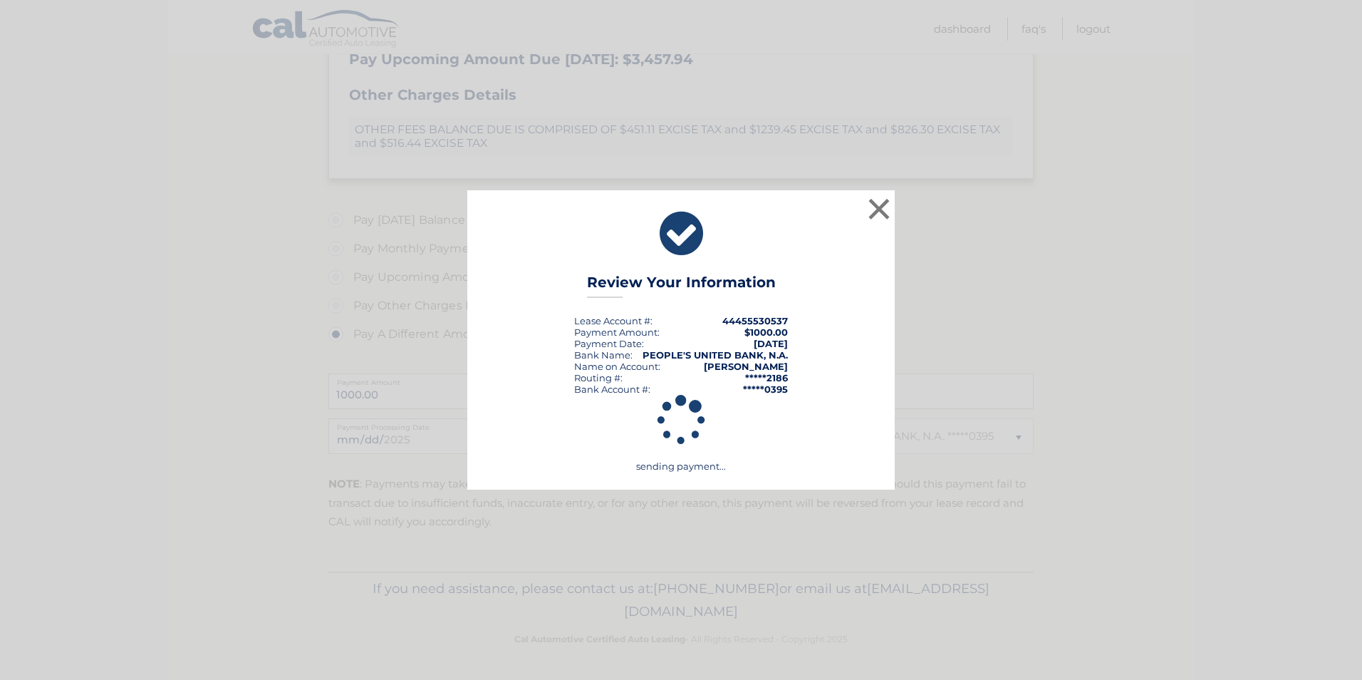
scroll to position [566, 0]
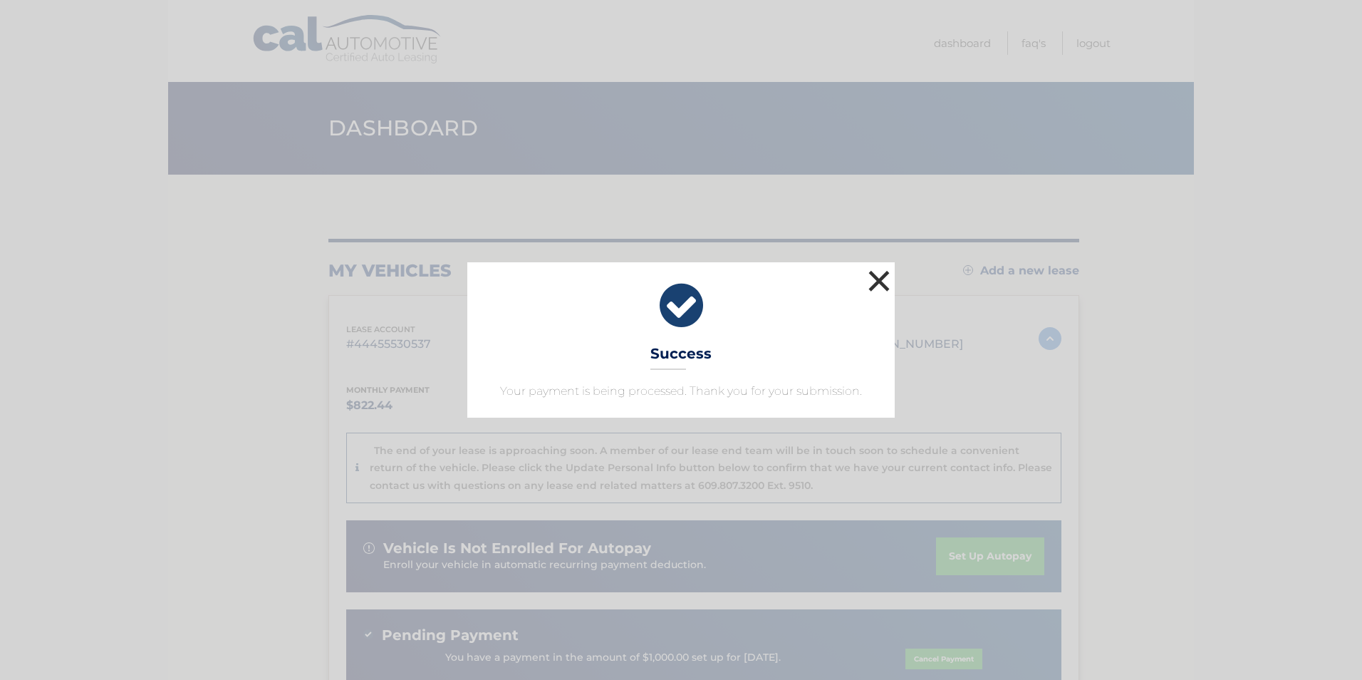
click at [876, 281] on button "×" at bounding box center [879, 280] width 28 height 28
